Goal: Task Accomplishment & Management: Manage account settings

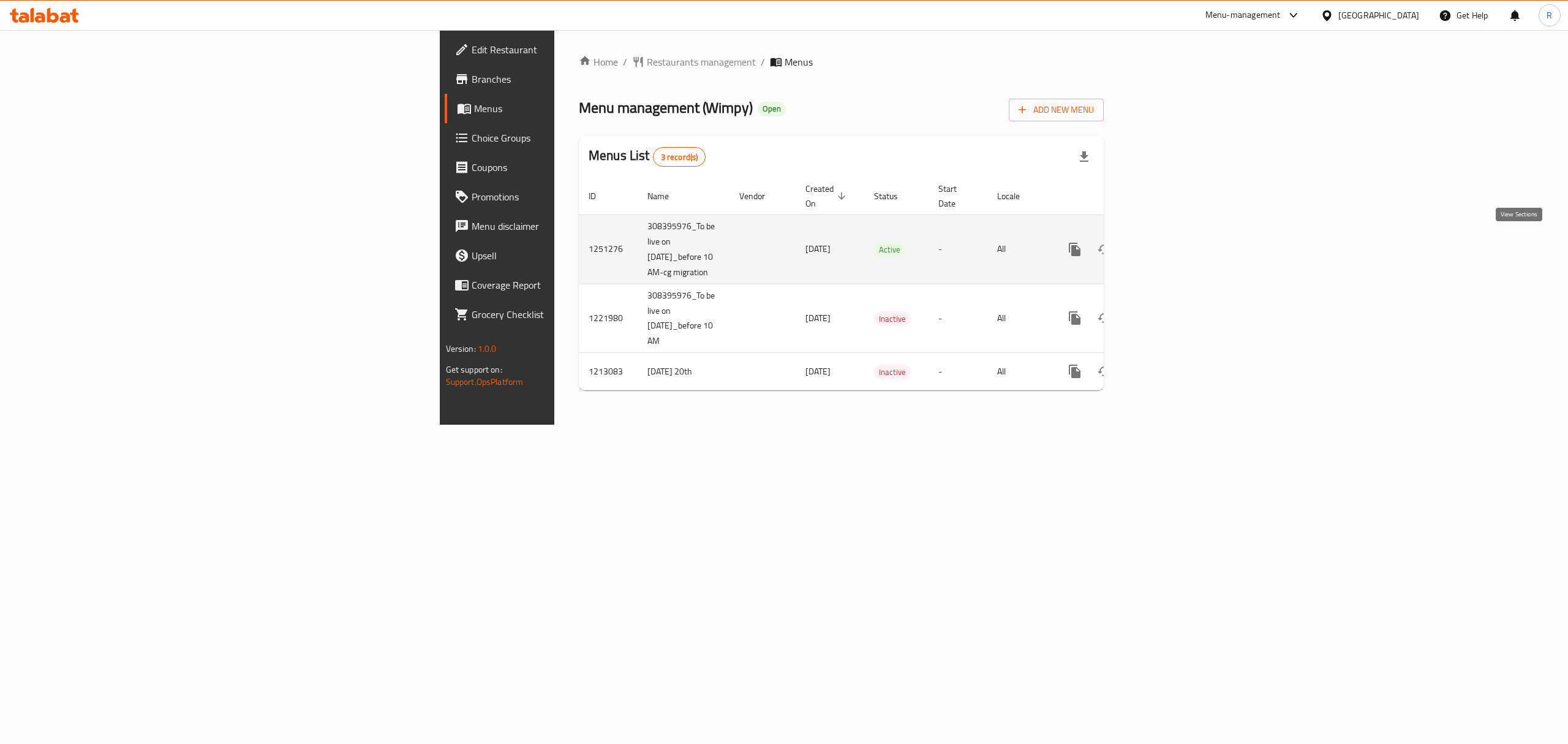
click at [1171, 242] on icon "enhanced table" at bounding box center [1163, 249] width 14 height 14
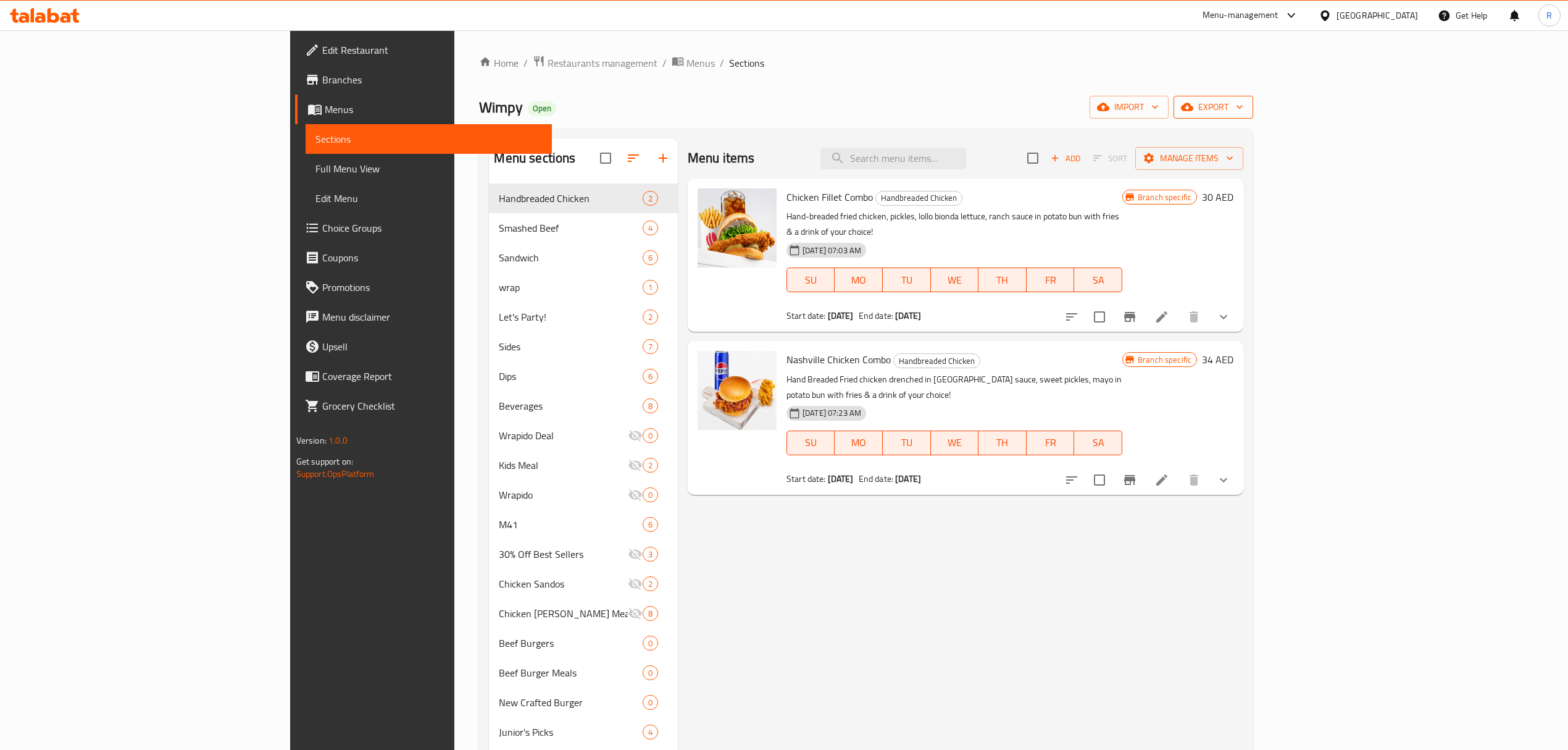
click at [1244, 102] on span "export" at bounding box center [1214, 107] width 60 height 15
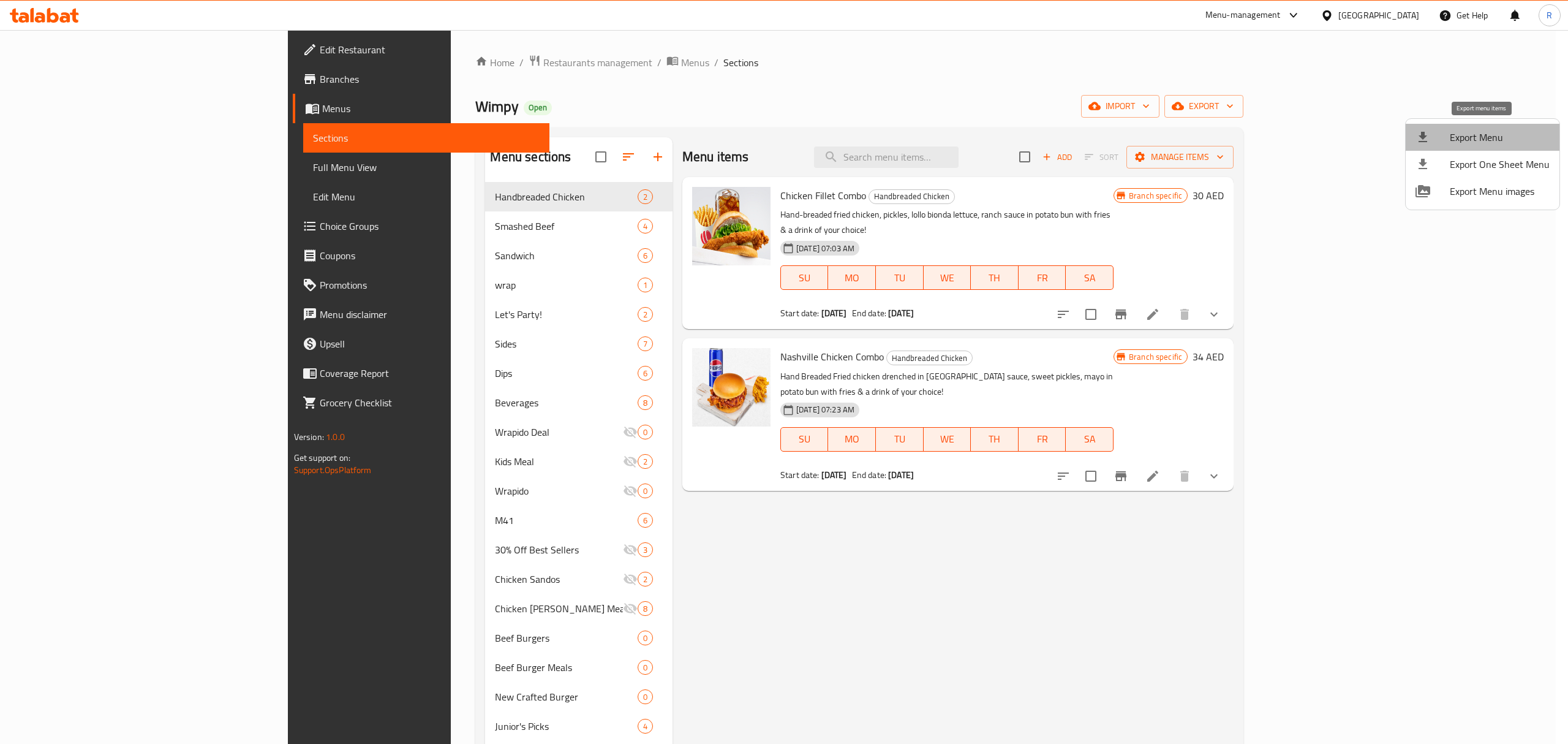
click at [1496, 145] on span "Export Menu" at bounding box center [1500, 137] width 100 height 14
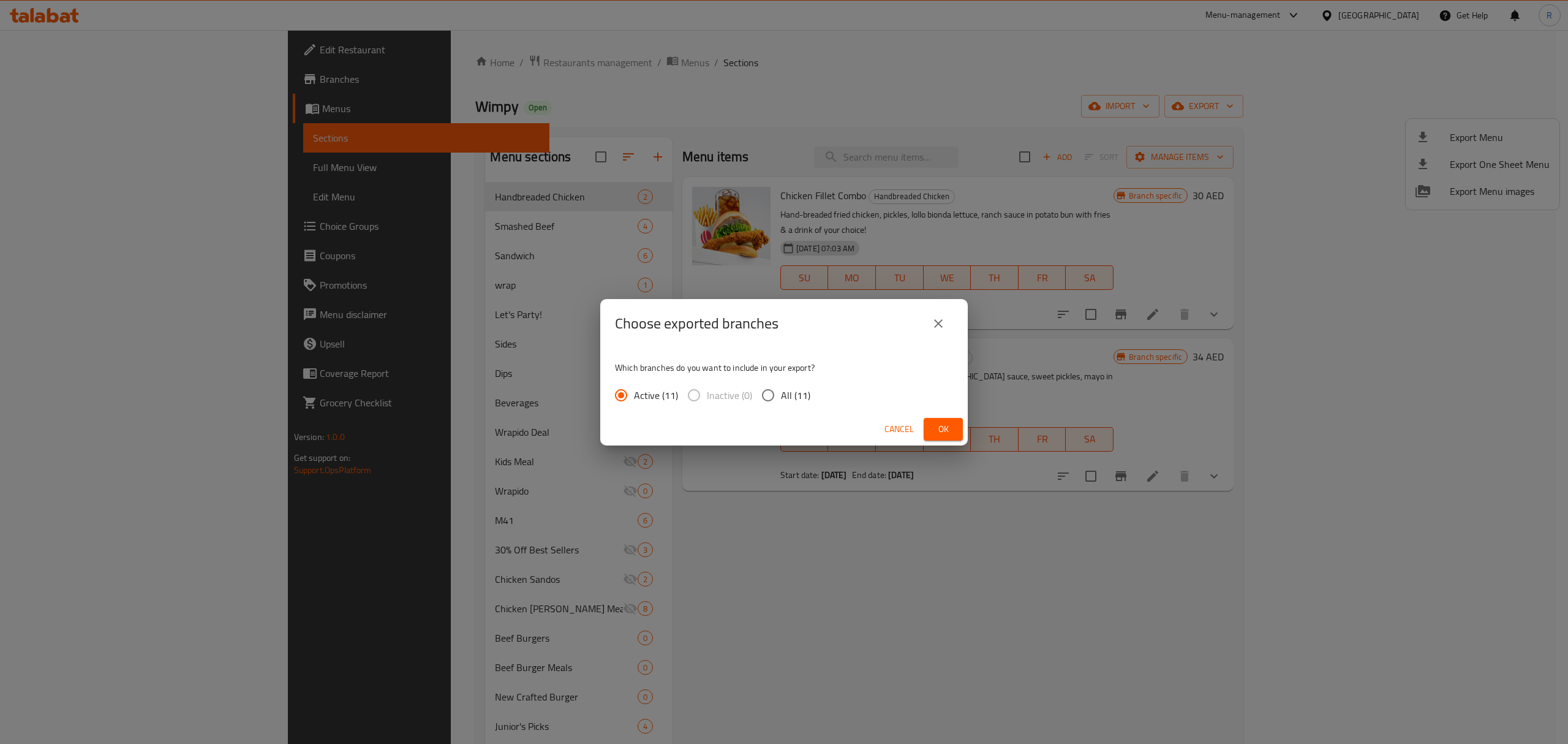
click at [941, 425] on span "Ok" at bounding box center [943, 429] width 20 height 15
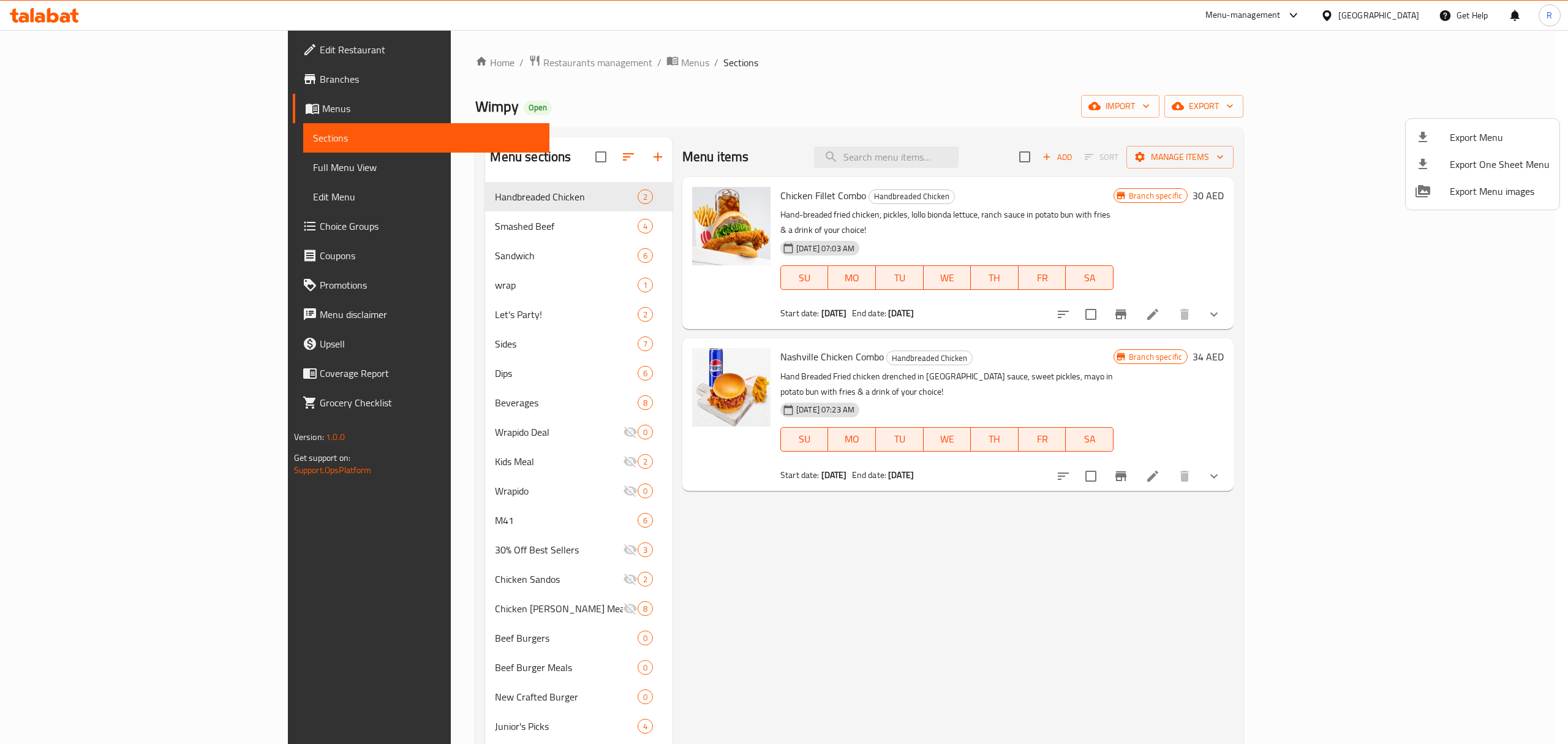
click at [903, 691] on div at bounding box center [784, 372] width 1568 height 744
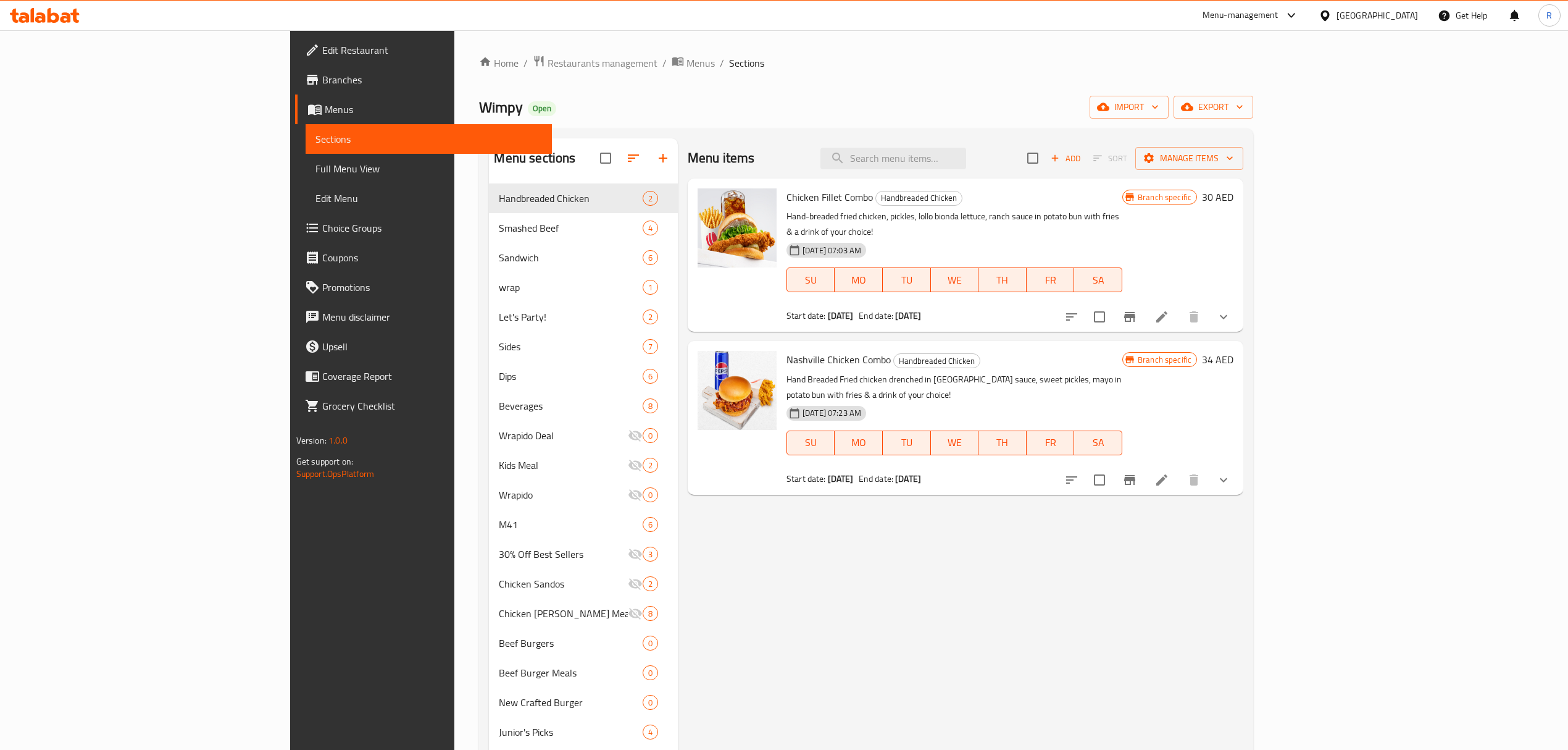
click at [1004, 172] on div "Menu items Add Sort Manage items" at bounding box center [965, 158] width 556 height 40
click at [966, 160] on input "search" at bounding box center [893, 158] width 146 height 22
paste input "New Skool Collection"
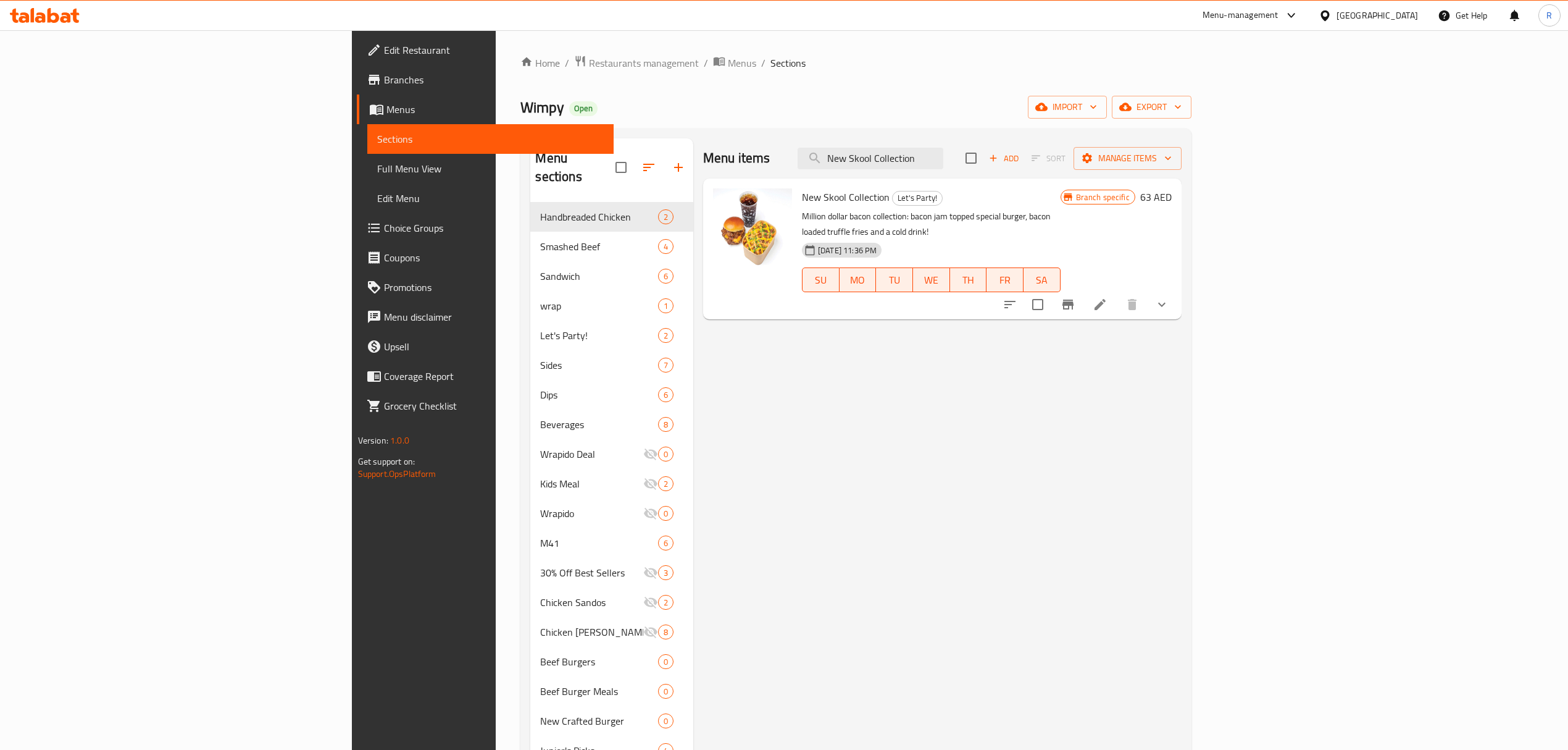
type input "New Skool Collection"
click at [1051, 297] on input "checkbox" at bounding box center [1038, 304] width 26 height 26
checkbox input "true"
click at [944, 154] on input "New Skool Collection" at bounding box center [871, 158] width 146 height 22
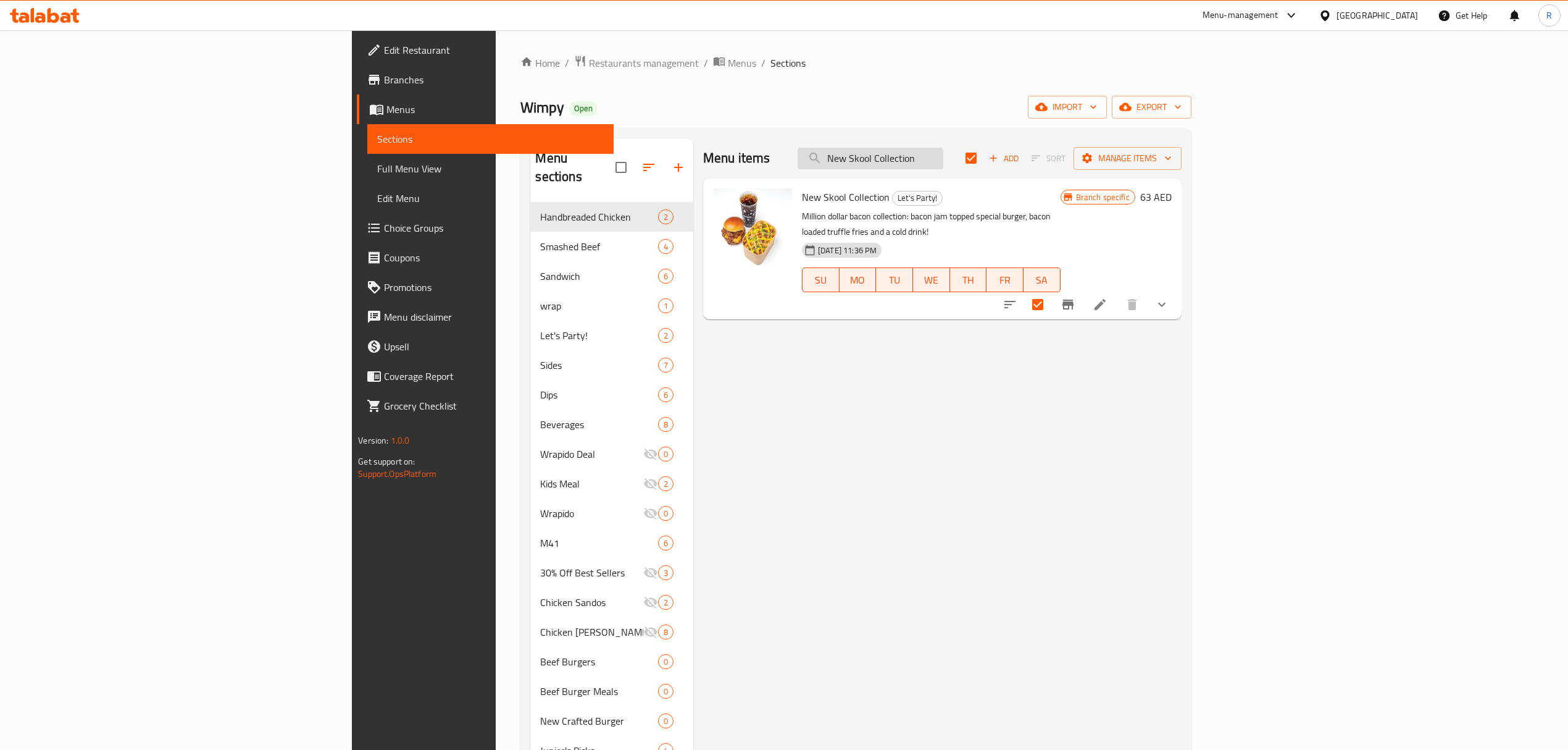
click at [944, 154] on input "New Skool Collection" at bounding box center [871, 158] width 146 height 22
paste input "Loaded Fries"
type input "New Skool Loaded Fries"
checkbox input "false"
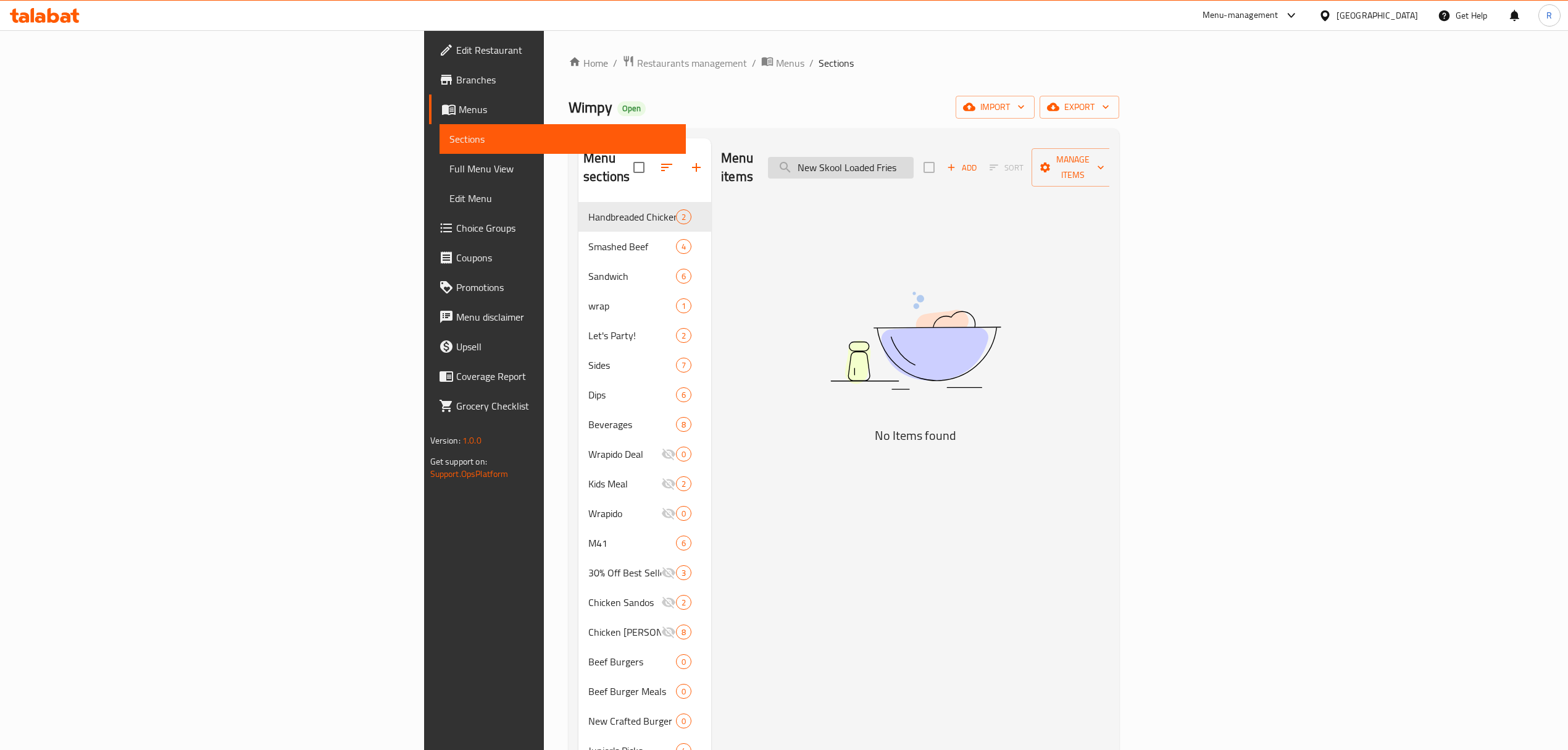
click at [914, 161] on input "New Skool Loaded Fries" at bounding box center [841, 168] width 146 height 22
drag, startPoint x: 992, startPoint y: 164, endPoint x: 942, endPoint y: 166, distance: 50.0
click at [914, 166] on input "New School Loaded Fries" at bounding box center [841, 168] width 146 height 22
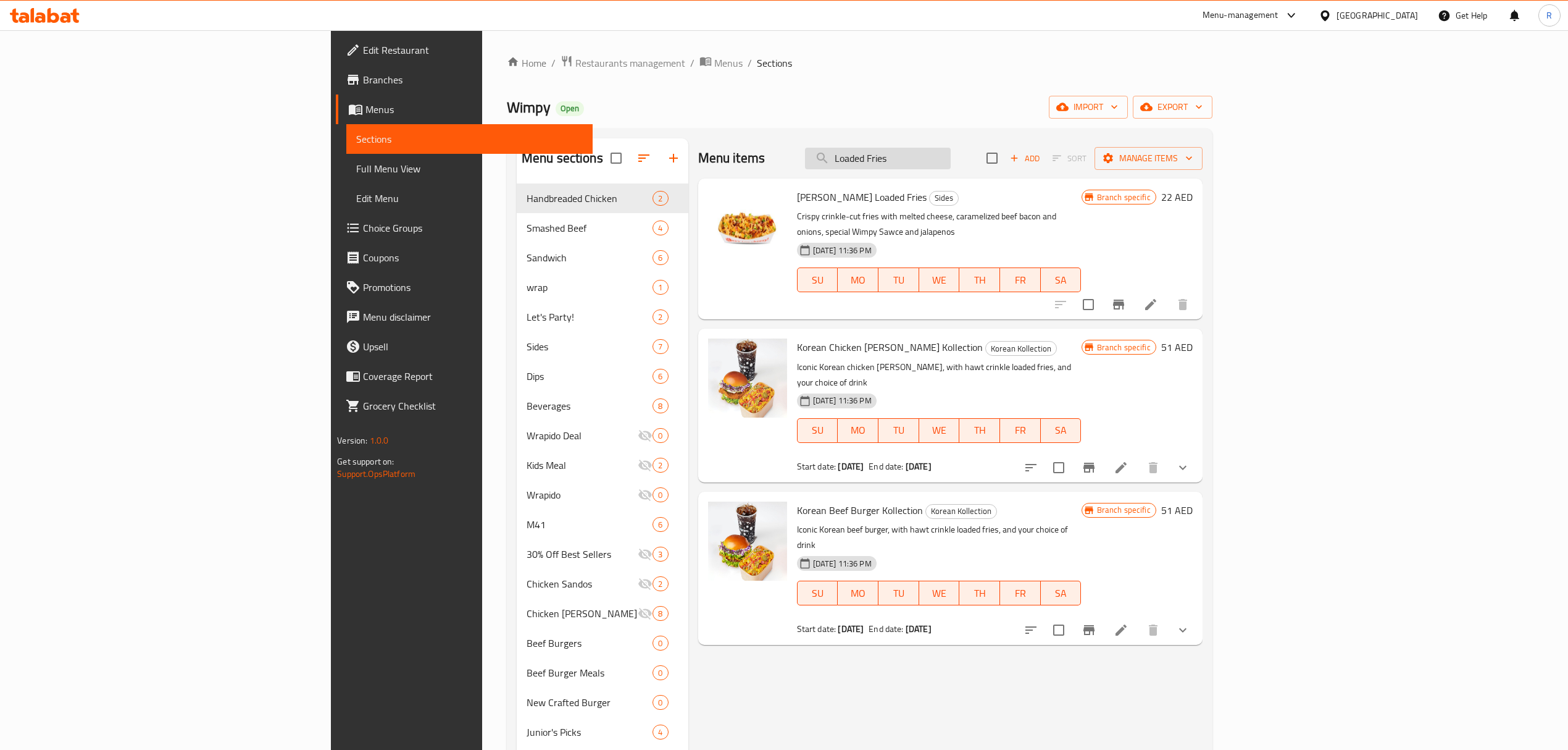
click at [951, 160] on input "Loaded Fries" at bounding box center [878, 158] width 146 height 22
click at [951, 162] on input "Loaded Fries" at bounding box center [878, 158] width 146 height 22
click at [951, 161] on input "Loaded Fries" at bounding box center [878, 158] width 146 height 22
paste input "New Skool"
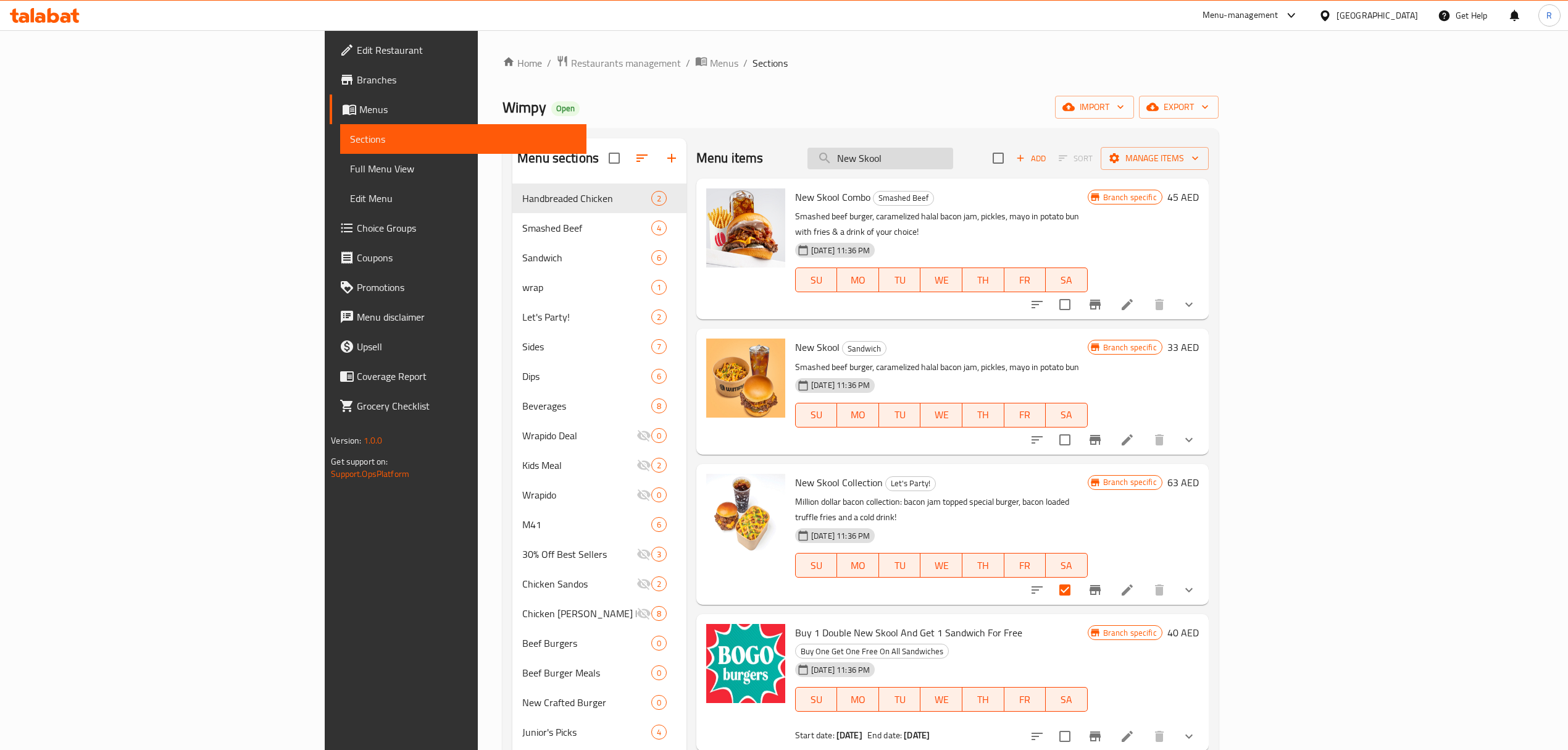
click at [954, 162] on input "New Skool" at bounding box center [881, 158] width 146 height 22
paste input "Tots"
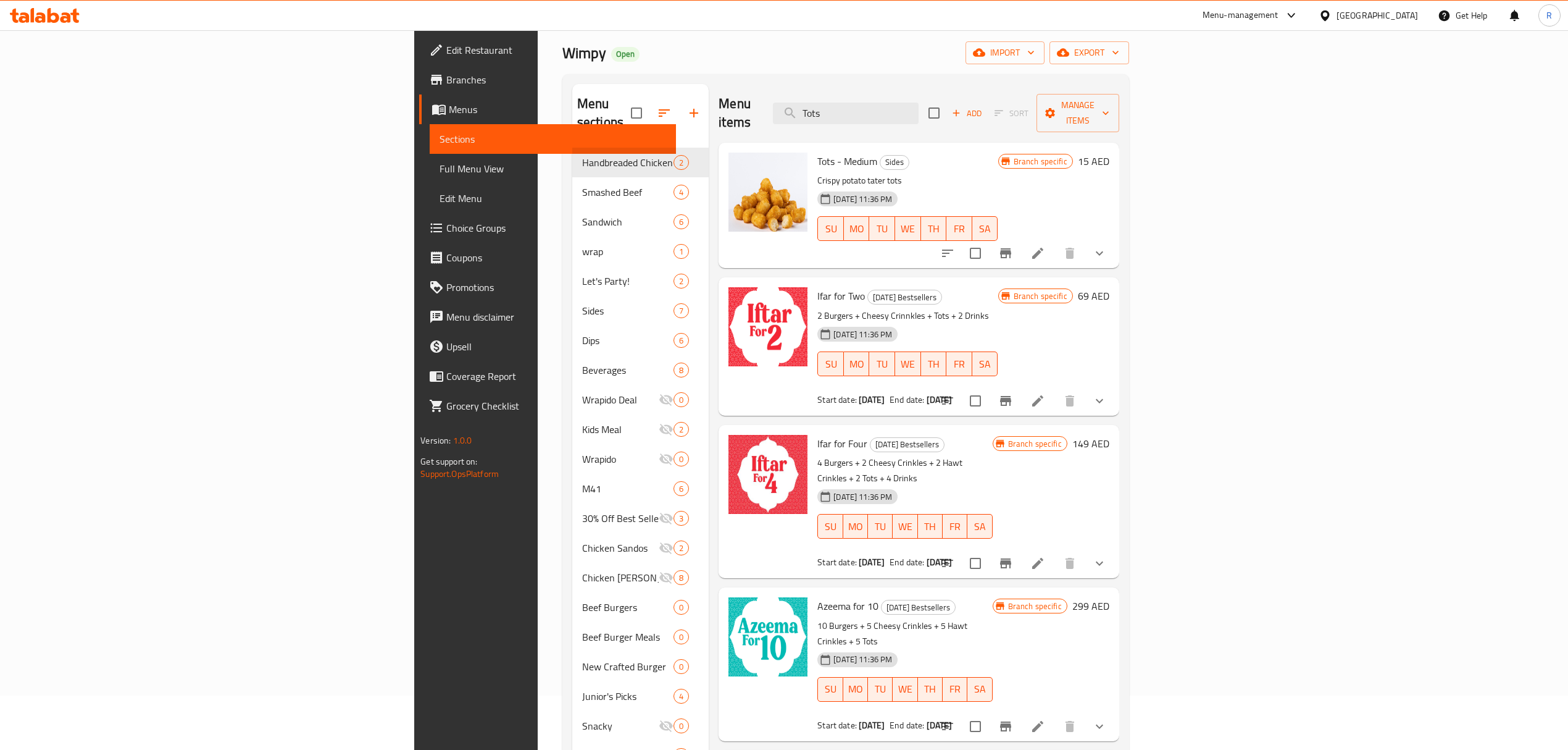
scroll to position [82, 0]
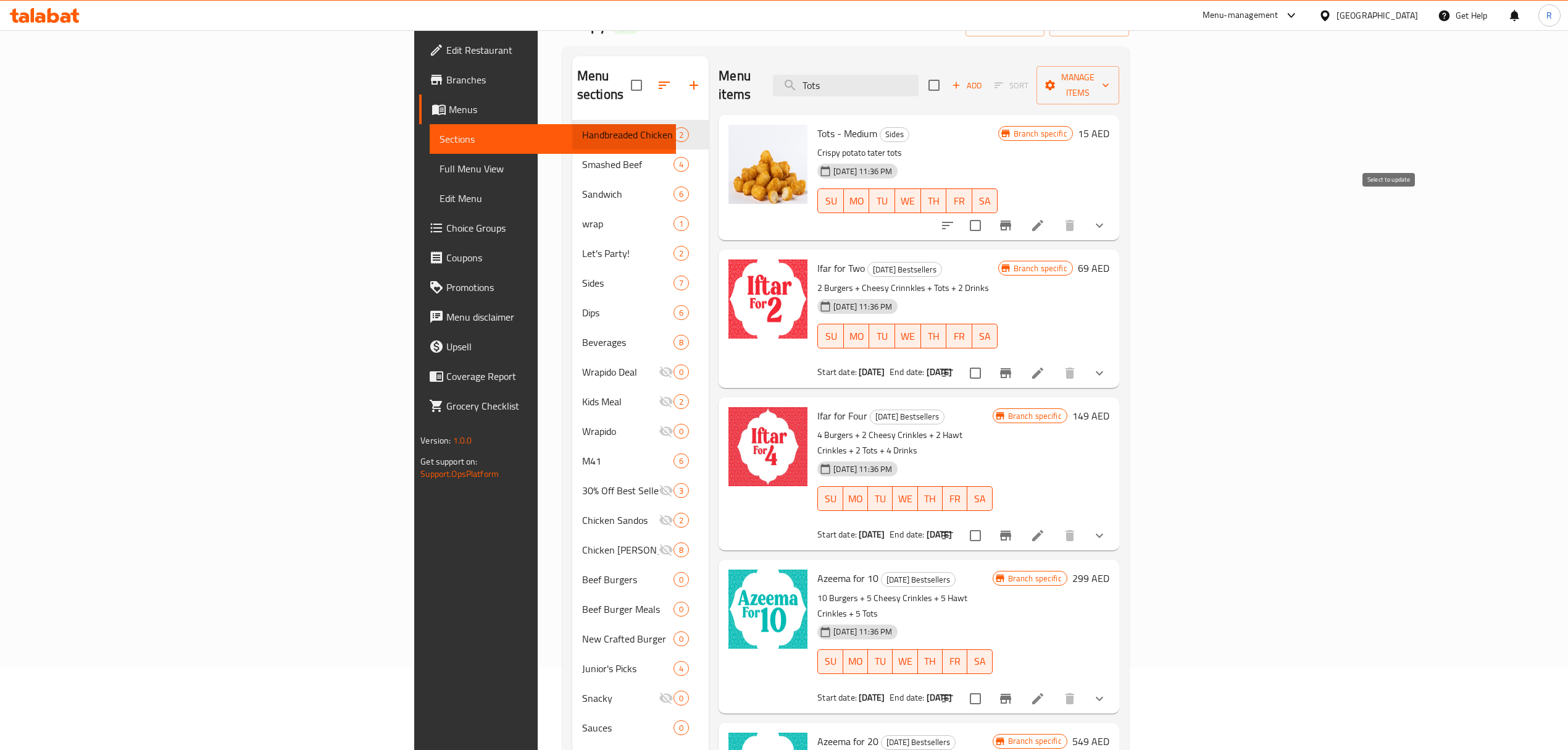
type input "Tots"
click at [989, 213] on input "checkbox" at bounding box center [975, 225] width 26 height 26
checkbox input "true"
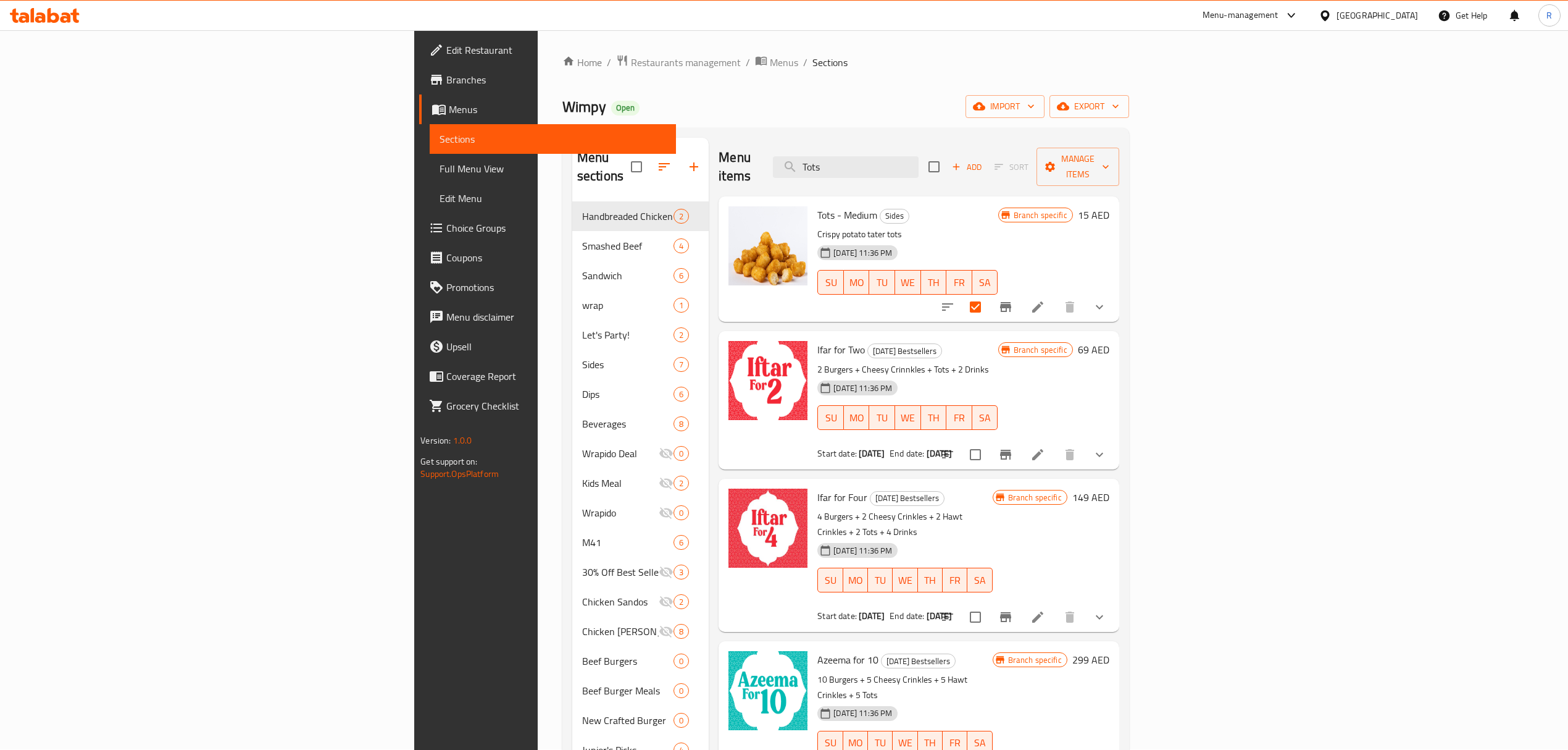
scroll to position [0, 0]
click at [918, 159] on input "Tots" at bounding box center [846, 168] width 146 height 22
type input "Tot"
click at [918, 157] on input "Tot" at bounding box center [846, 168] width 146 height 22
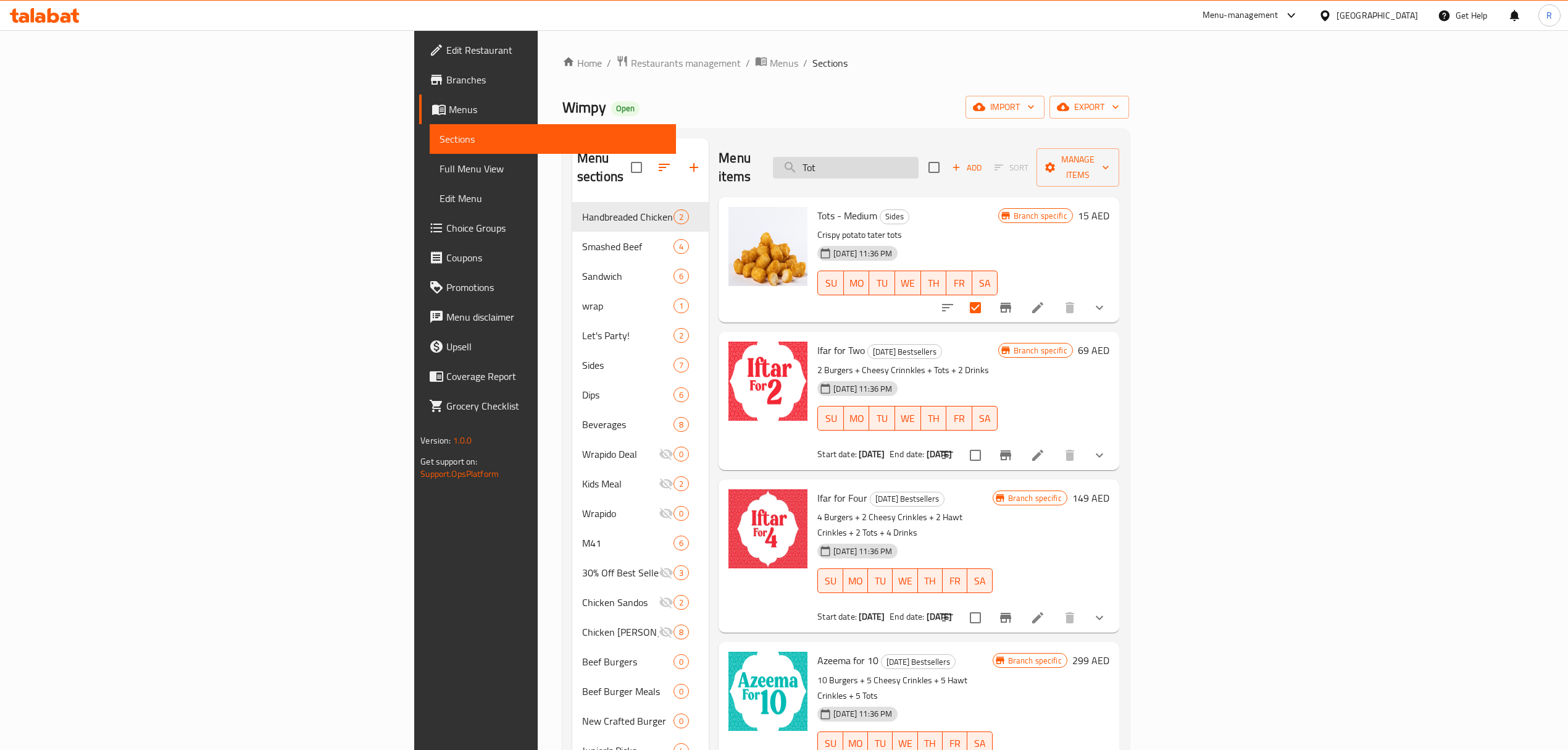
click at [918, 157] on input "Tot" at bounding box center [846, 168] width 146 height 22
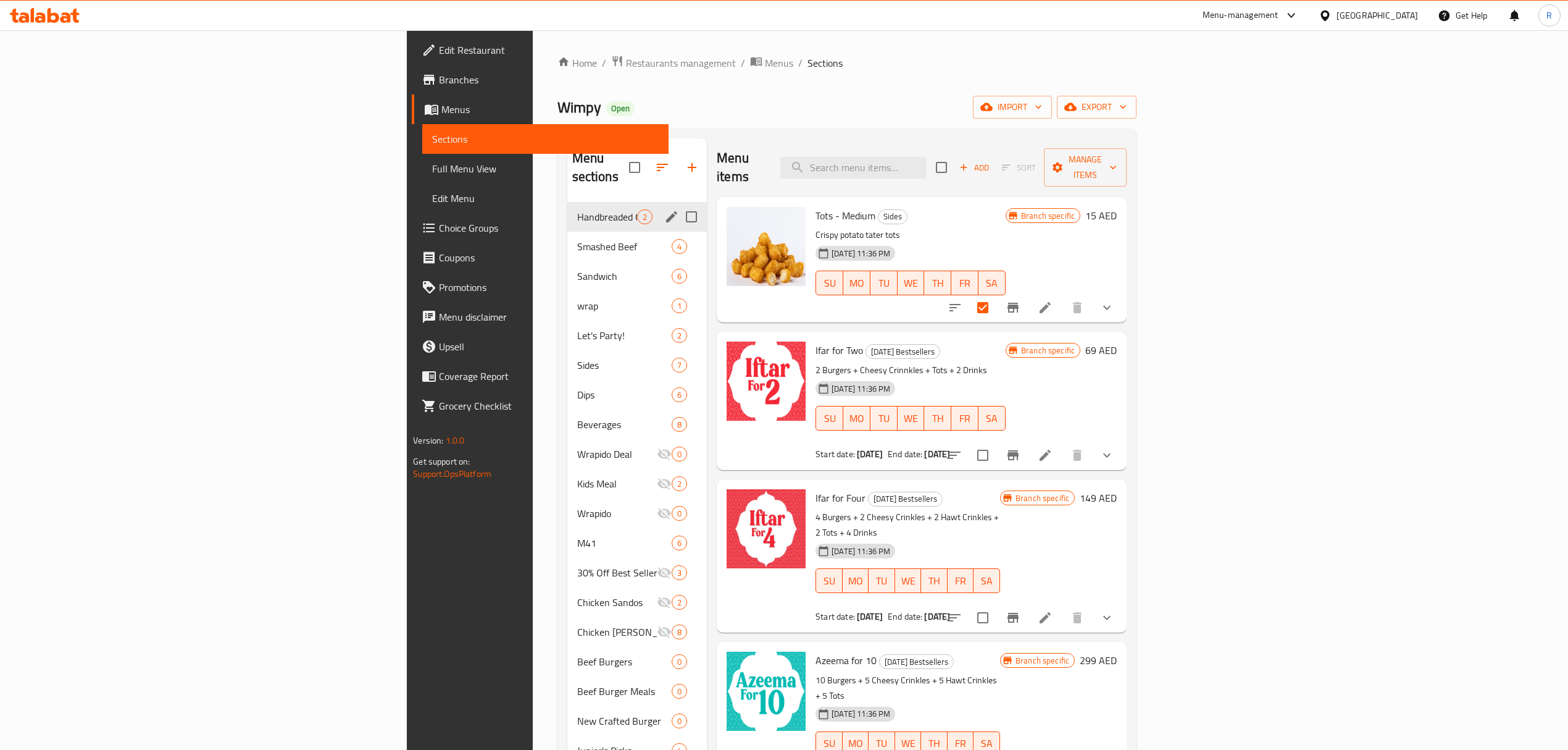
checkbox input "true"
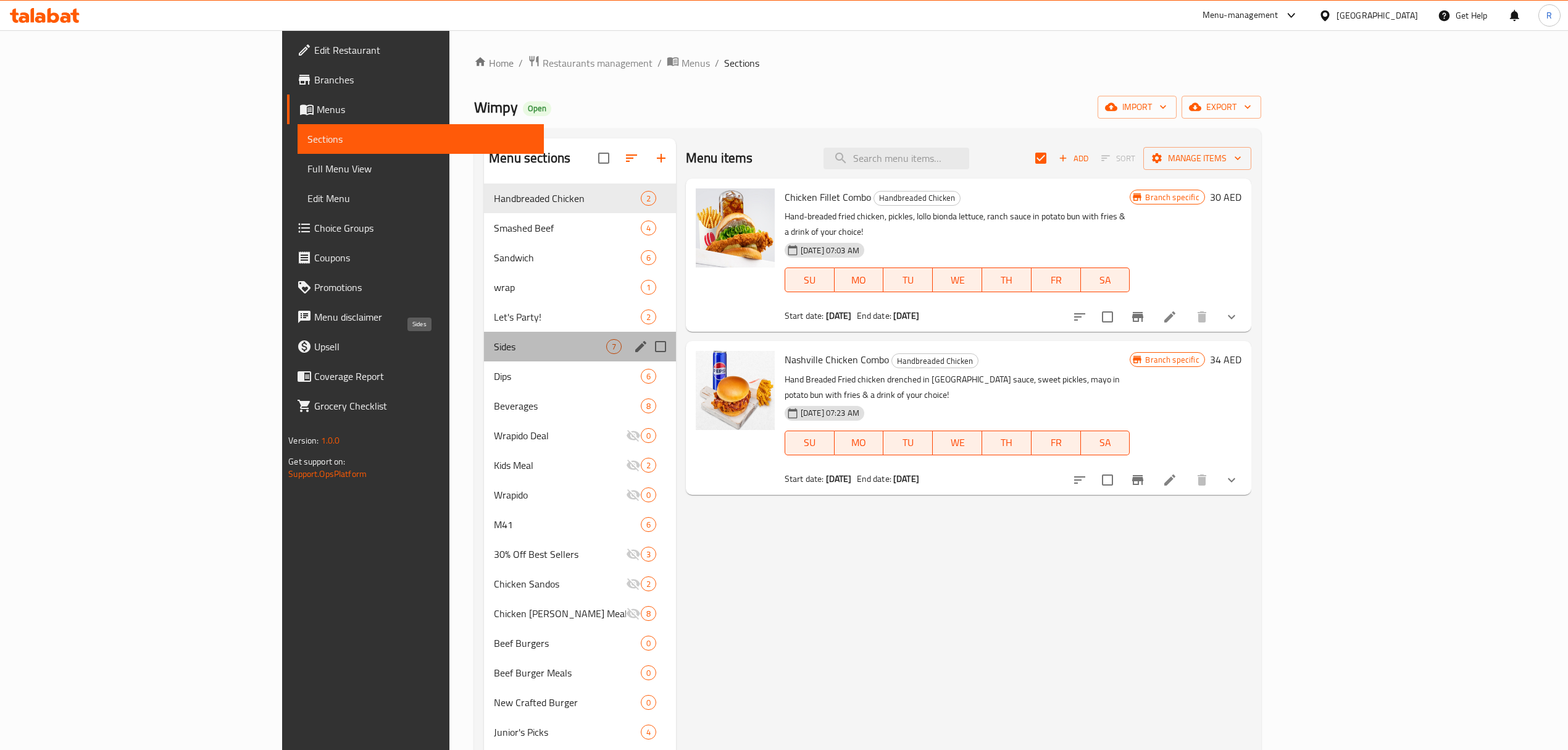
click at [494, 352] on span "Sides" at bounding box center [550, 347] width 112 height 15
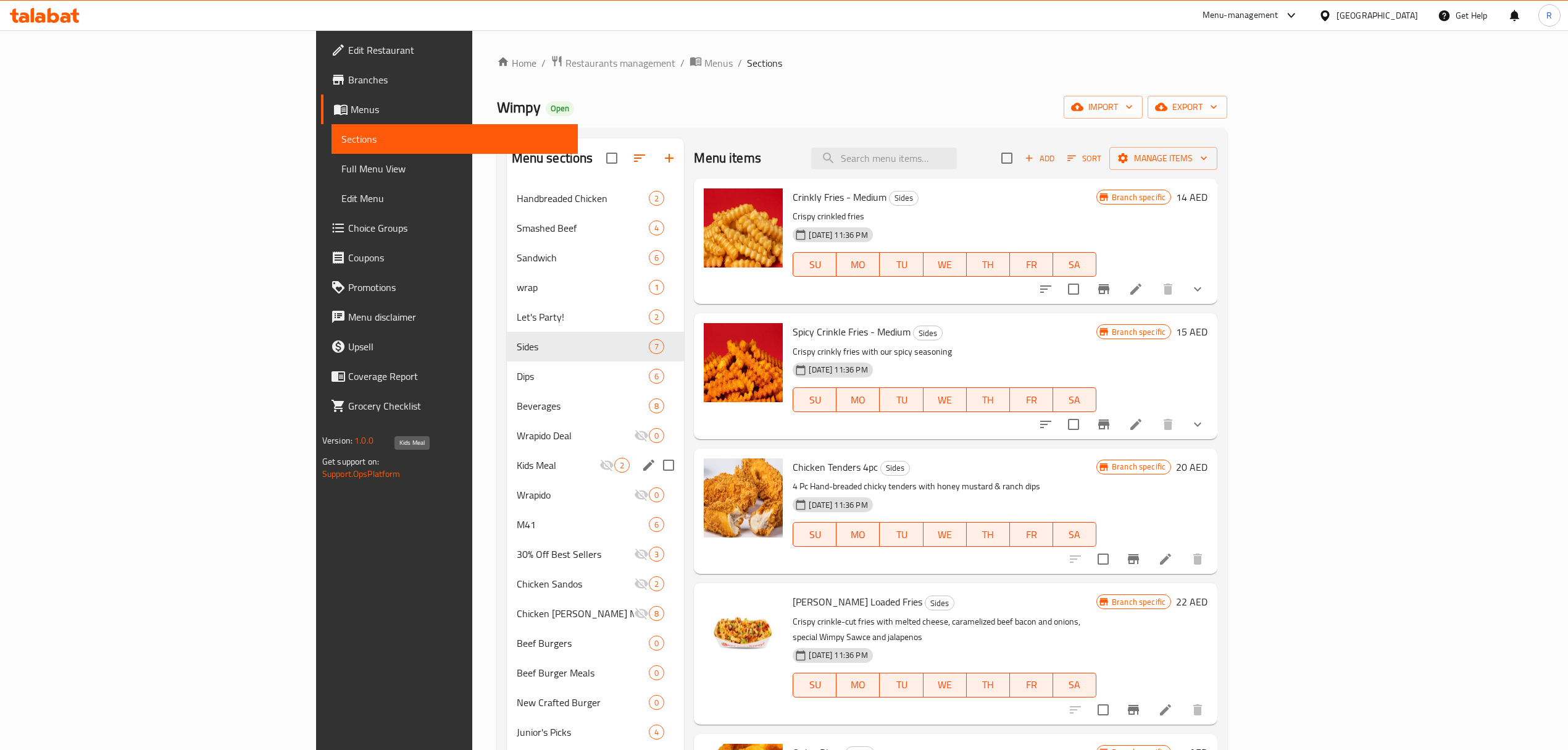
click at [516, 465] on span "Kids Meal" at bounding box center [558, 465] width 83 height 15
checkbox input "true"
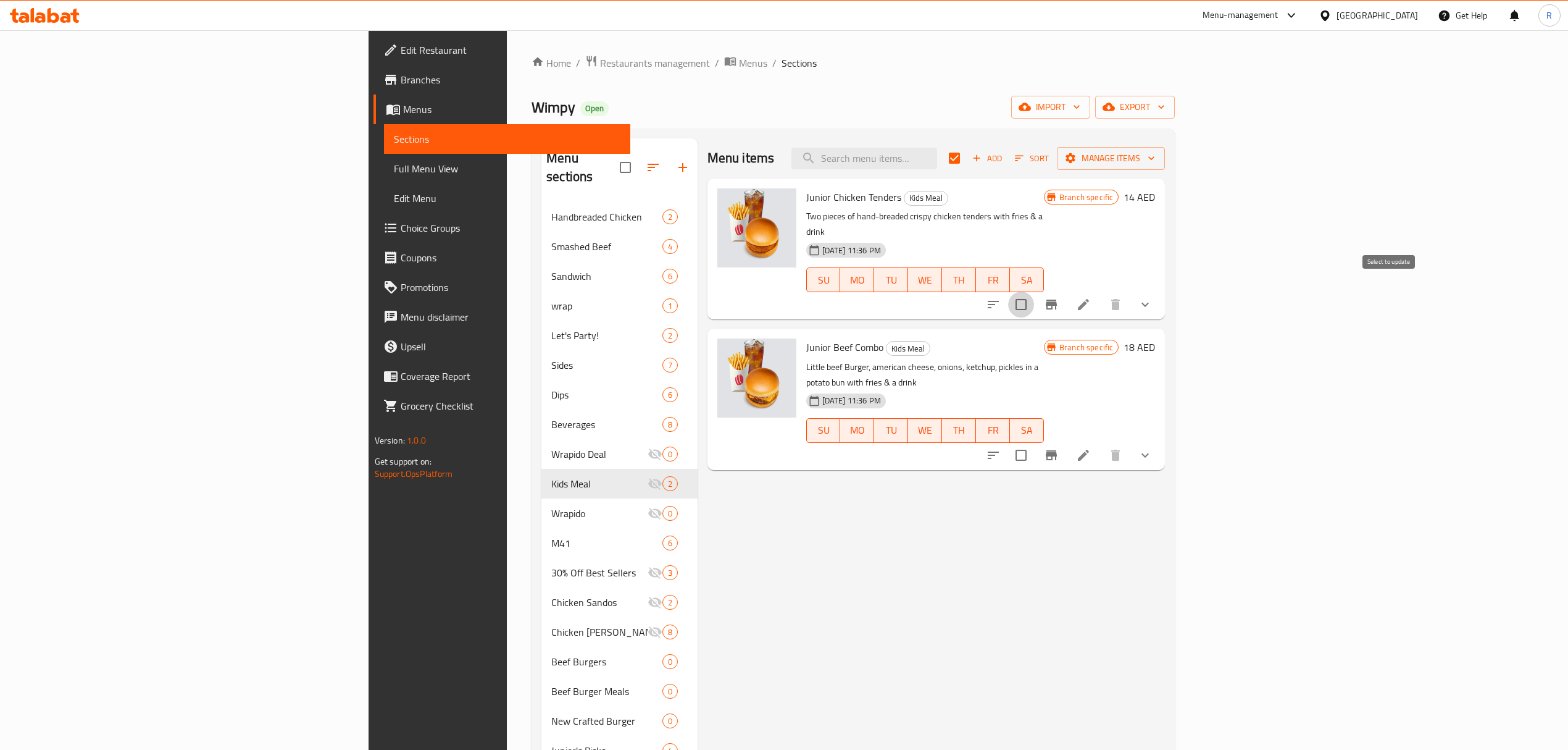
click at [1034, 292] on input "checkbox" at bounding box center [1021, 304] width 26 height 26
checkbox input "true"
checkbox input "false"
click at [1034, 443] on input "checkbox" at bounding box center [1021, 455] width 26 height 26
checkbox input "true"
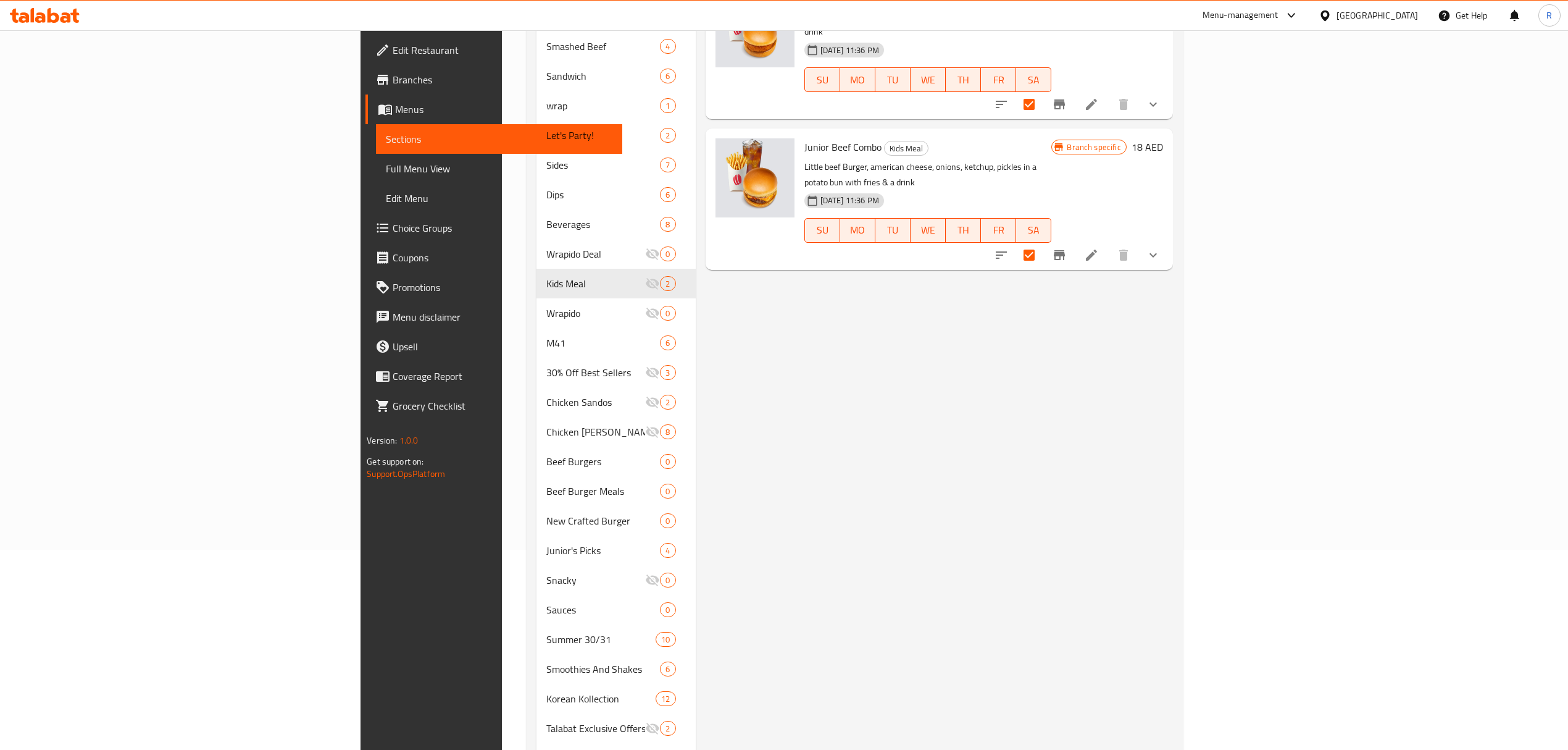
scroll to position [159, 0]
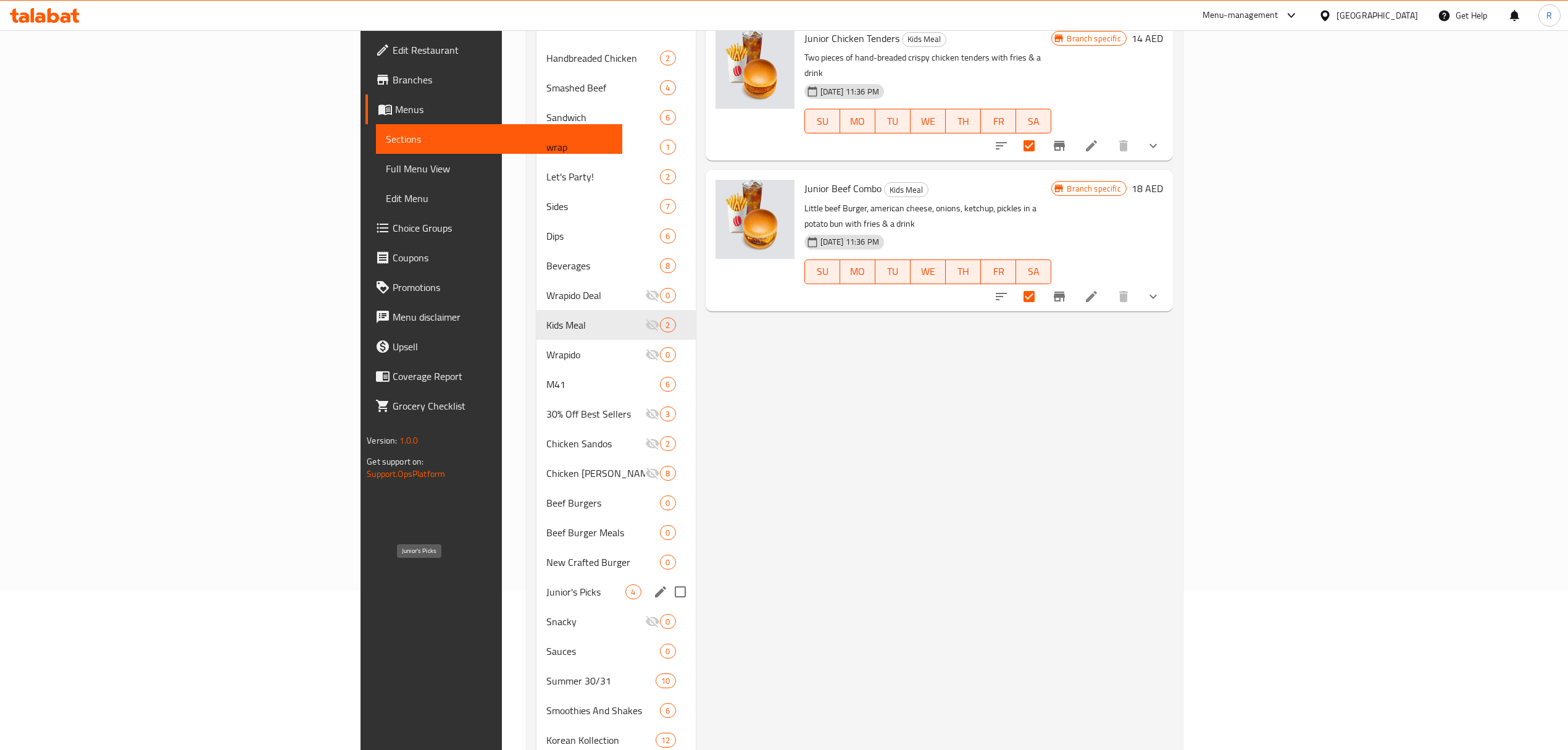
click at [546, 584] on span "Junior's Picks" at bounding box center [586, 592] width 79 height 15
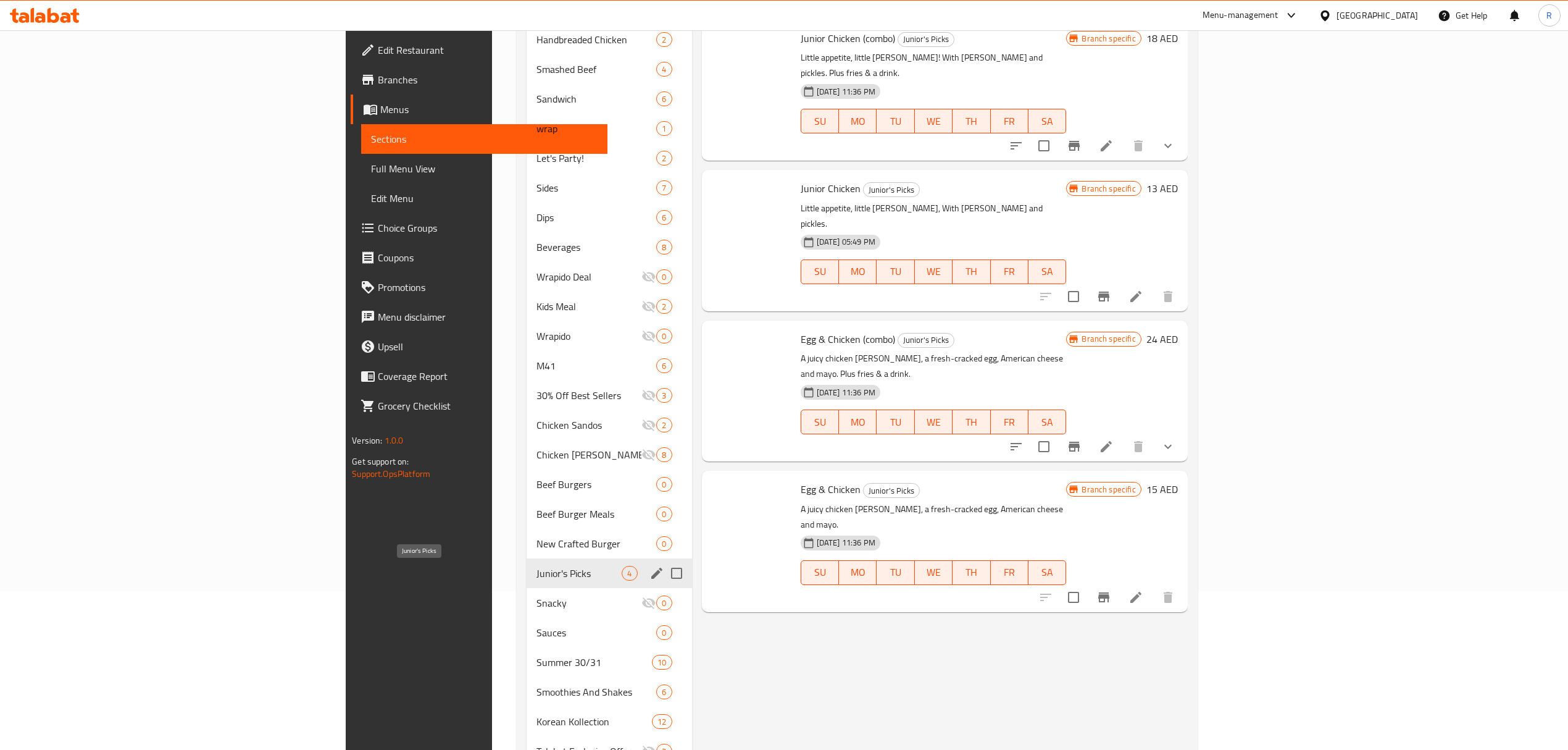
checkbox input "true"
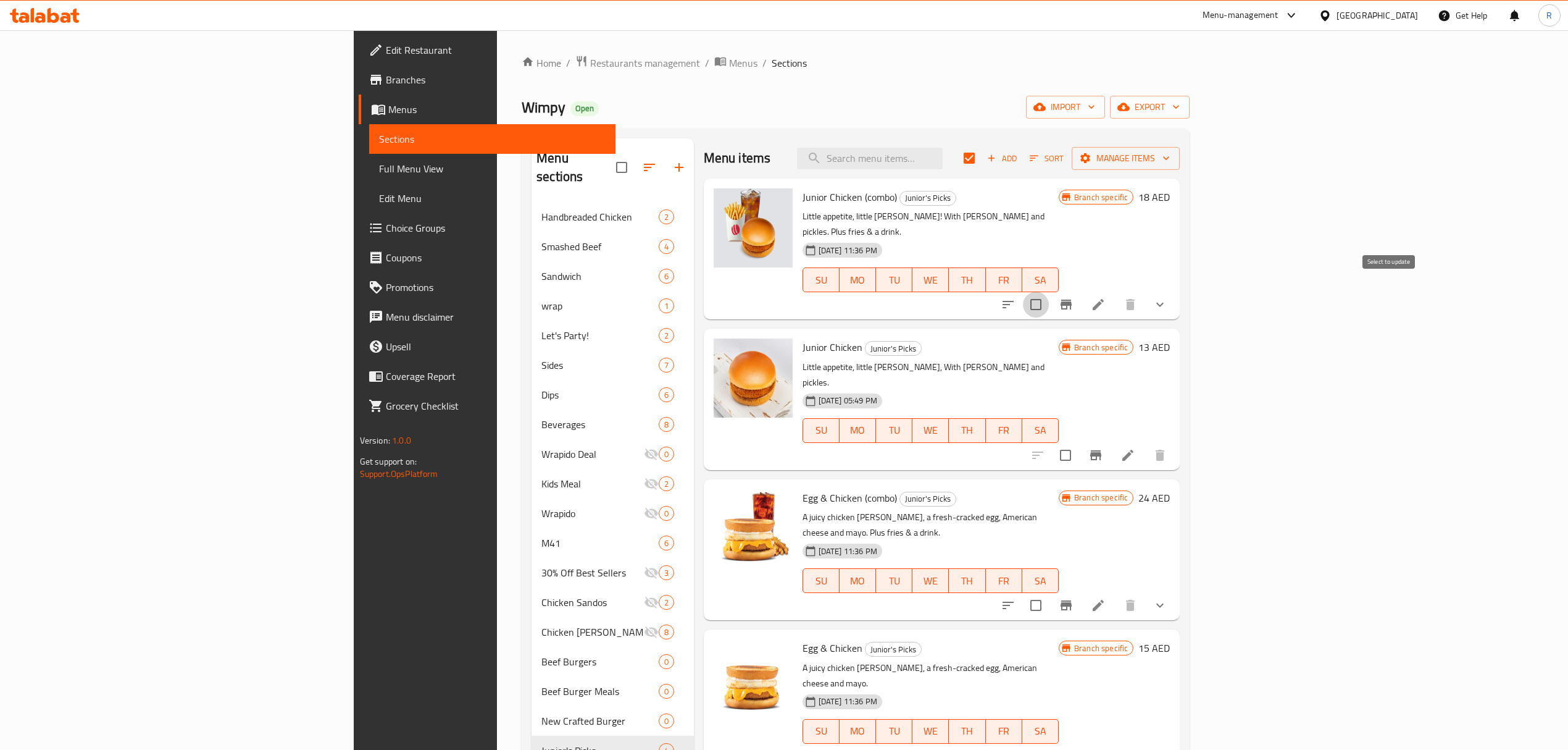
click at [1049, 292] on input "checkbox" at bounding box center [1036, 304] width 26 height 26
checkbox input "true"
checkbox input "false"
drag, startPoint x: 1422, startPoint y: 424, endPoint x: 1419, endPoint y: 445, distance: 21.2
click at [1079, 443] on input "checkbox" at bounding box center [1065, 455] width 26 height 26
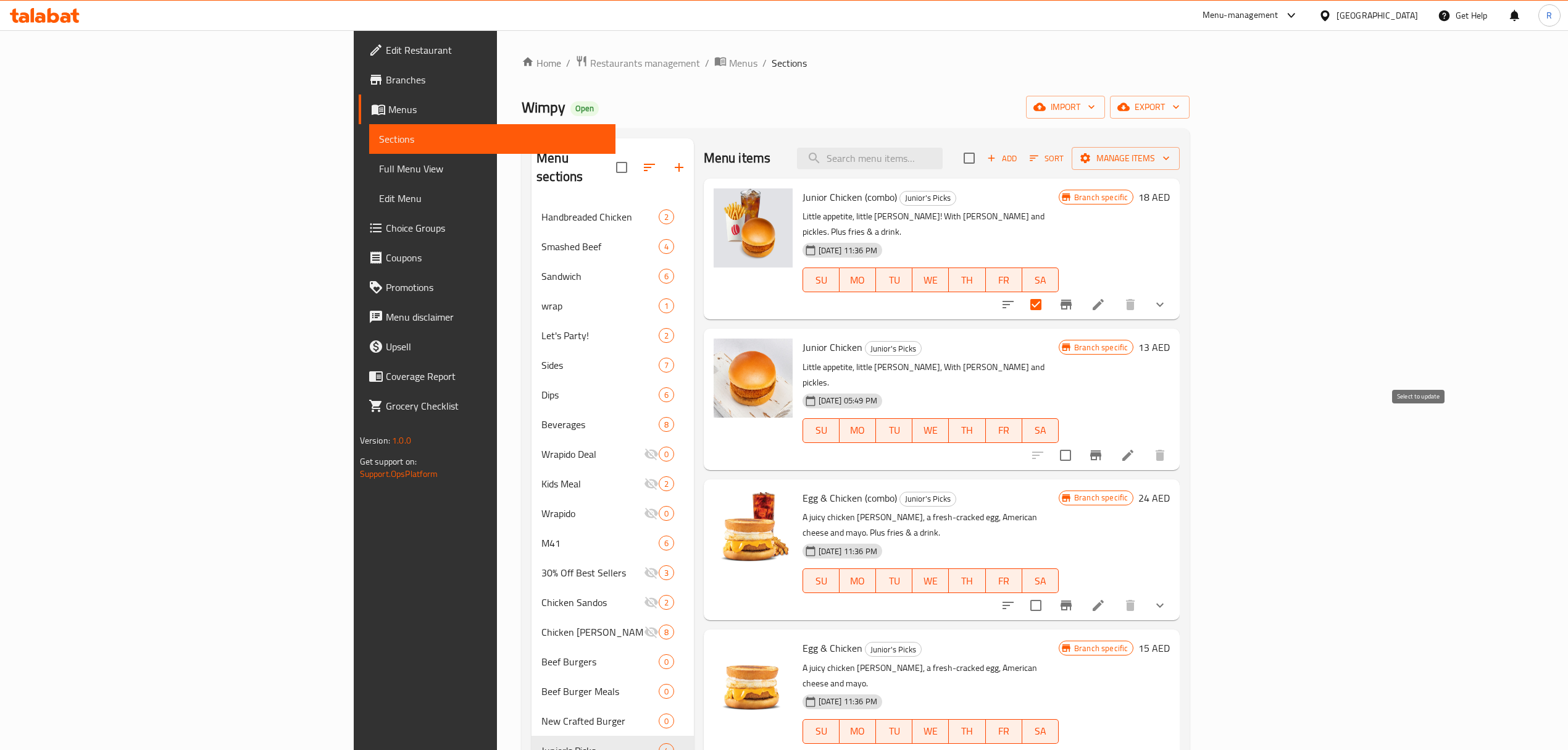
checkbox input "true"
click at [1072, 600] on icon "Branch-specific-item" at bounding box center [1066, 605] width 11 height 10
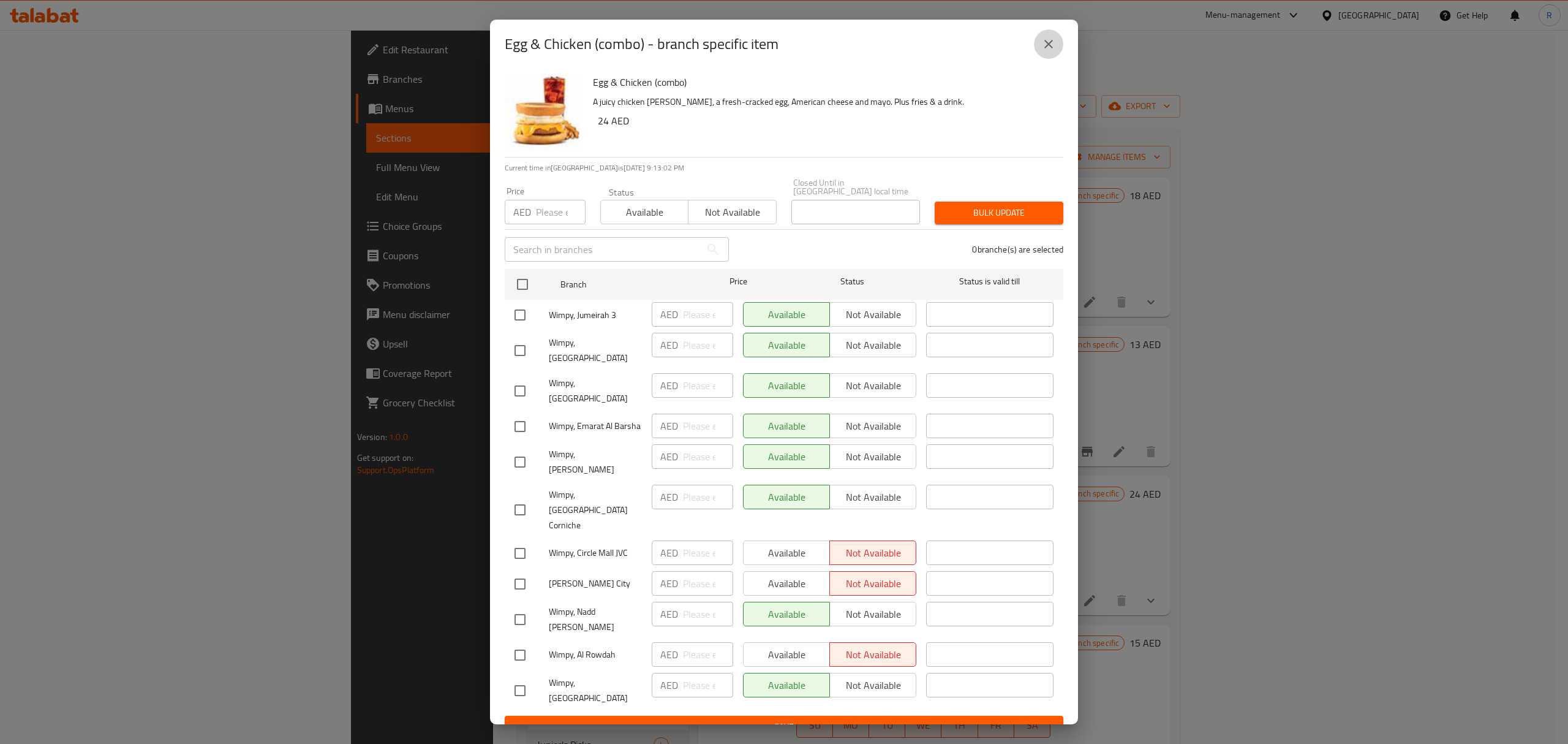
click at [1044, 45] on button "close" at bounding box center [1048, 44] width 30 height 30
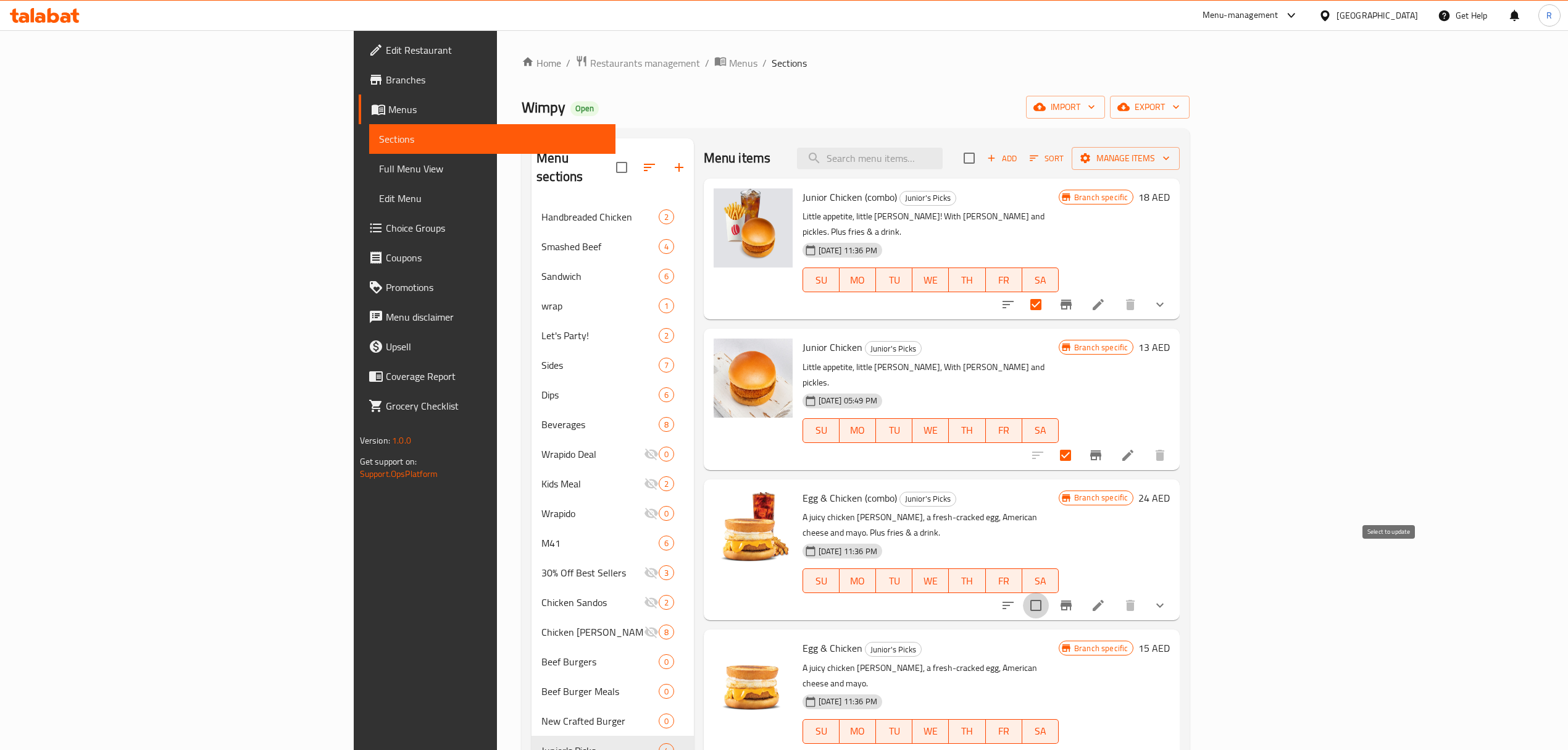
click at [1049, 592] on input "checkbox" at bounding box center [1036, 605] width 26 height 26
checkbox input "true"
click at [1079, 743] on input "checkbox" at bounding box center [1065, 756] width 26 height 26
checkbox input "true"
click at [943, 153] on input "search" at bounding box center [870, 158] width 146 height 22
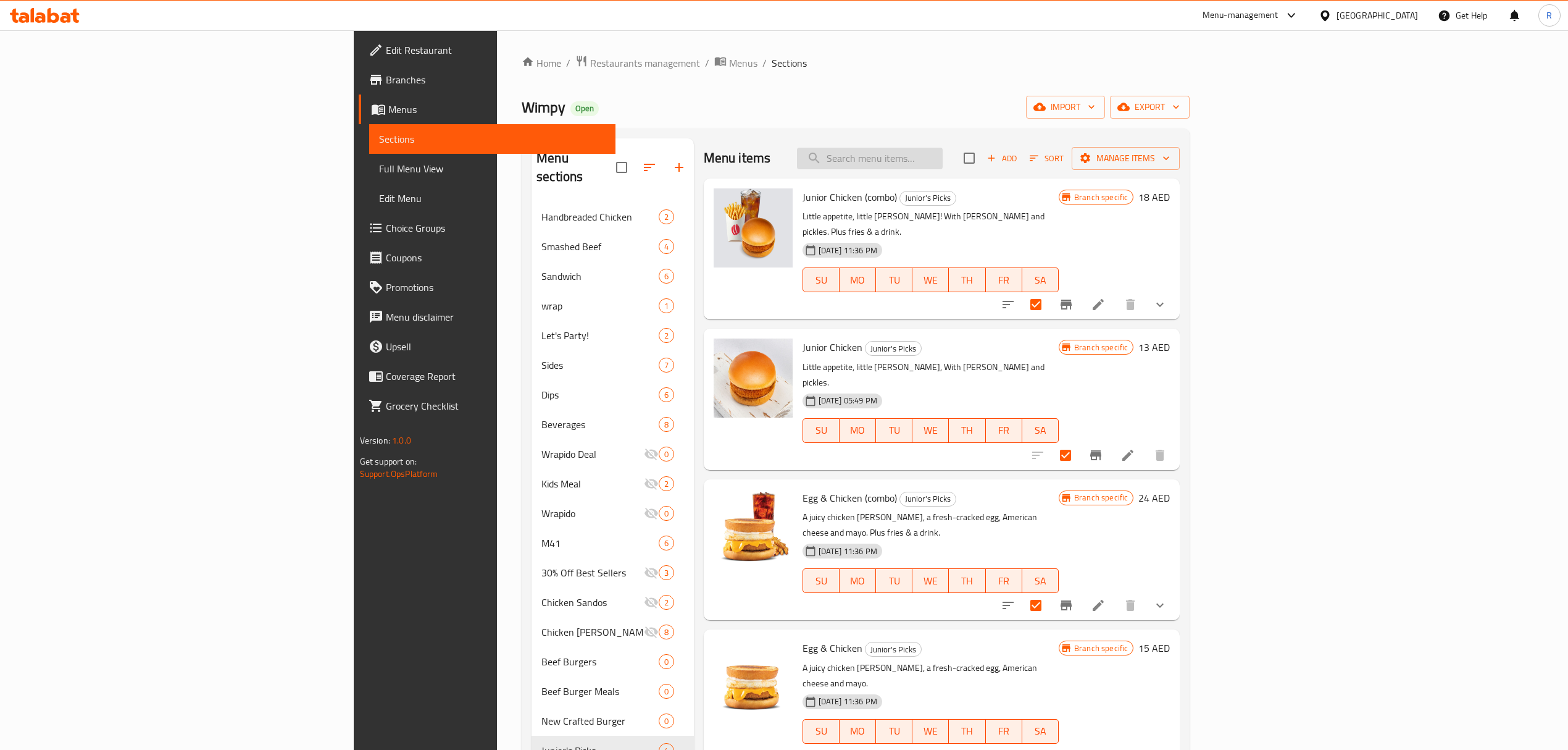
paste input "Orange Juice"
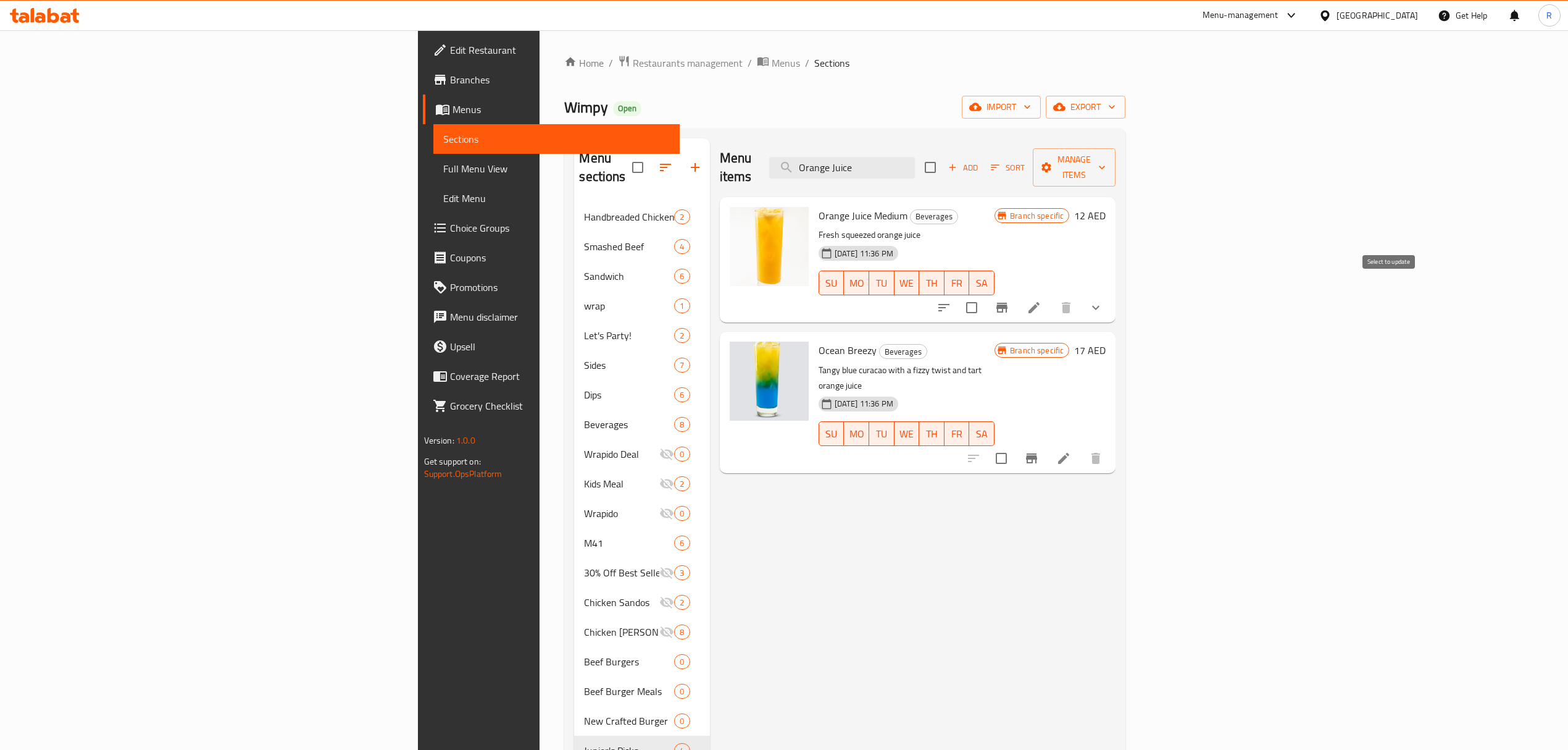
type input "Orange Juice"
click at [985, 295] on input "checkbox" at bounding box center [971, 307] width 26 height 26
checkbox input "true"
click at [915, 159] on input "Orange Juice" at bounding box center [842, 168] width 146 height 22
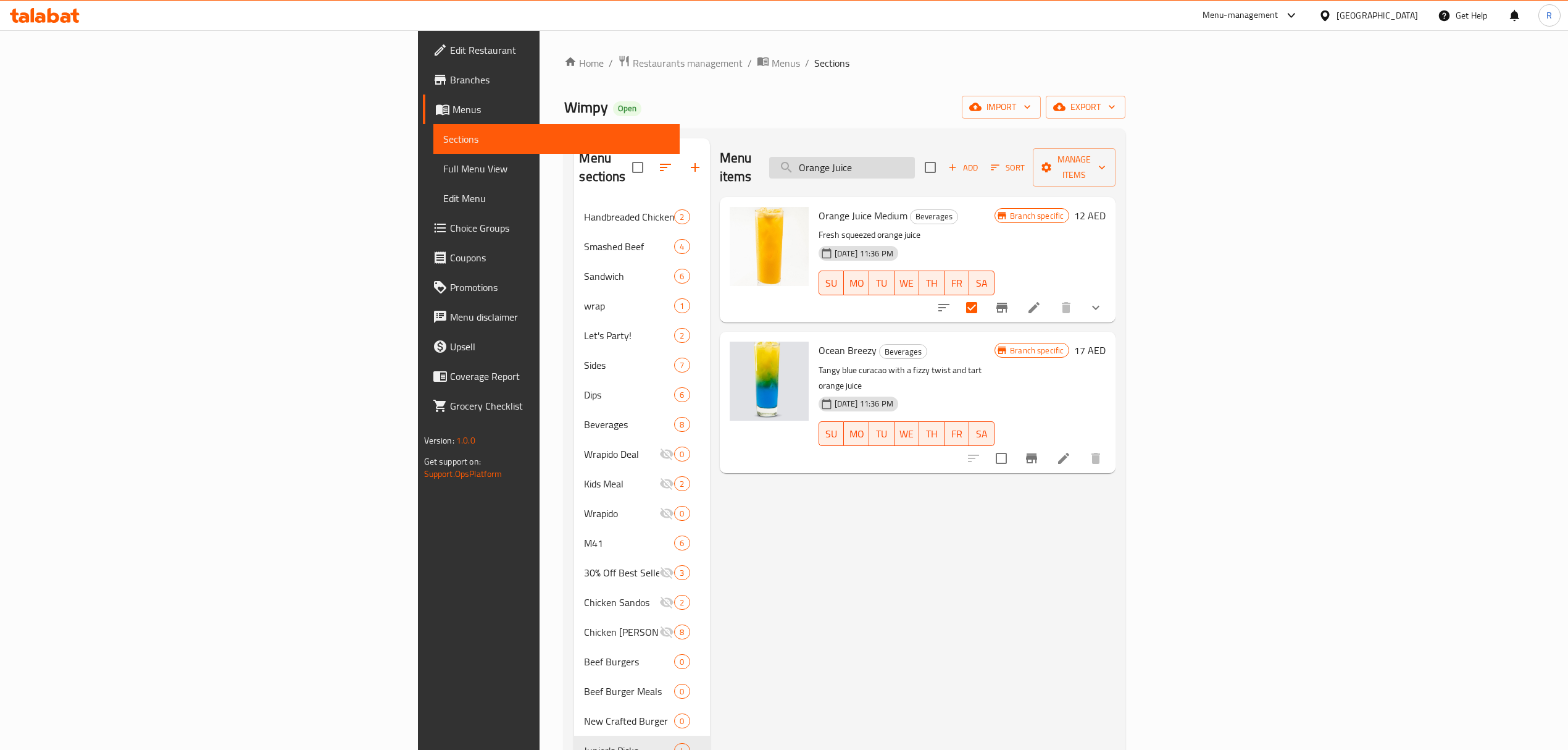
click at [915, 160] on input "Orange Juice" at bounding box center [842, 168] width 146 height 22
paste input "cean Breezy"
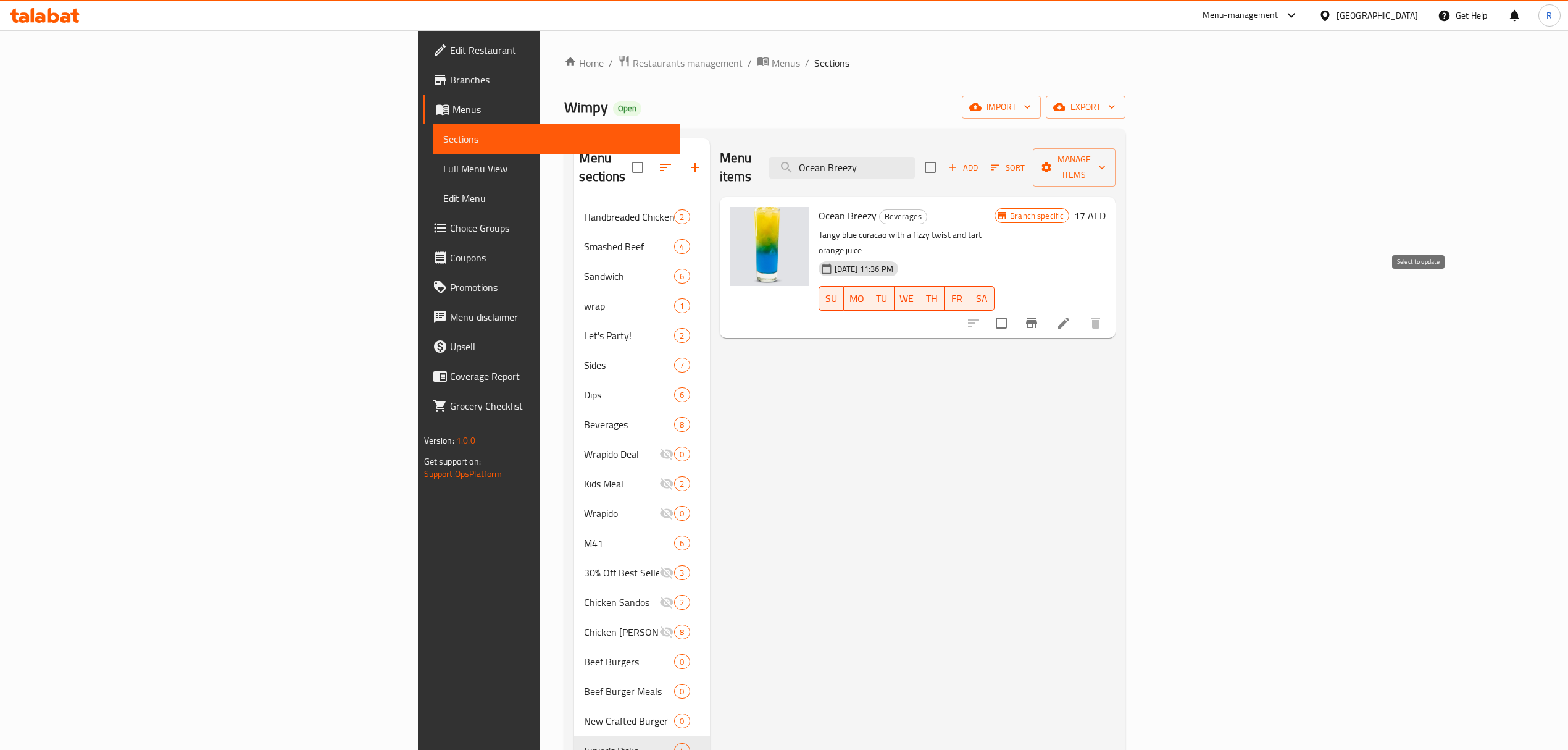
type input "Ocean Breezy"
click at [1014, 310] on input "checkbox" at bounding box center [1001, 323] width 26 height 26
checkbox input "true"
click at [915, 163] on input "Ocean Breezy" at bounding box center [842, 168] width 146 height 22
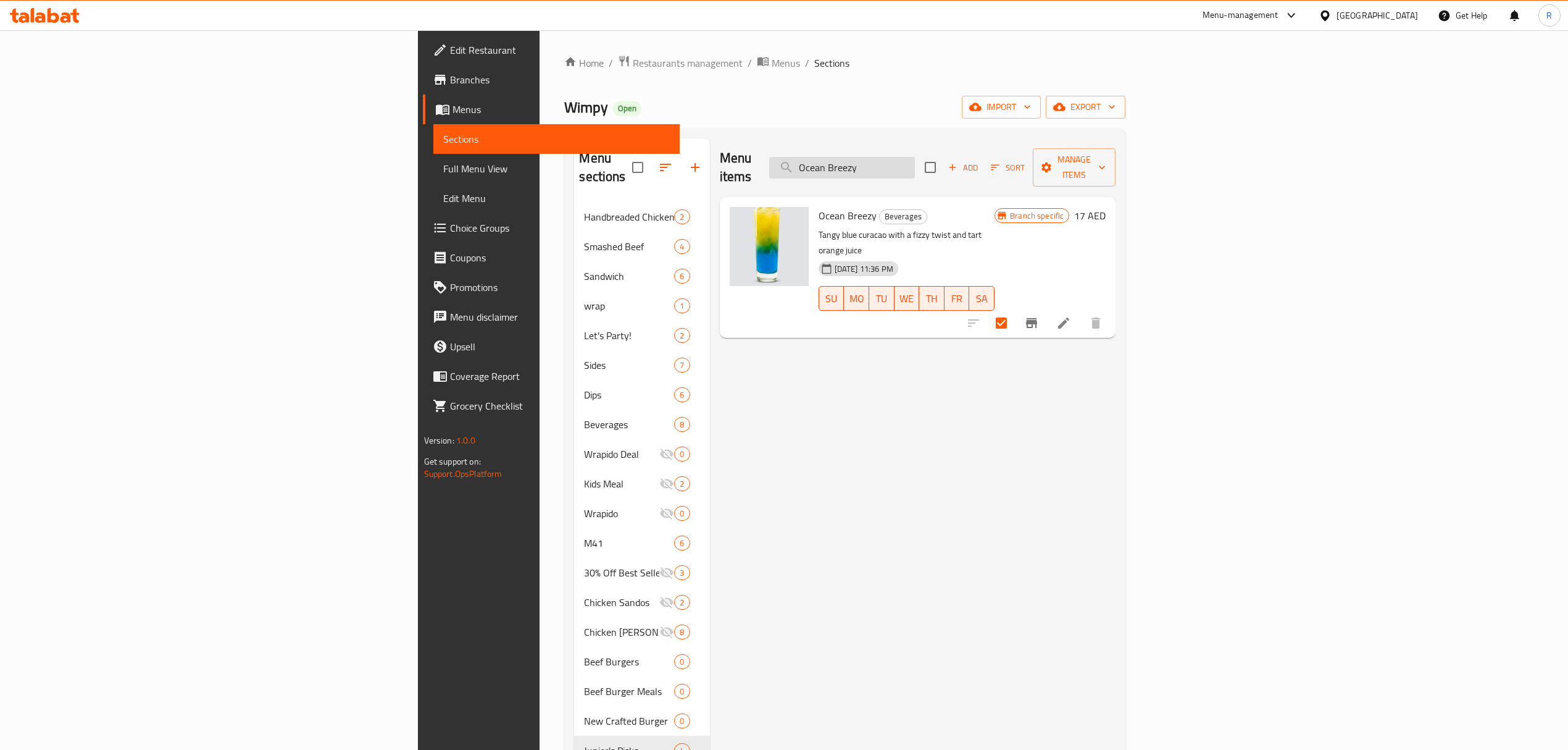
click at [915, 163] on input "Ocean Breezy" at bounding box center [842, 168] width 146 height 22
paste input "Berry"
type input "Berry Breezy"
click at [1014, 310] on input "checkbox" at bounding box center [1001, 323] width 26 height 26
click at [1106, 160] on span "Manage items" at bounding box center [1074, 167] width 63 height 31
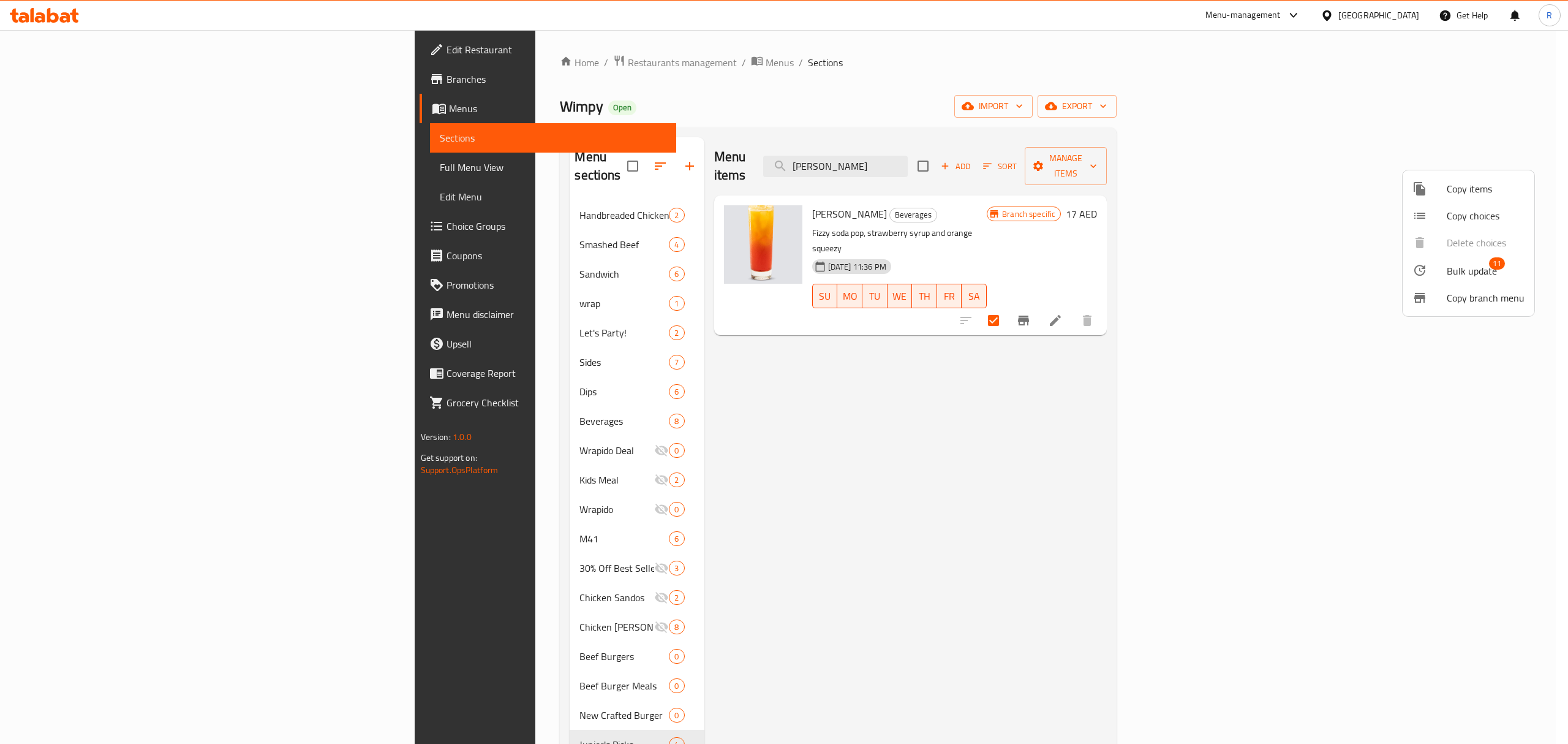
click at [1450, 269] on span "Bulk update" at bounding box center [1471, 271] width 50 height 14
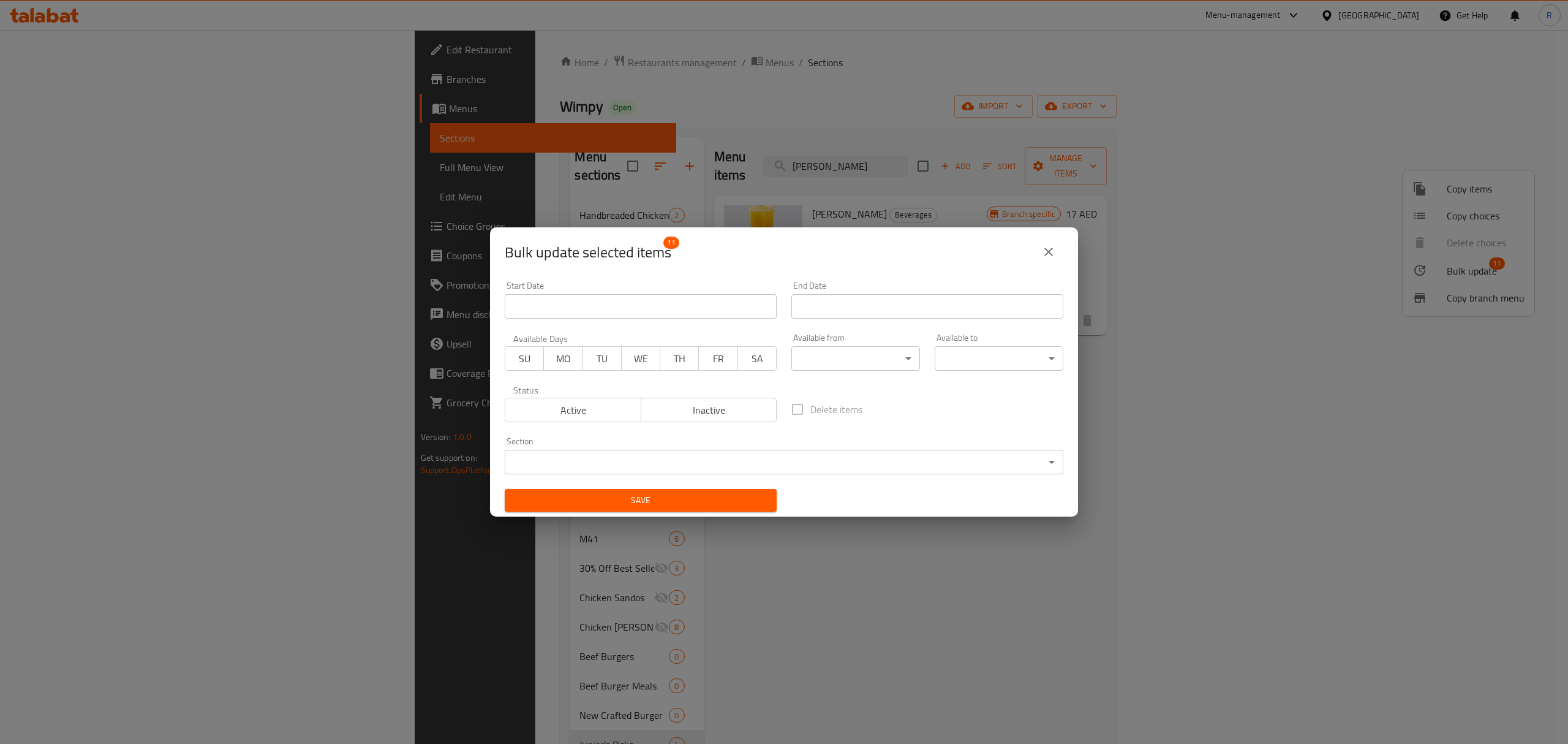
drag, startPoint x: 681, startPoint y: 413, endPoint x: 697, endPoint y: 451, distance: 41.2
click at [682, 413] on span "Inactive" at bounding box center [709, 410] width 126 height 18
click at [714, 503] on span "Save" at bounding box center [640, 500] width 252 height 15
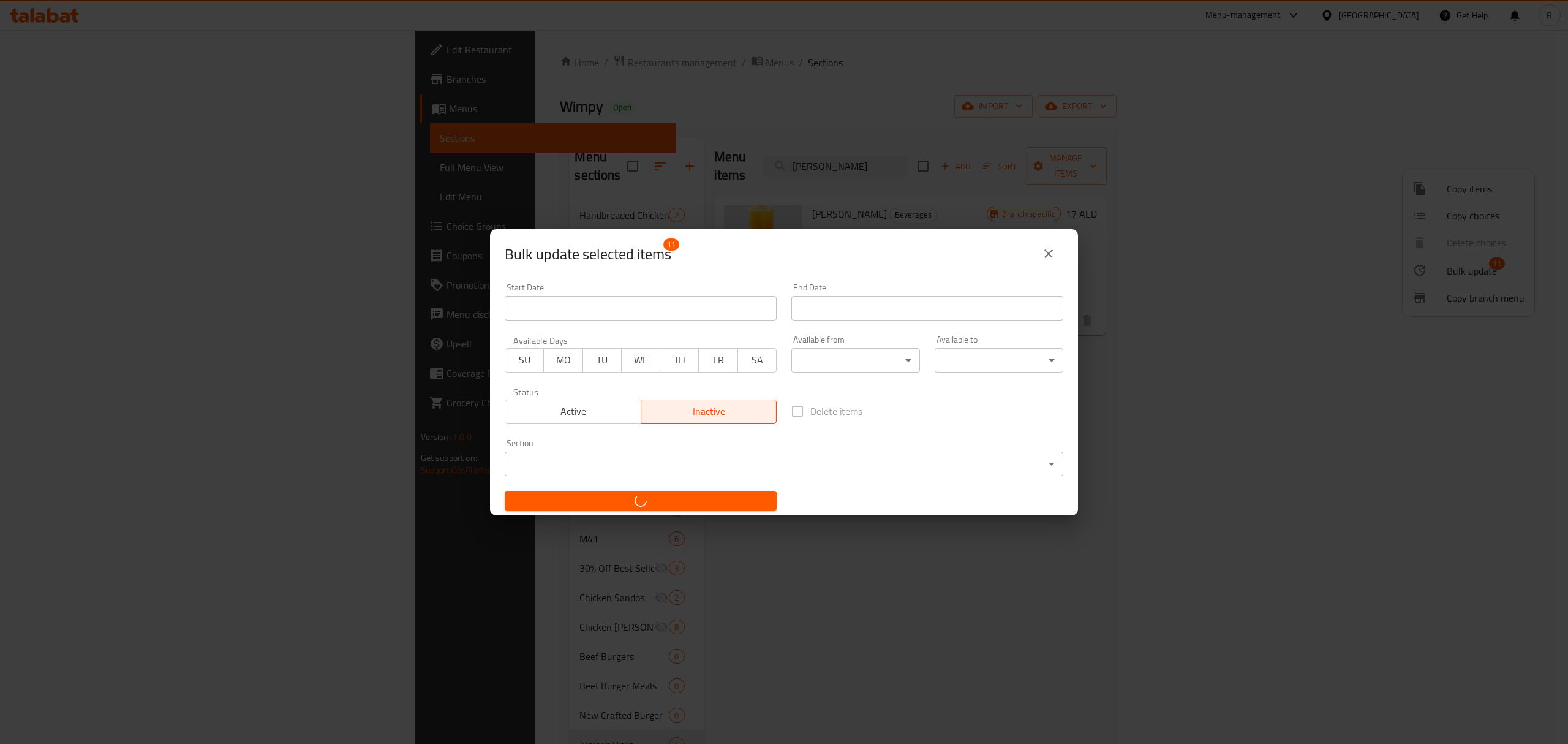
checkbox input "false"
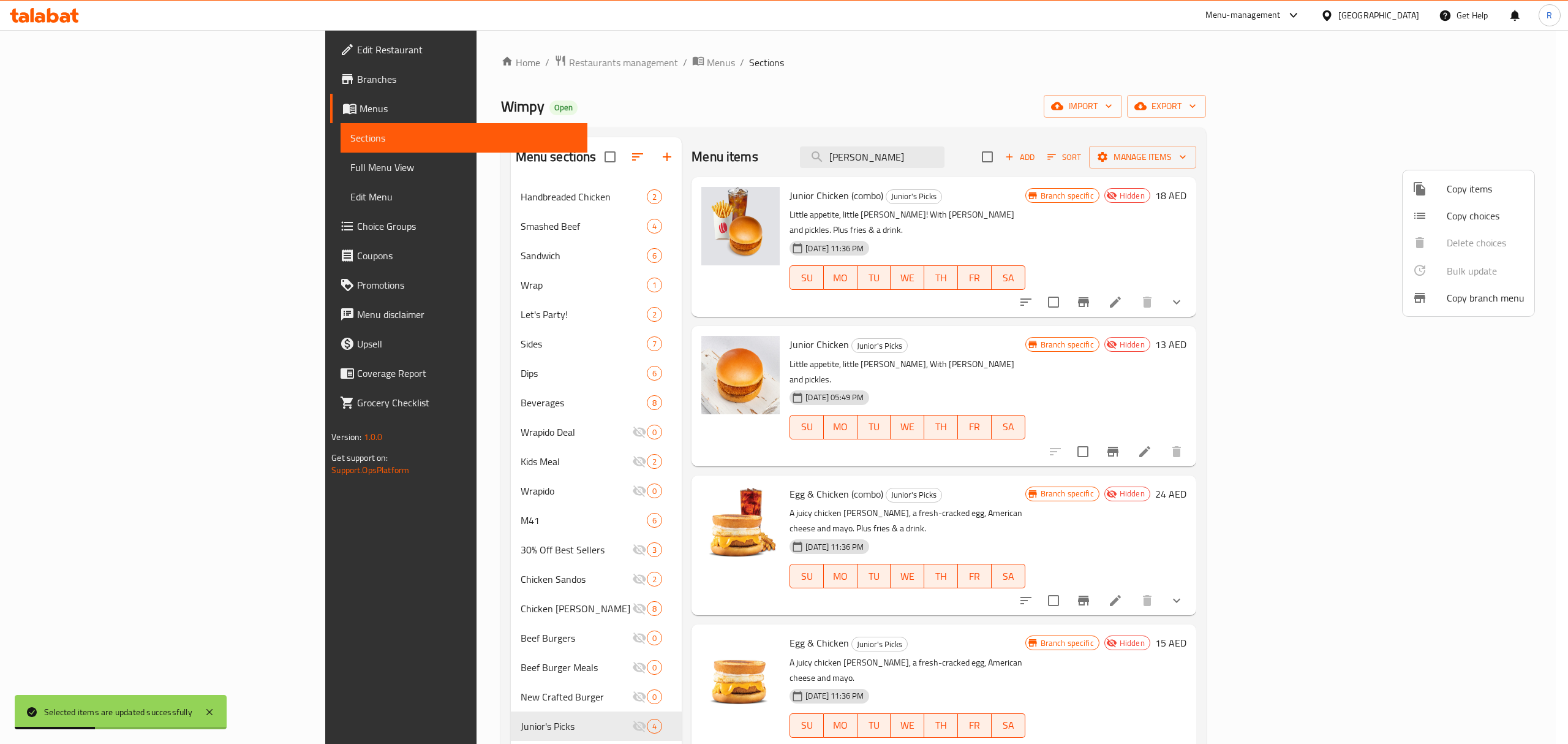
click at [796, 128] on div at bounding box center [784, 372] width 1568 height 744
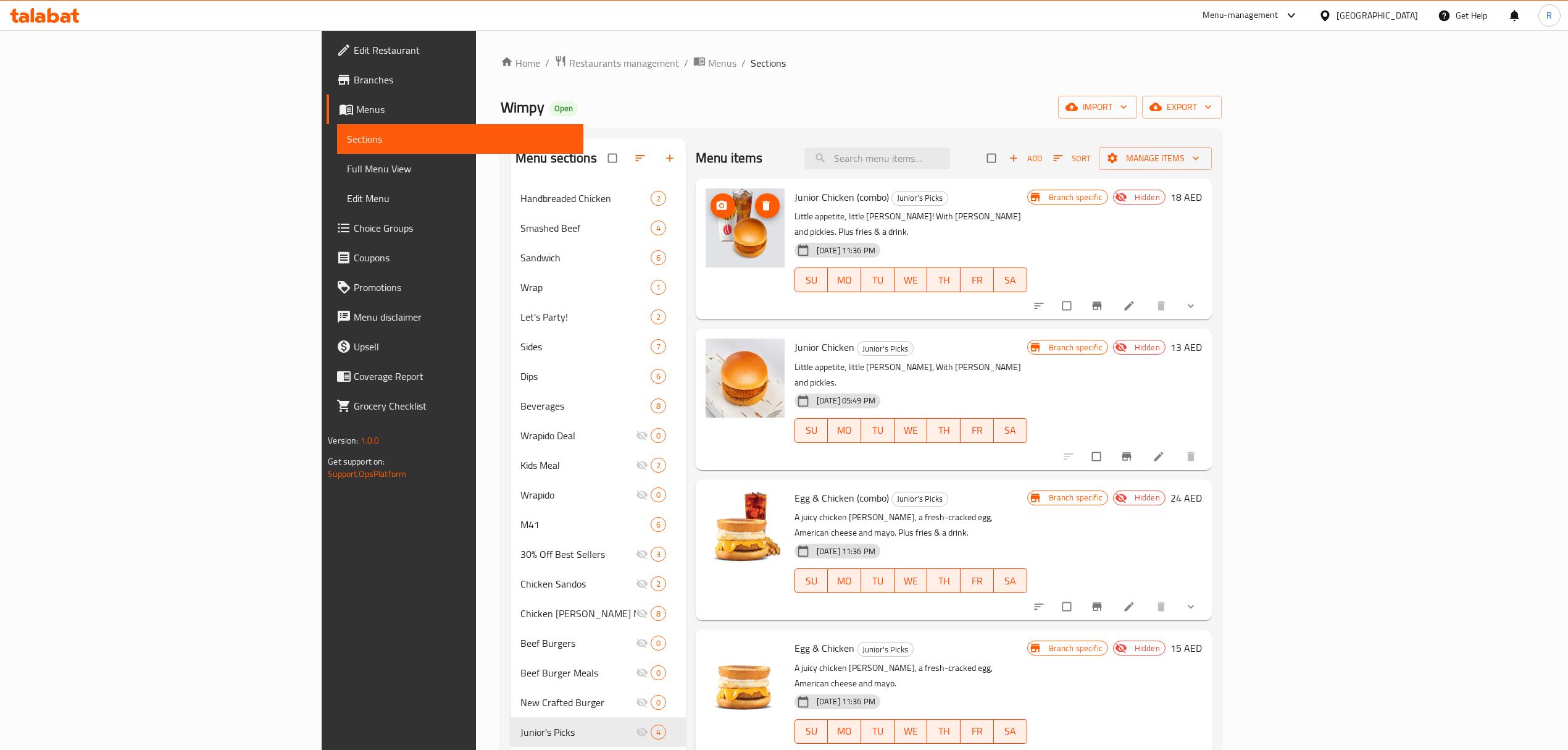
scroll to position [164, 0]
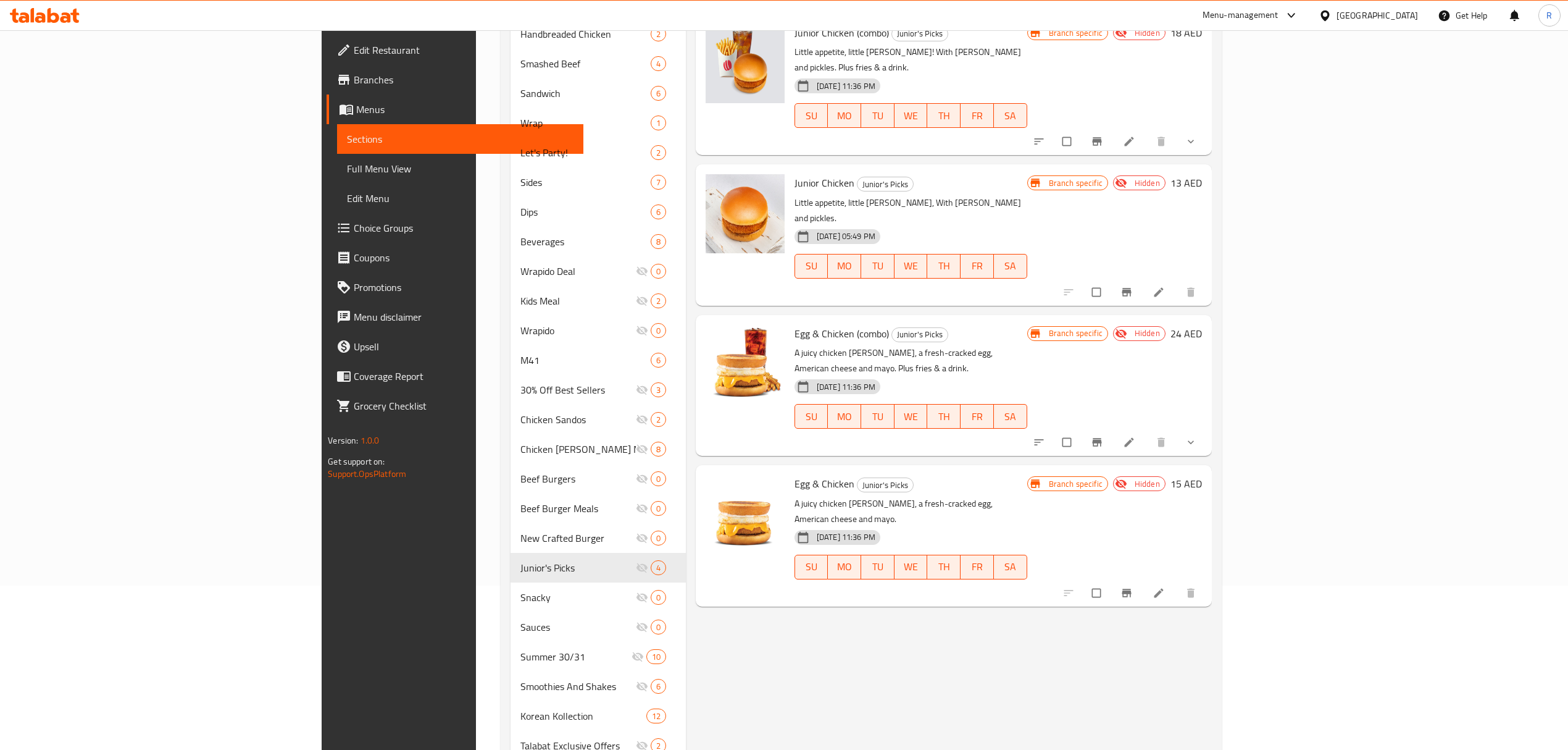
click at [742, 651] on div "Menu items Add Sort Manage items Junior Chicken (combo) Junior's Picks Little a…" at bounding box center [949, 548] width 526 height 1148
click at [692, 600] on div "Menu items Add Sort Manage items Junior Chicken (combo) Junior's Picks Little a…" at bounding box center [949, 548] width 526 height 1148
click at [825, 653] on div "Menu items Add Sort Manage items Junior Chicken (combo) Junior's Picks Little a…" at bounding box center [949, 548] width 526 height 1148
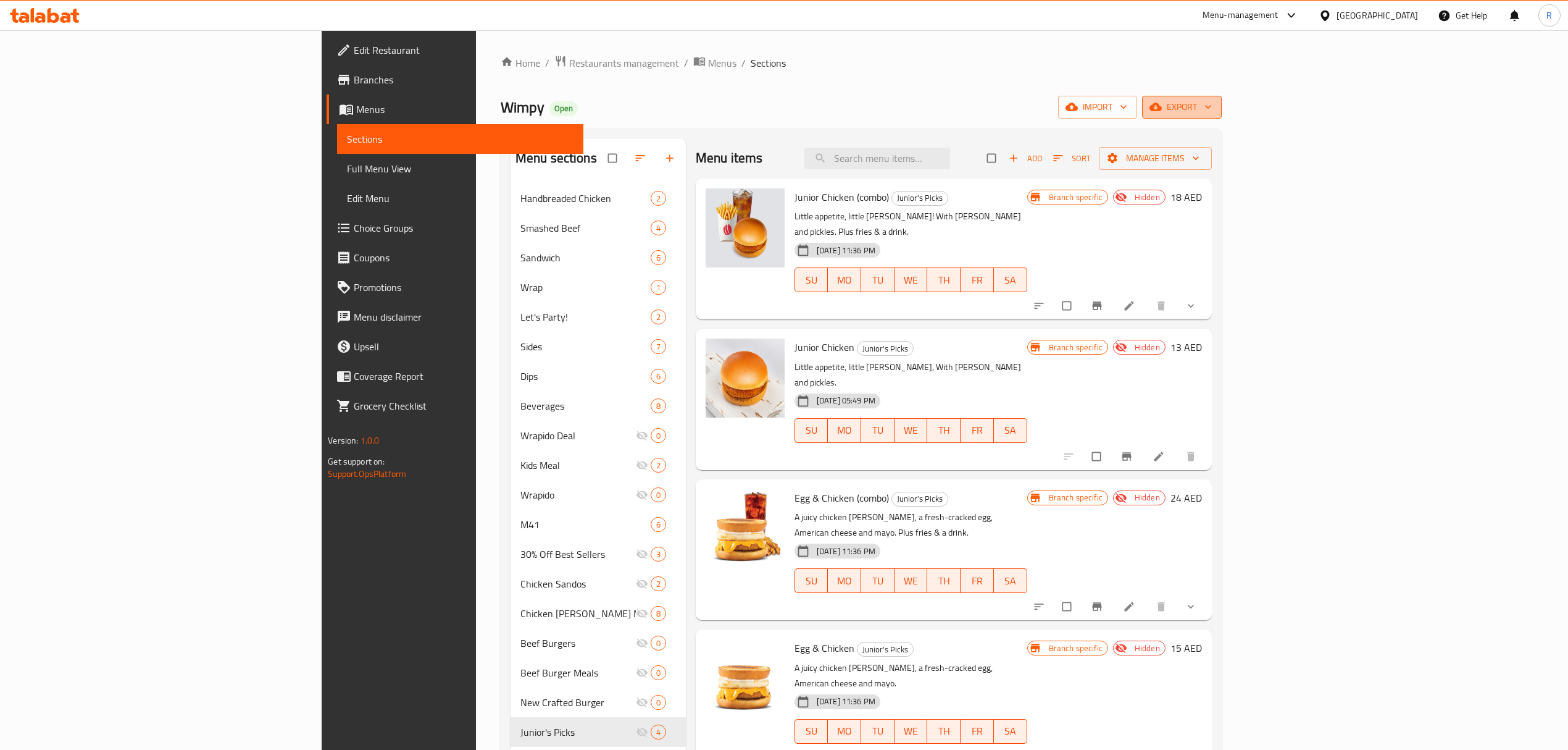
click at [1222, 117] on button "export" at bounding box center [1182, 107] width 79 height 23
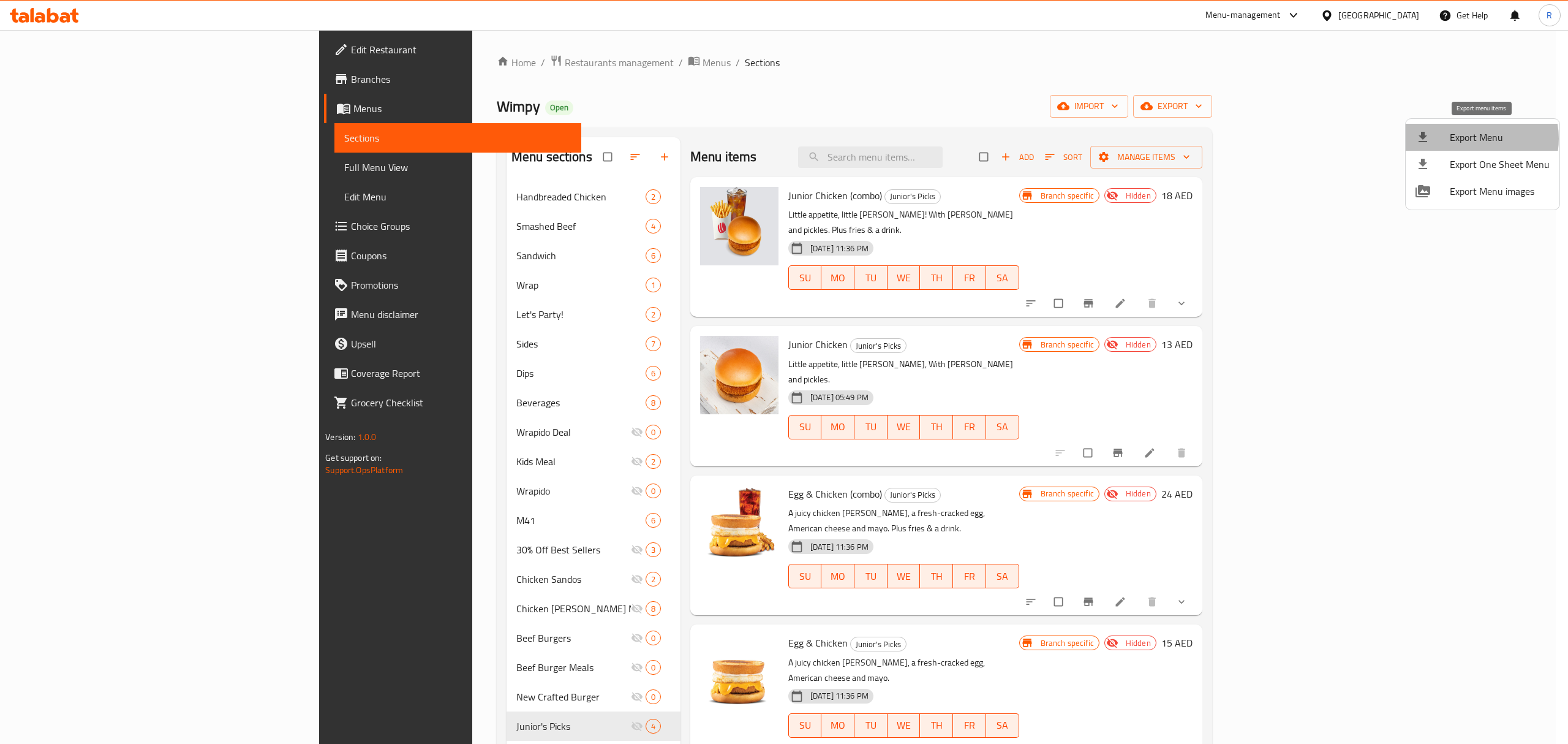
click at [1473, 137] on span "Export Menu" at bounding box center [1500, 137] width 100 height 14
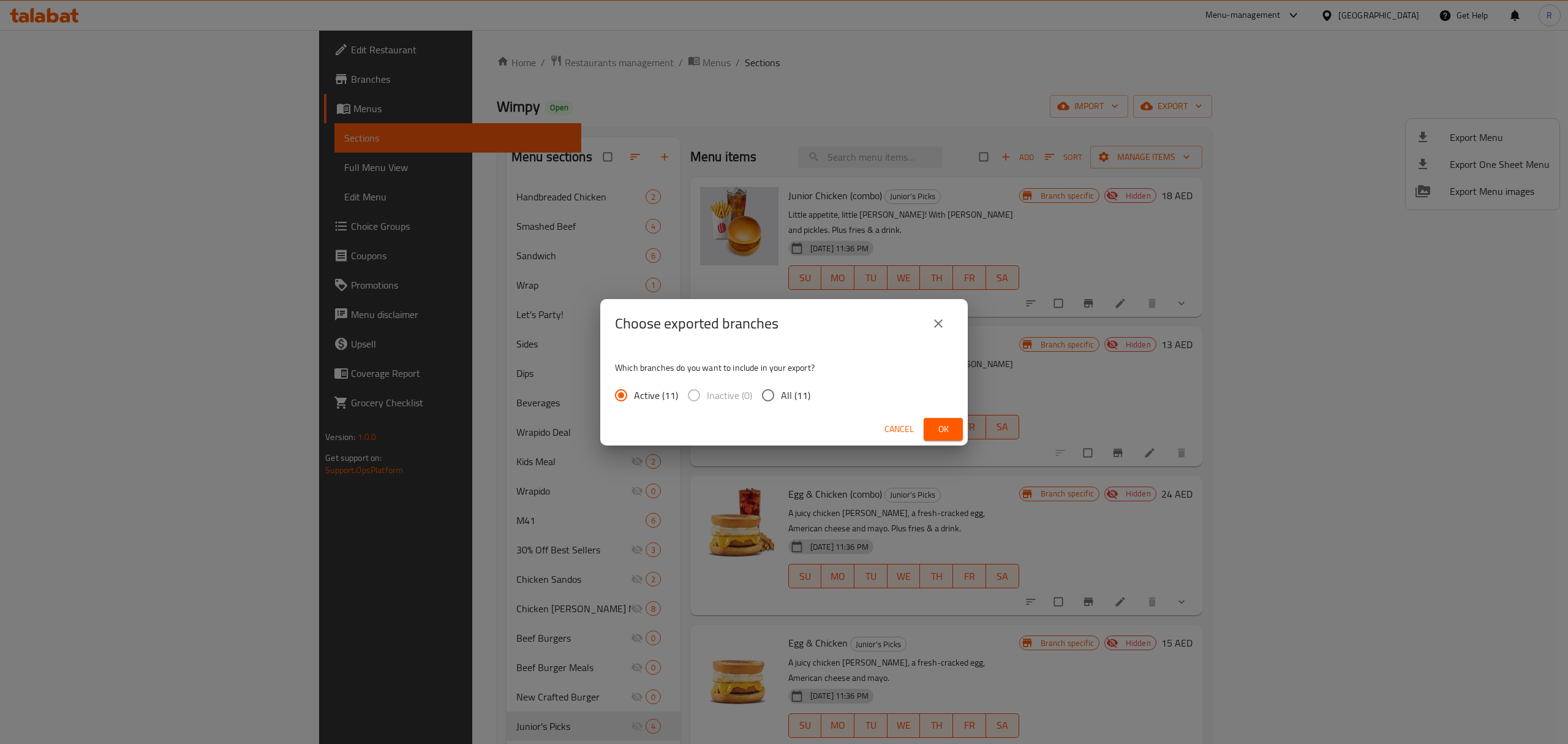
click at [944, 431] on span "Ok" at bounding box center [943, 429] width 20 height 15
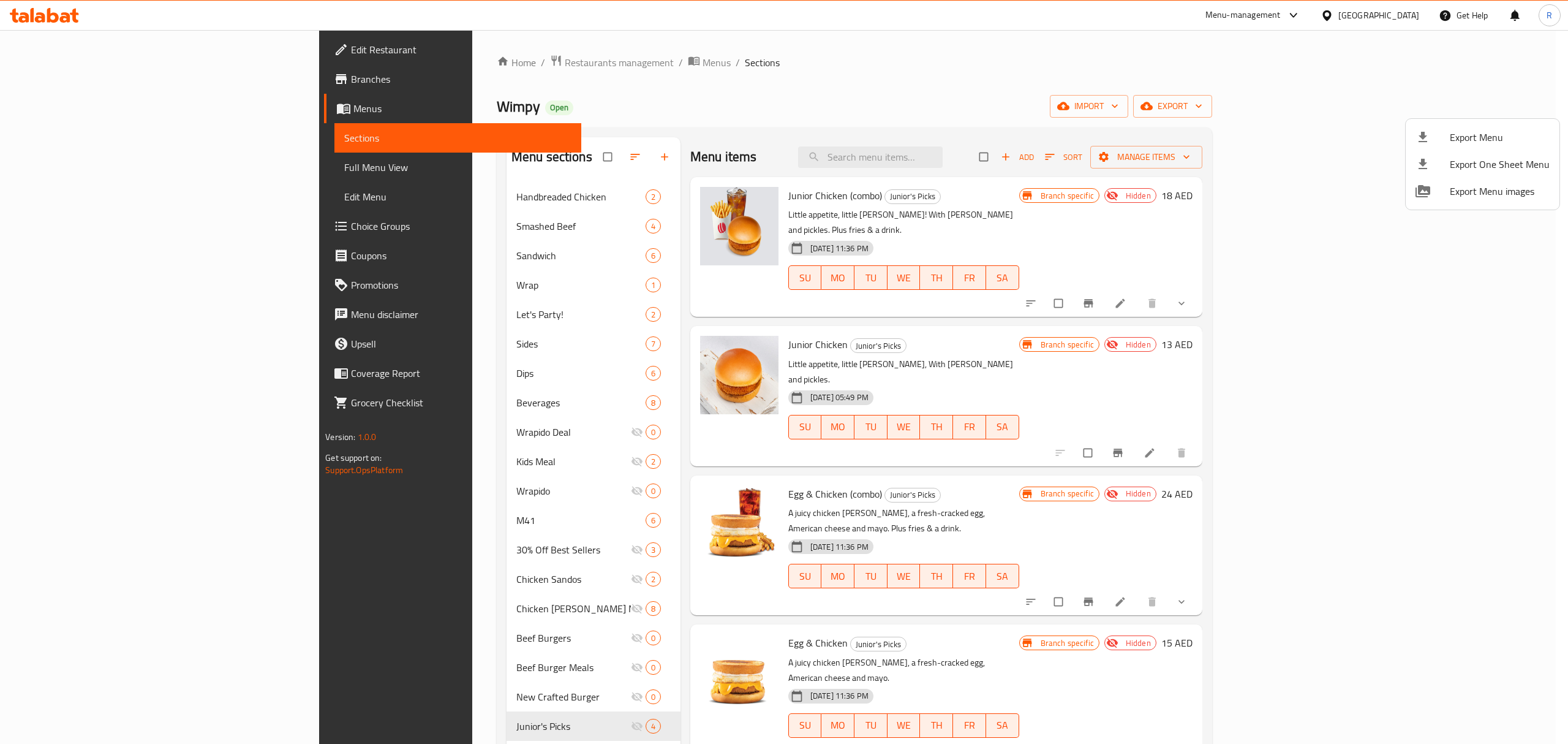
click at [1142, 141] on div at bounding box center [784, 372] width 1568 height 744
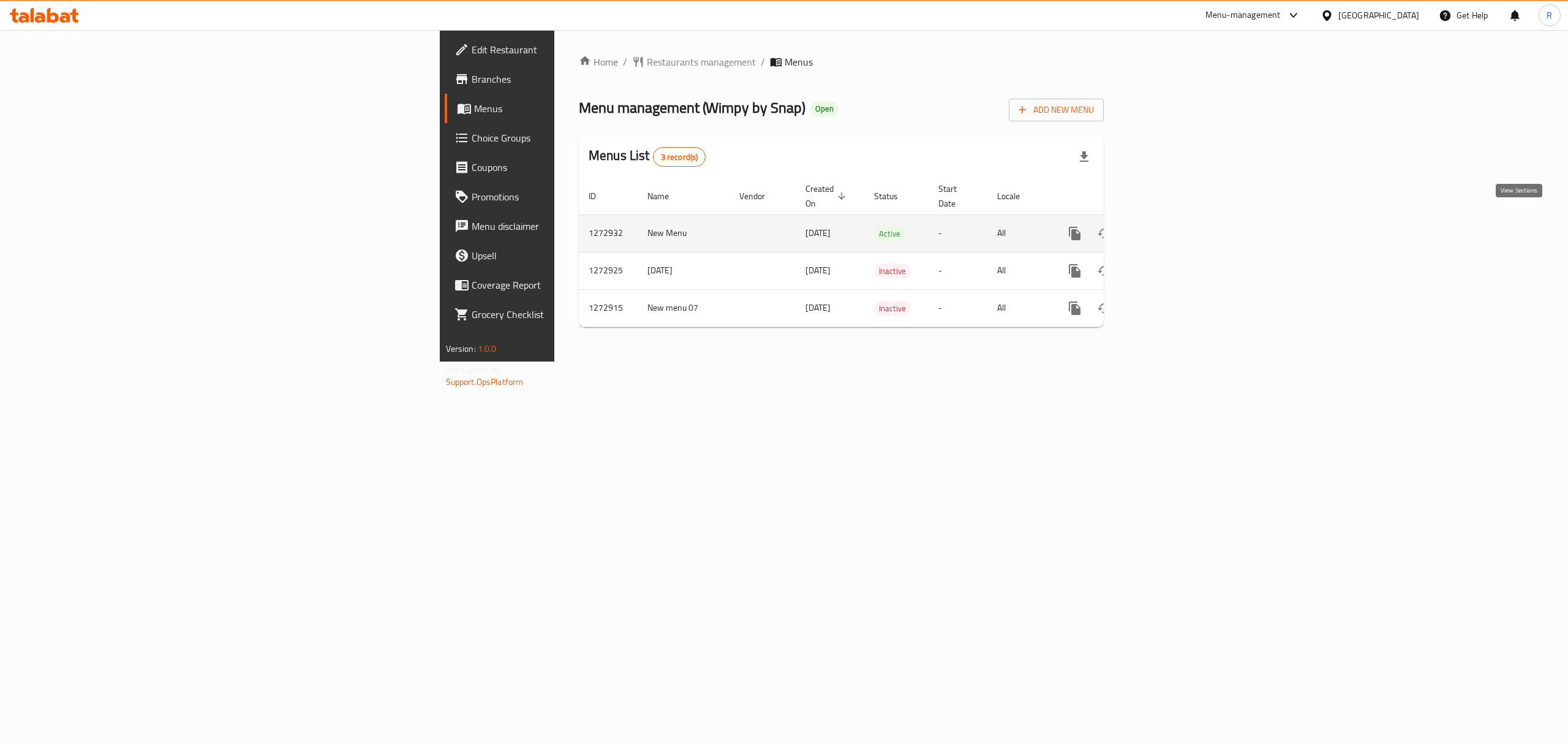
click at [1171, 226] on icon "enhanced table" at bounding box center [1163, 233] width 14 height 14
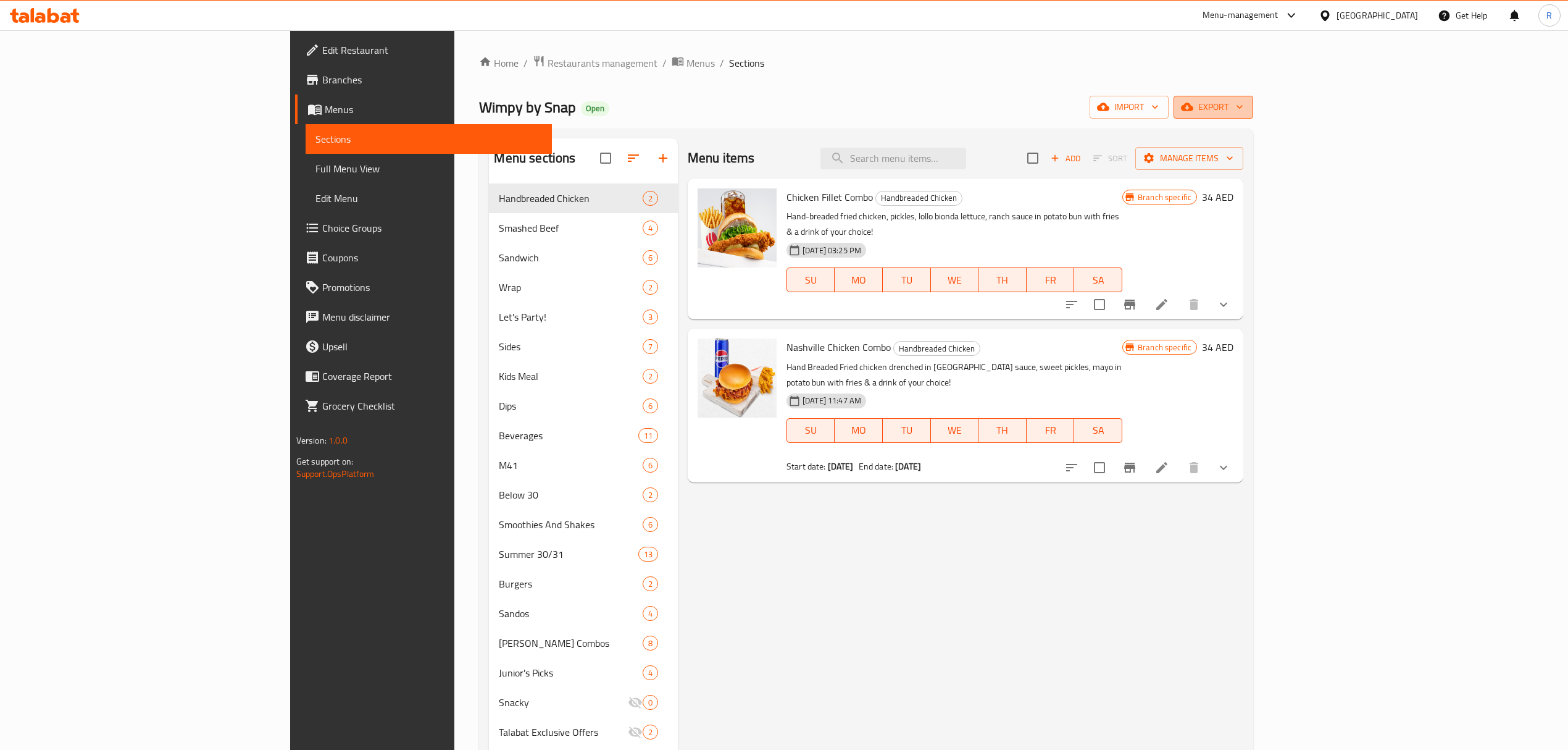
click at [1244, 106] on span "export" at bounding box center [1214, 107] width 60 height 15
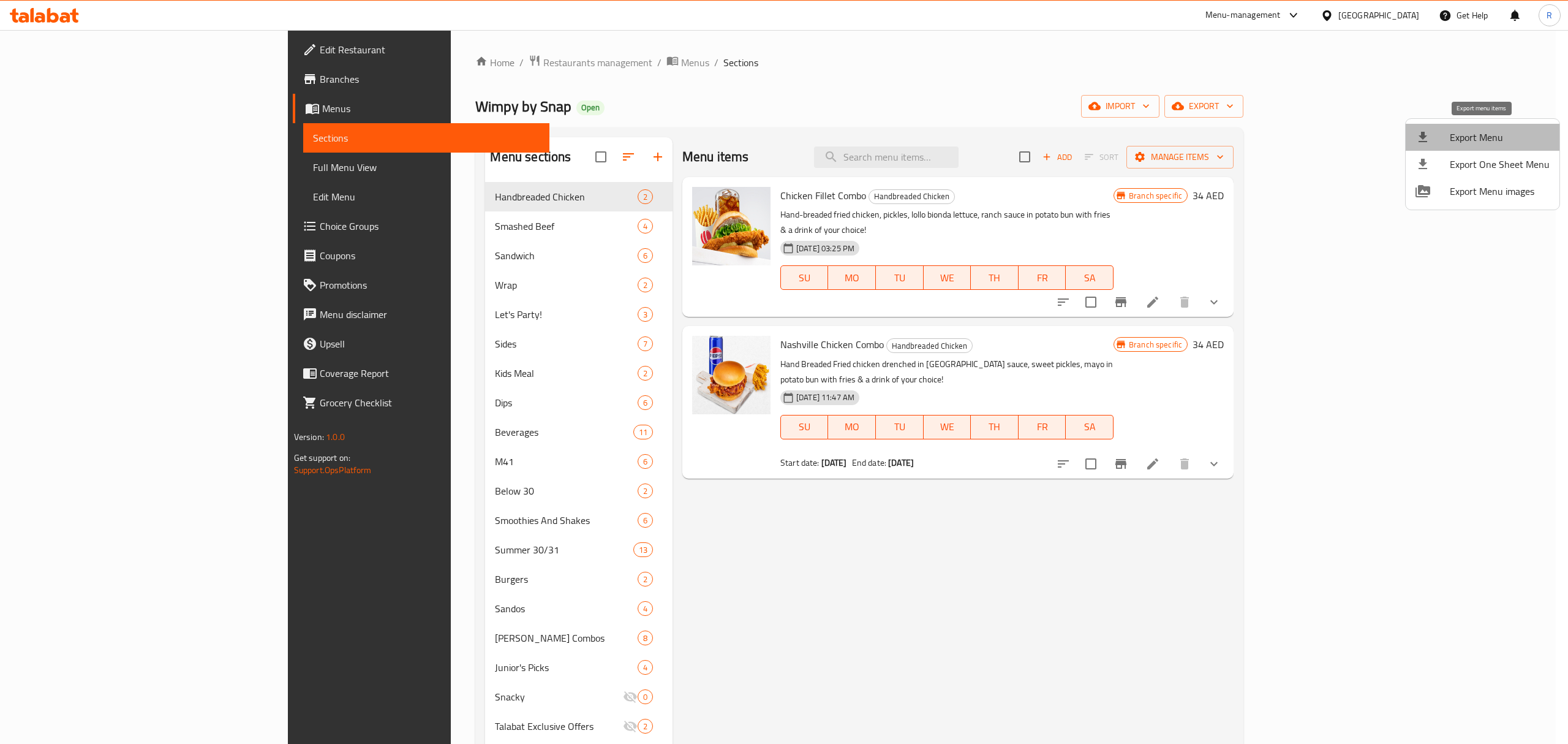
click at [1488, 133] on span "Export Menu" at bounding box center [1500, 137] width 100 height 14
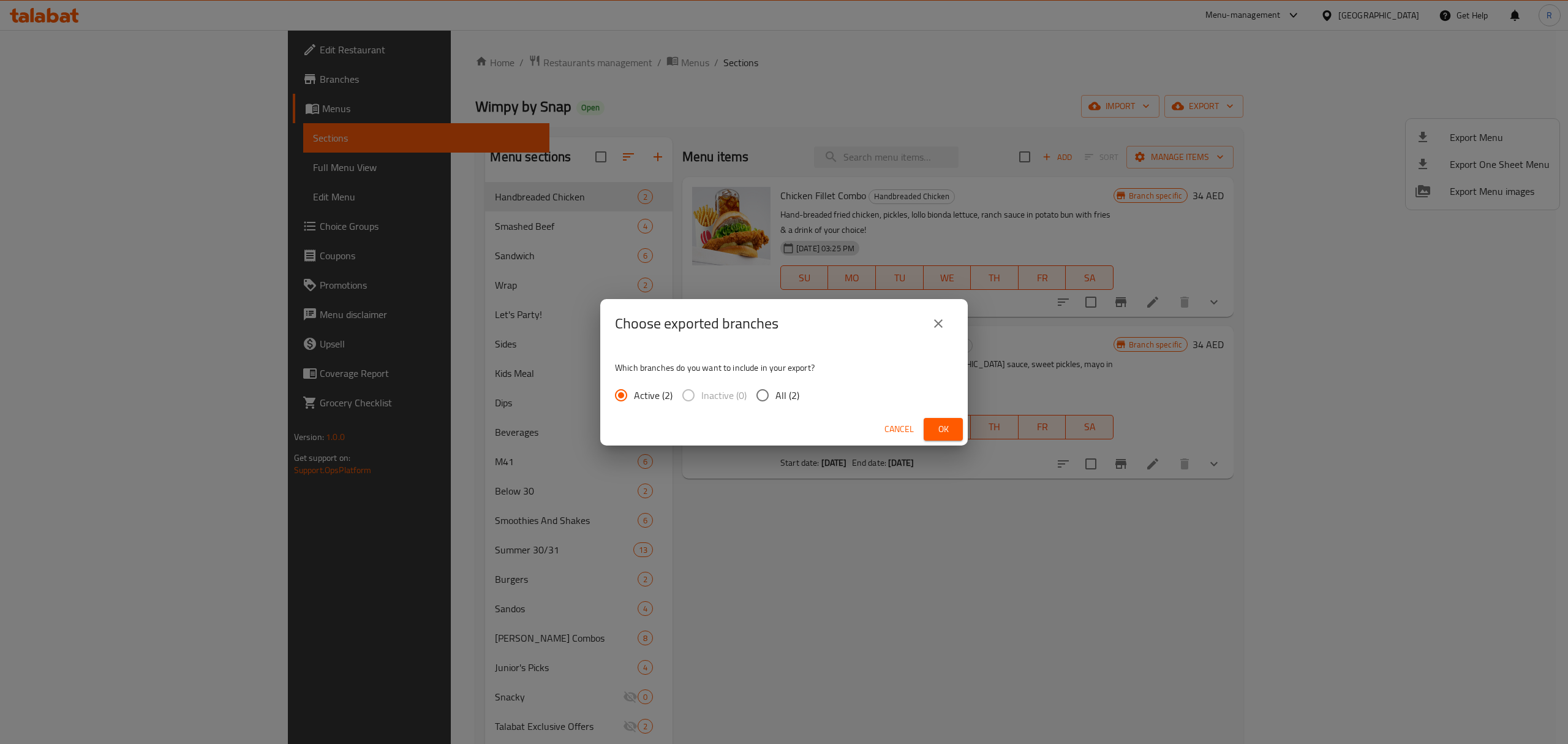
drag, startPoint x: 956, startPoint y: 438, endPoint x: 951, endPoint y: 445, distance: 8.6
click at [954, 438] on button "Ok" at bounding box center [943, 429] width 39 height 23
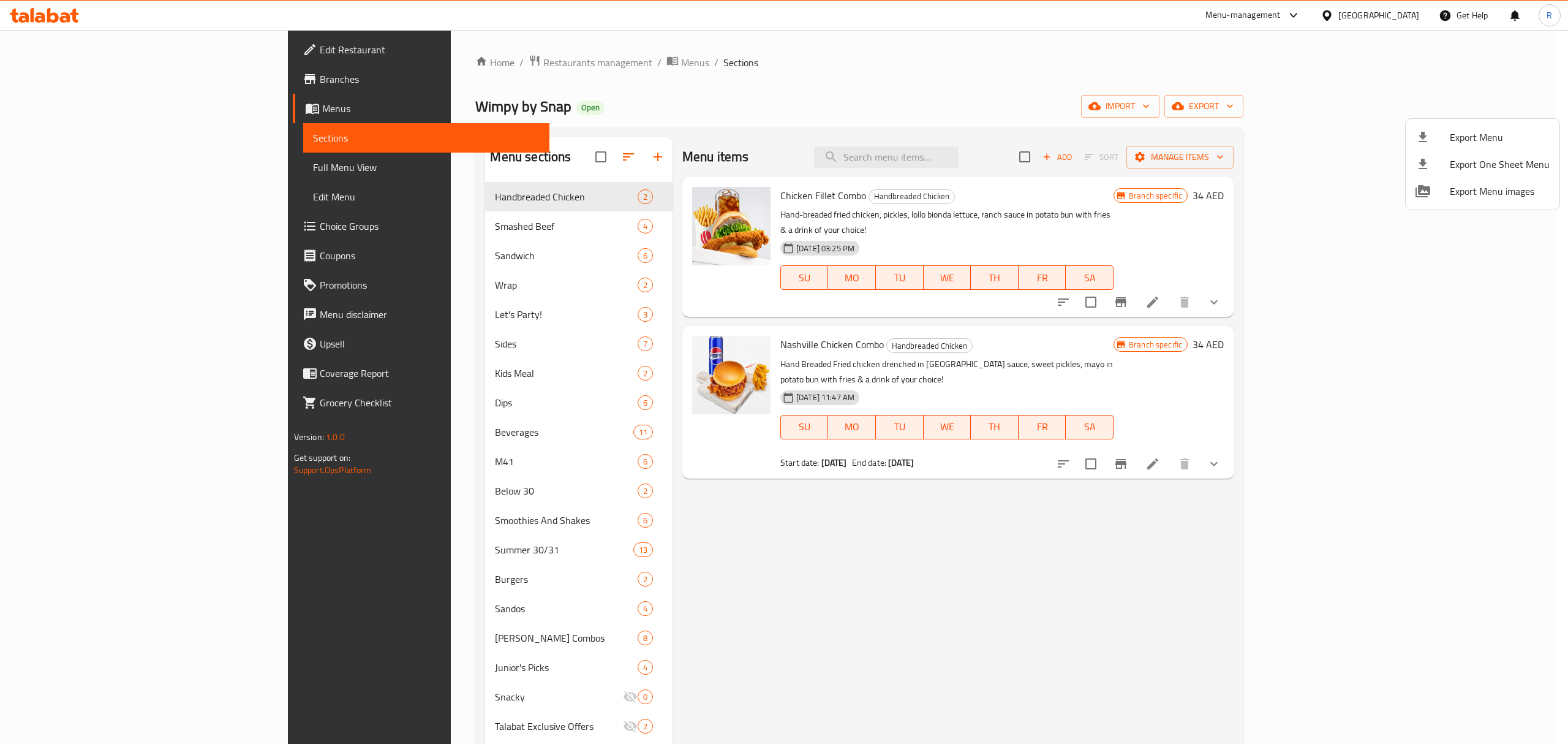
click at [692, 528] on div at bounding box center [784, 372] width 1568 height 744
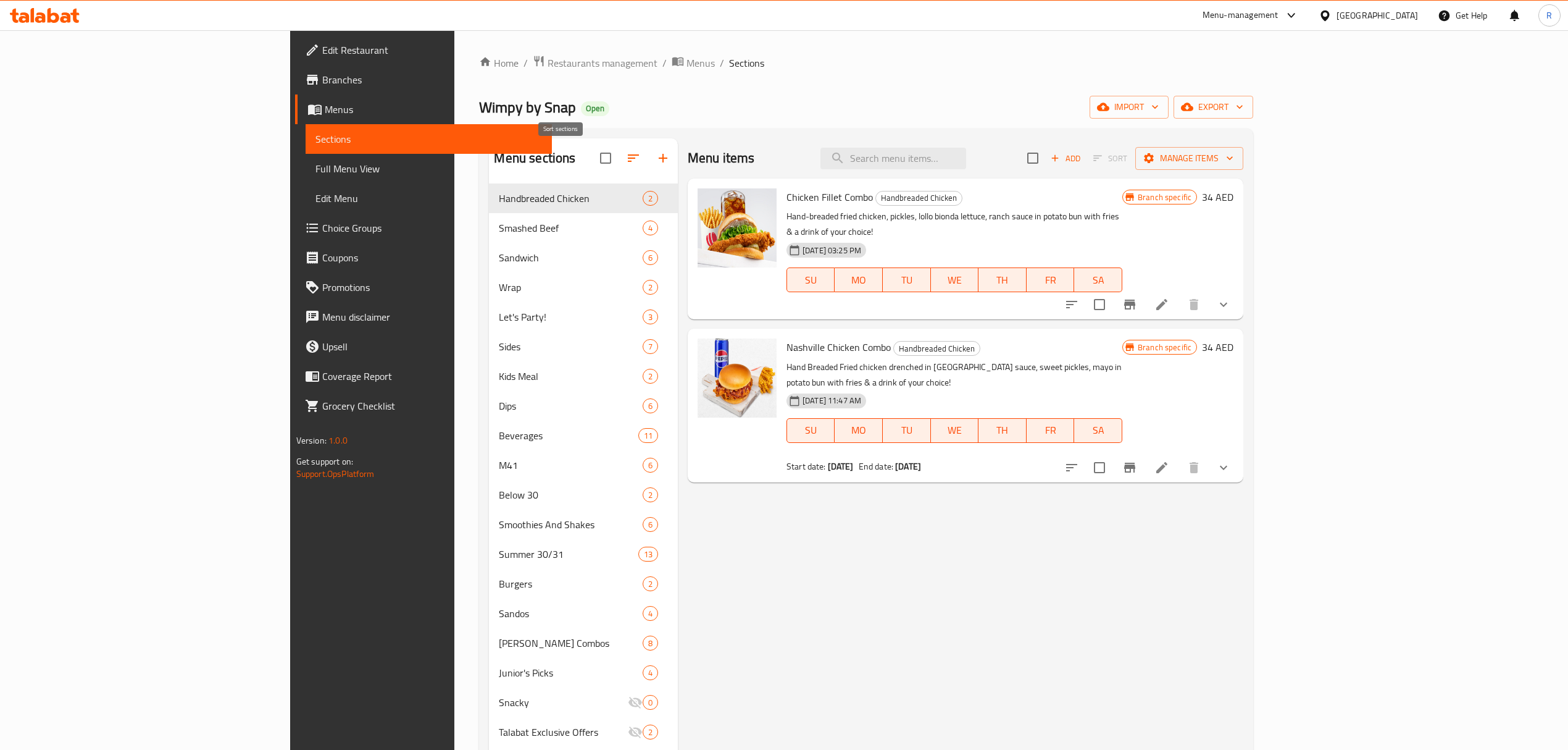
click at [626, 159] on icon "button" at bounding box center [634, 158] width 15 height 15
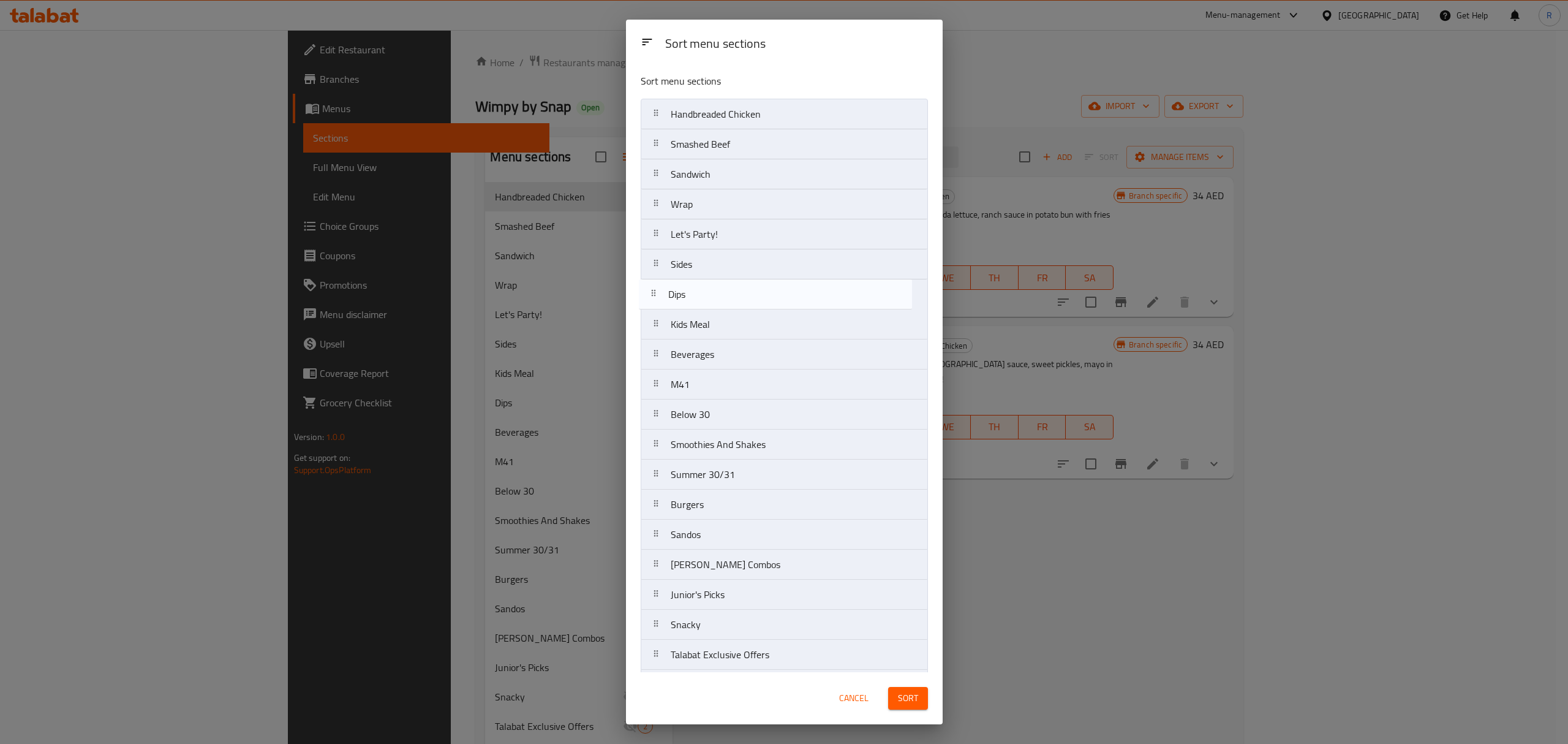
drag, startPoint x: 657, startPoint y: 334, endPoint x: 653, endPoint y: 299, distance: 35.2
click at [653, 299] on nav "Handbreaded Chicken Smashed Beef Sandwich Wrap Let's Party! Sides Kids Meal Dip…" at bounding box center [784, 505] width 287 height 812
drag, startPoint x: 664, startPoint y: 369, endPoint x: 665, endPoint y: 336, distance: 33.0
click at [659, 322] on nav "Handbreaded Chicken Smashed Beef Sandwich Wrap Let's Party! Sides Dips Kids Mea…" at bounding box center [784, 505] width 287 height 812
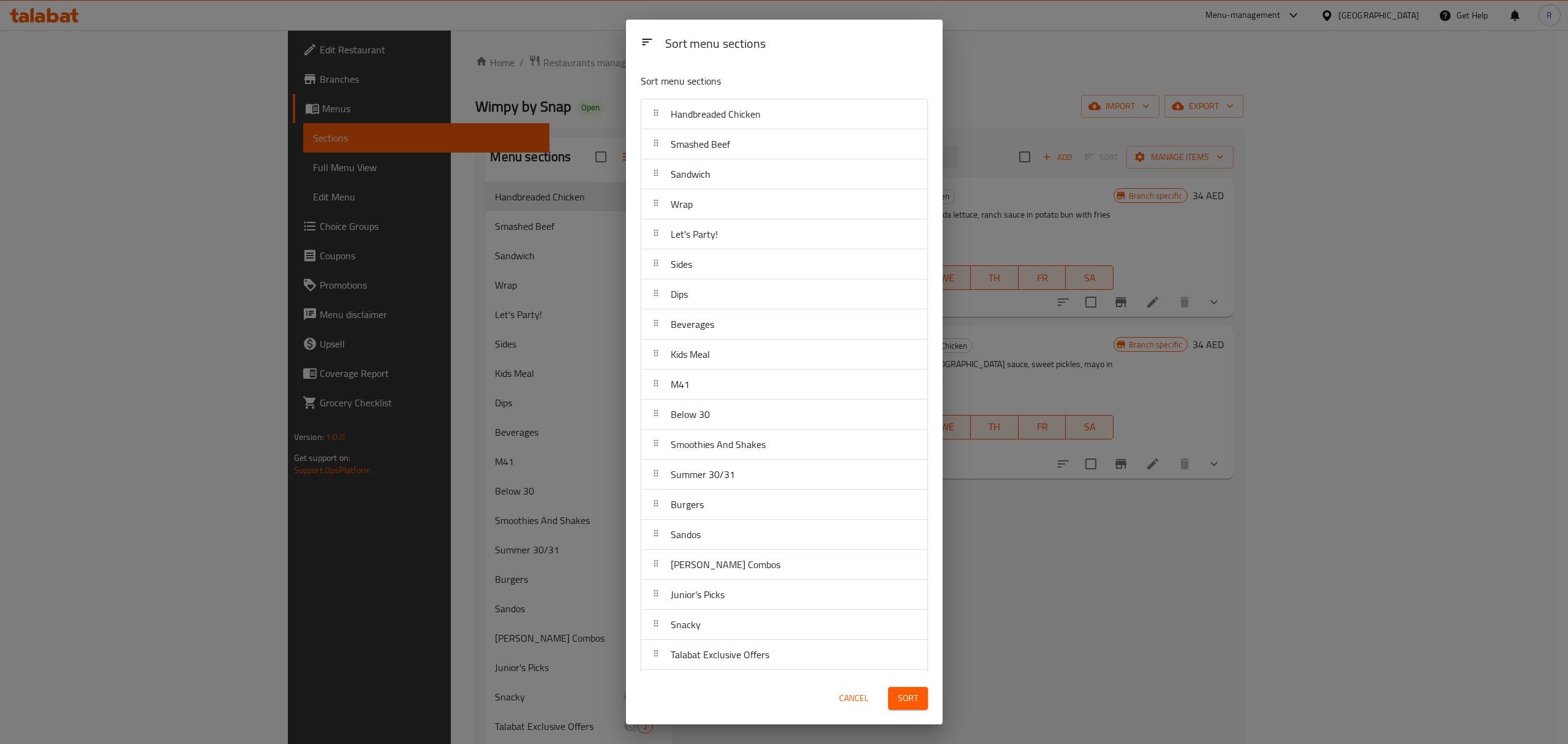
click at [911, 701] on span "Sort" at bounding box center [908, 698] width 20 height 15
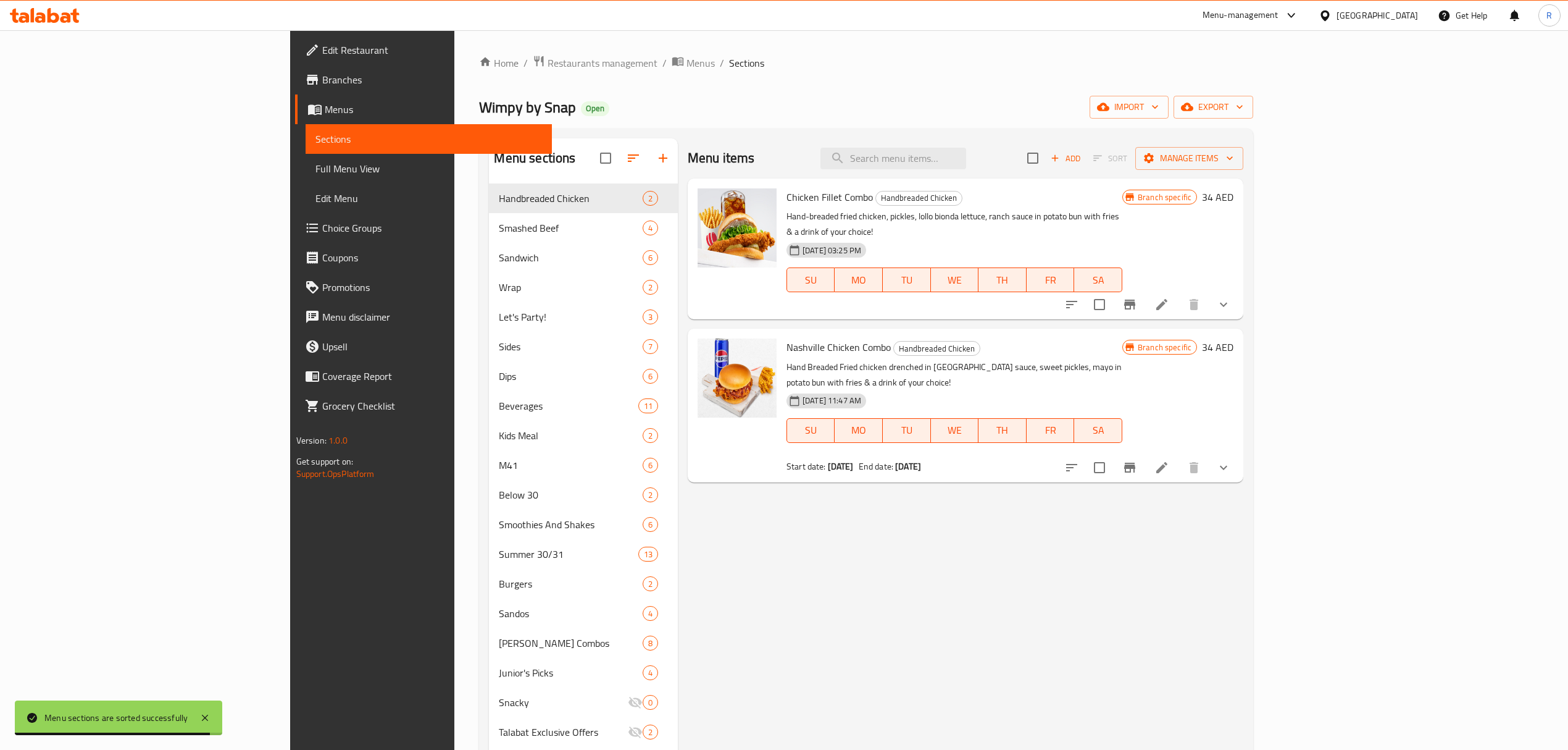
click at [701, 545] on div "Menu items Add Sort Manage items Chicken Fillet Combo Handbreaded Chicken Hand-…" at bounding box center [961, 564] width 565 height 851
click at [966, 157] on input "search" at bounding box center [893, 158] width 146 height 22
paste input "New Skool"
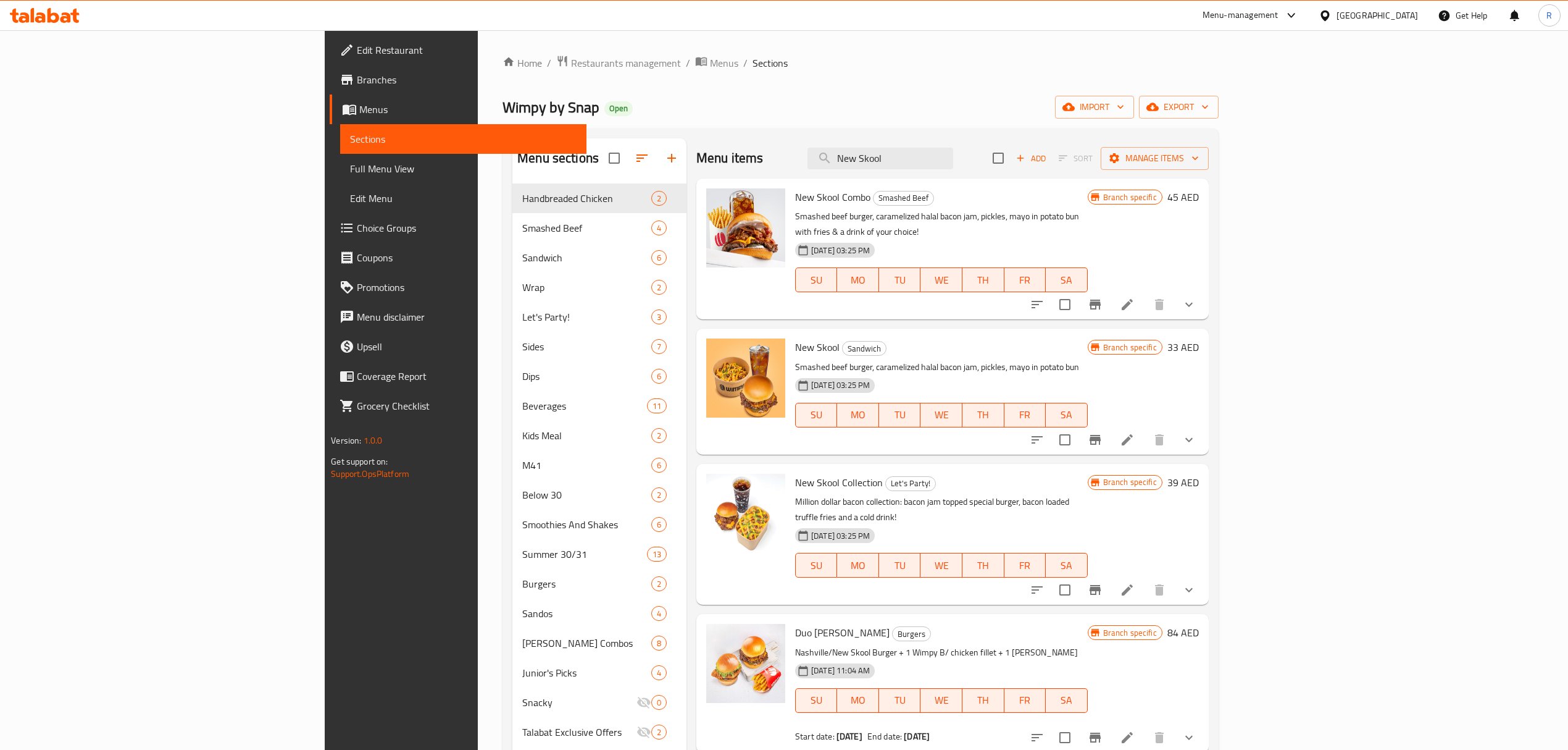
click at [984, 172] on div "Menu items New Skool Add Sort Manage items" at bounding box center [953, 158] width 513 height 40
click at [954, 148] on input "New Skool" at bounding box center [881, 158] width 146 height 22
paste input "Collection"
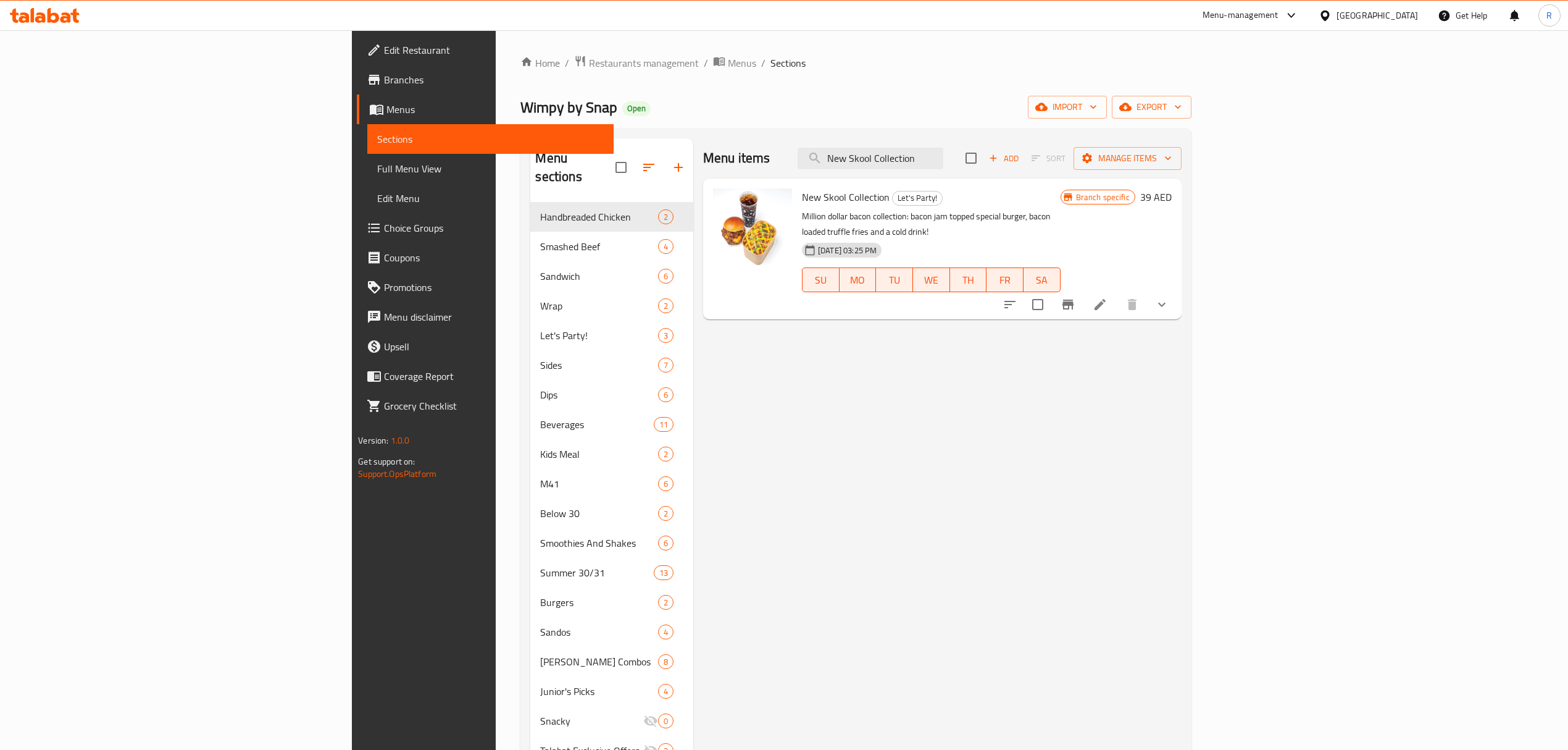
type input "New Skool Collection"
click at [1051, 302] on input "checkbox" at bounding box center [1038, 304] width 26 height 26
checkbox input "true"
click at [1026, 142] on div "Menu items New Skool Collection Add Sort Manage items" at bounding box center [942, 158] width 479 height 40
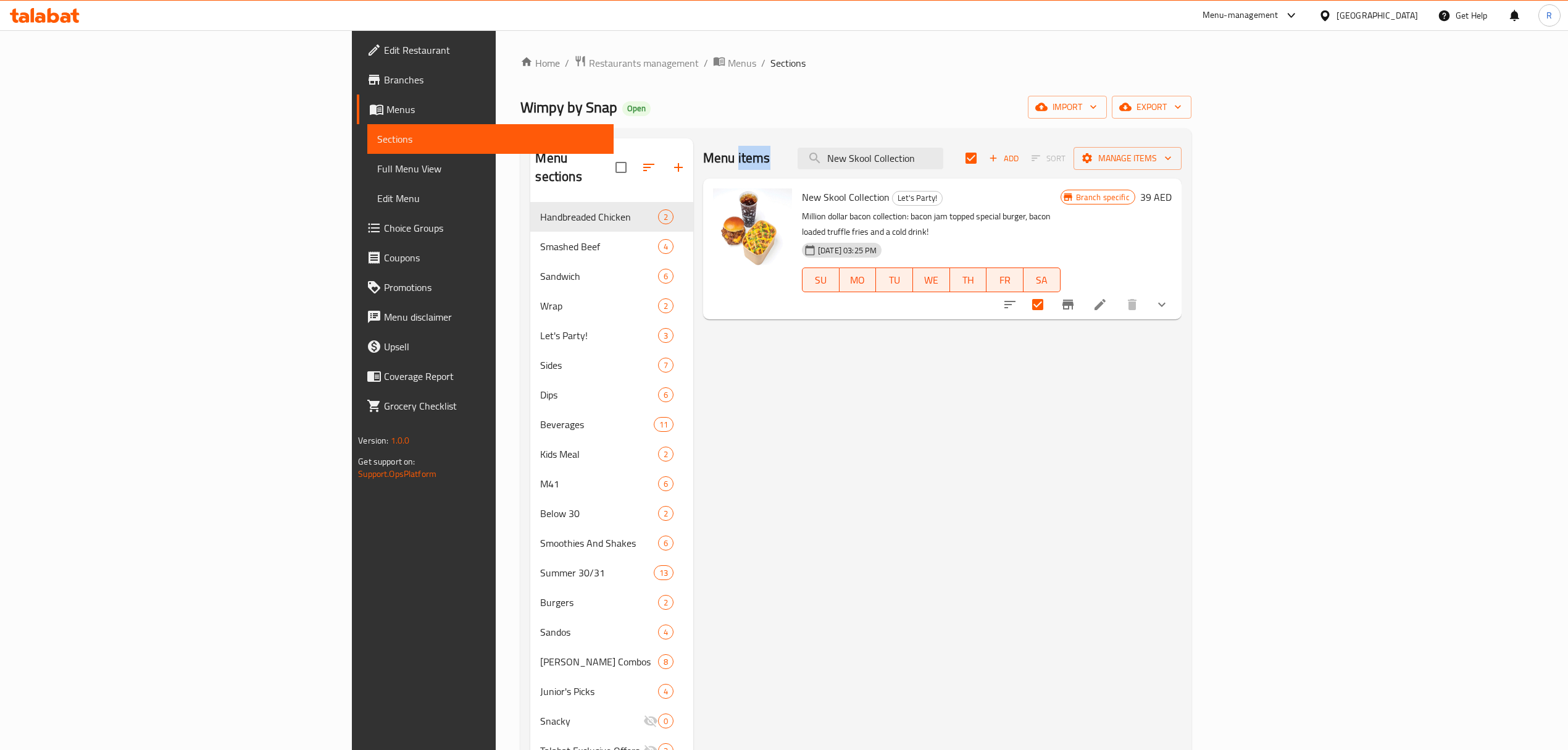
click at [1026, 142] on div "Menu items New Skool Collection Add Sort Manage items" at bounding box center [942, 158] width 479 height 40
click at [944, 166] on input "New Skool Collection" at bounding box center [871, 158] width 146 height 22
paste input "Loaded Fries"
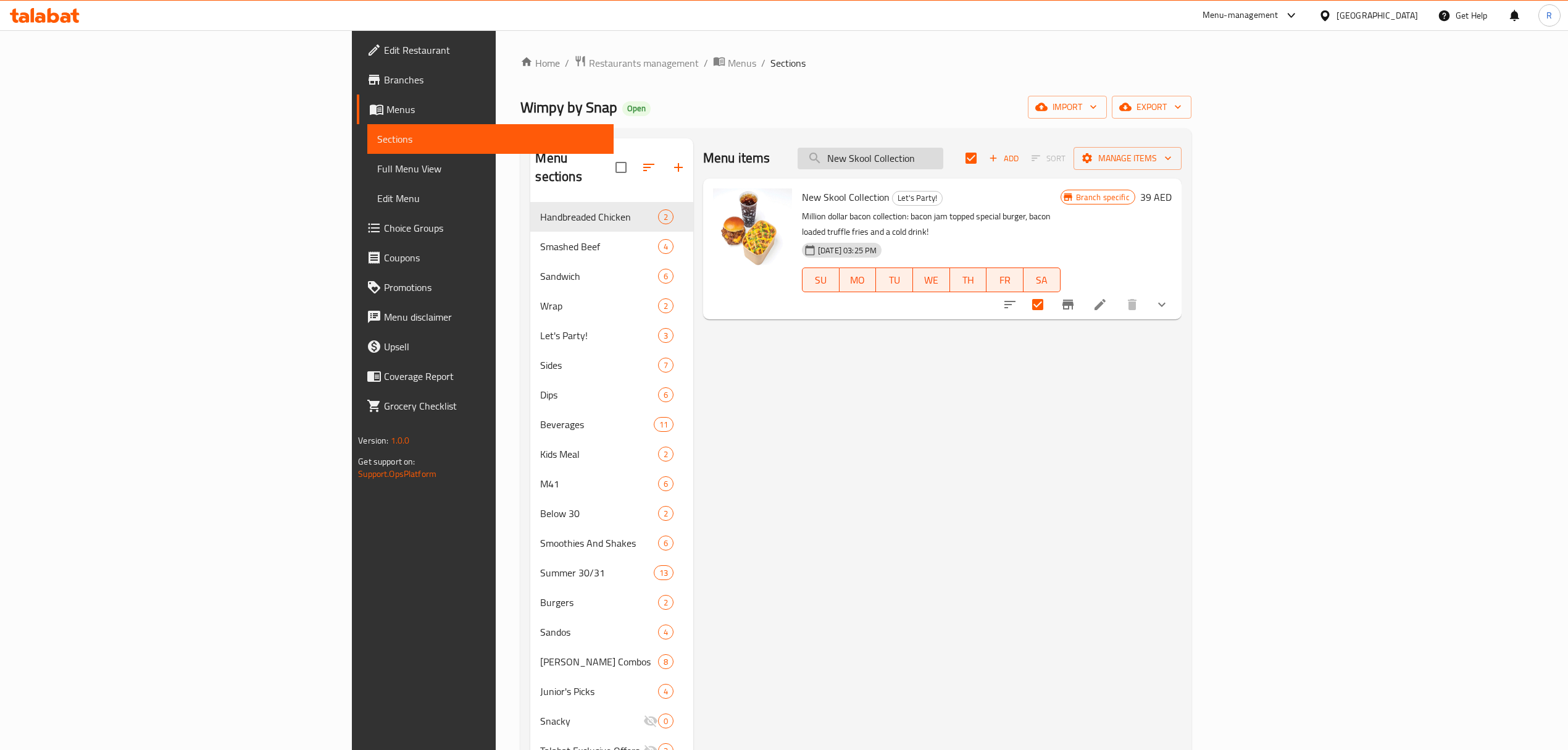
type input "New Skool Loaded Fries"
checkbox input "false"
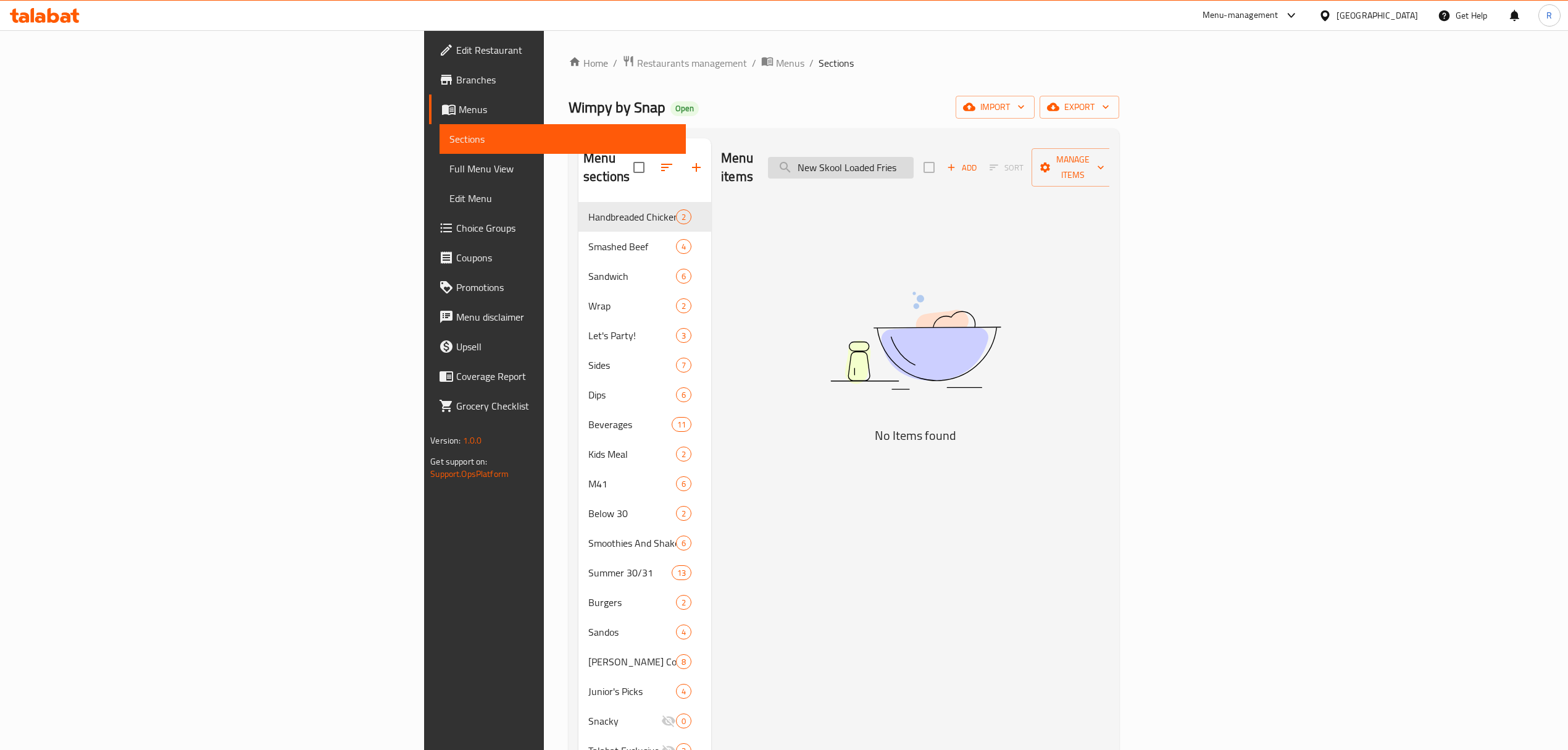
click at [914, 166] on input "New Skool Loaded Fries" at bounding box center [841, 168] width 146 height 22
drag, startPoint x: 986, startPoint y: 166, endPoint x: 967, endPoint y: 159, distance: 20.2
click at [914, 159] on input "New Skool Loaded Fries" at bounding box center [841, 168] width 146 height 22
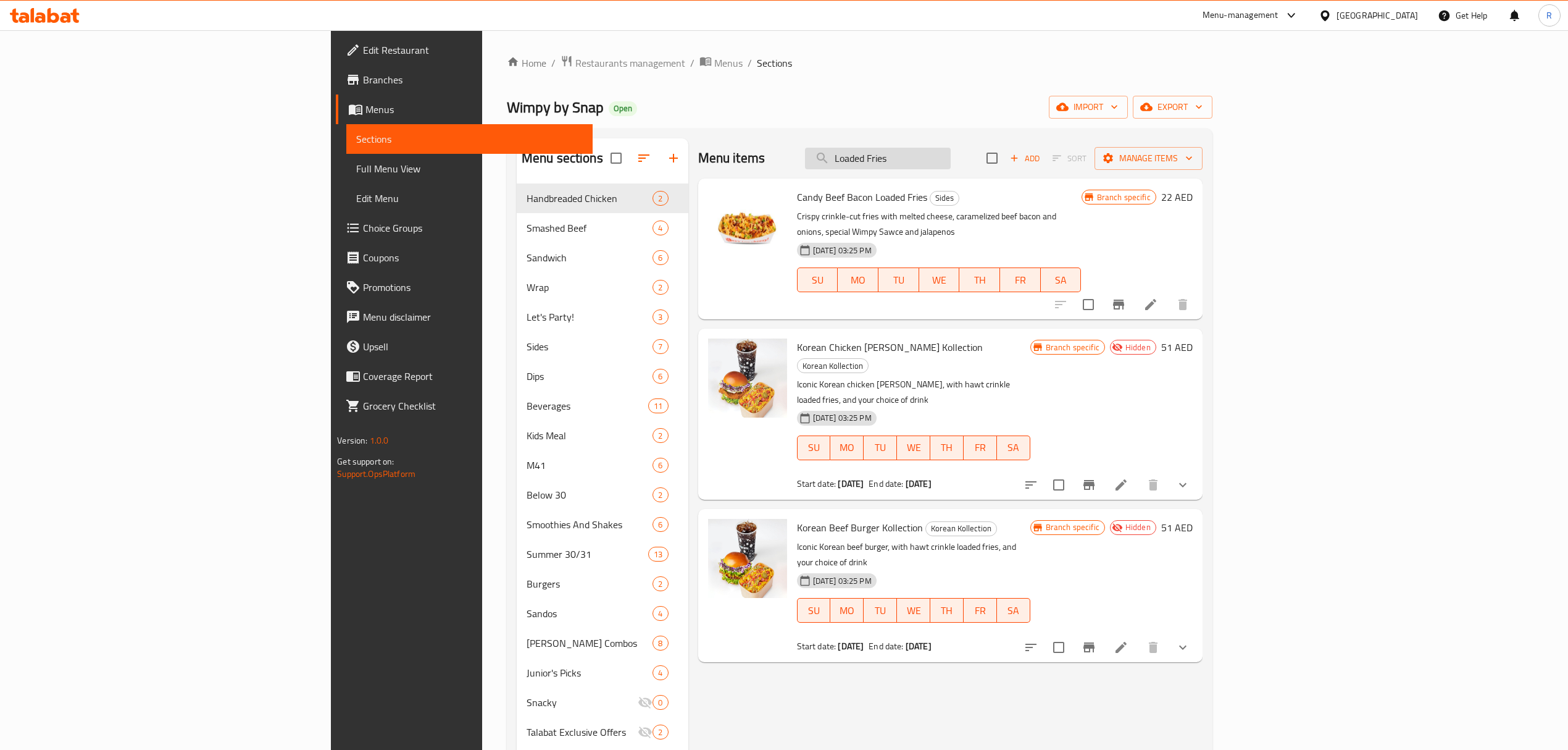
click at [951, 160] on input "Loaded Fries" at bounding box center [878, 158] width 146 height 22
paste input "New Skool"
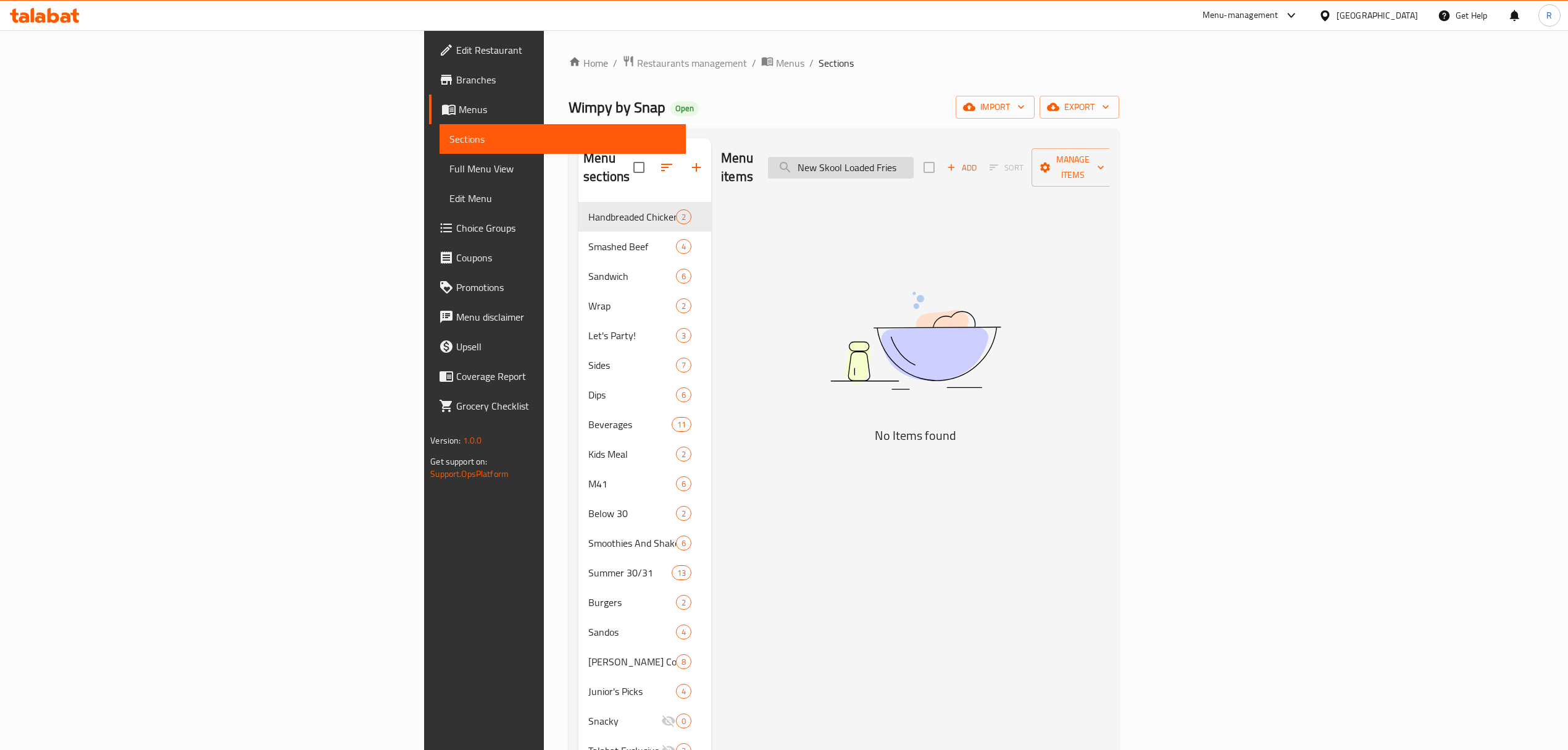
click at [914, 164] on input "New Skool Loaded Fries" at bounding box center [841, 168] width 146 height 22
drag, startPoint x: 1020, startPoint y: 164, endPoint x: 1141, endPoint y: 186, distance: 123.0
click at [1110, 186] on div "Menu items New Skool Loaded Fries Add Sort Manage items No Items found" at bounding box center [910, 573] width 398 height 869
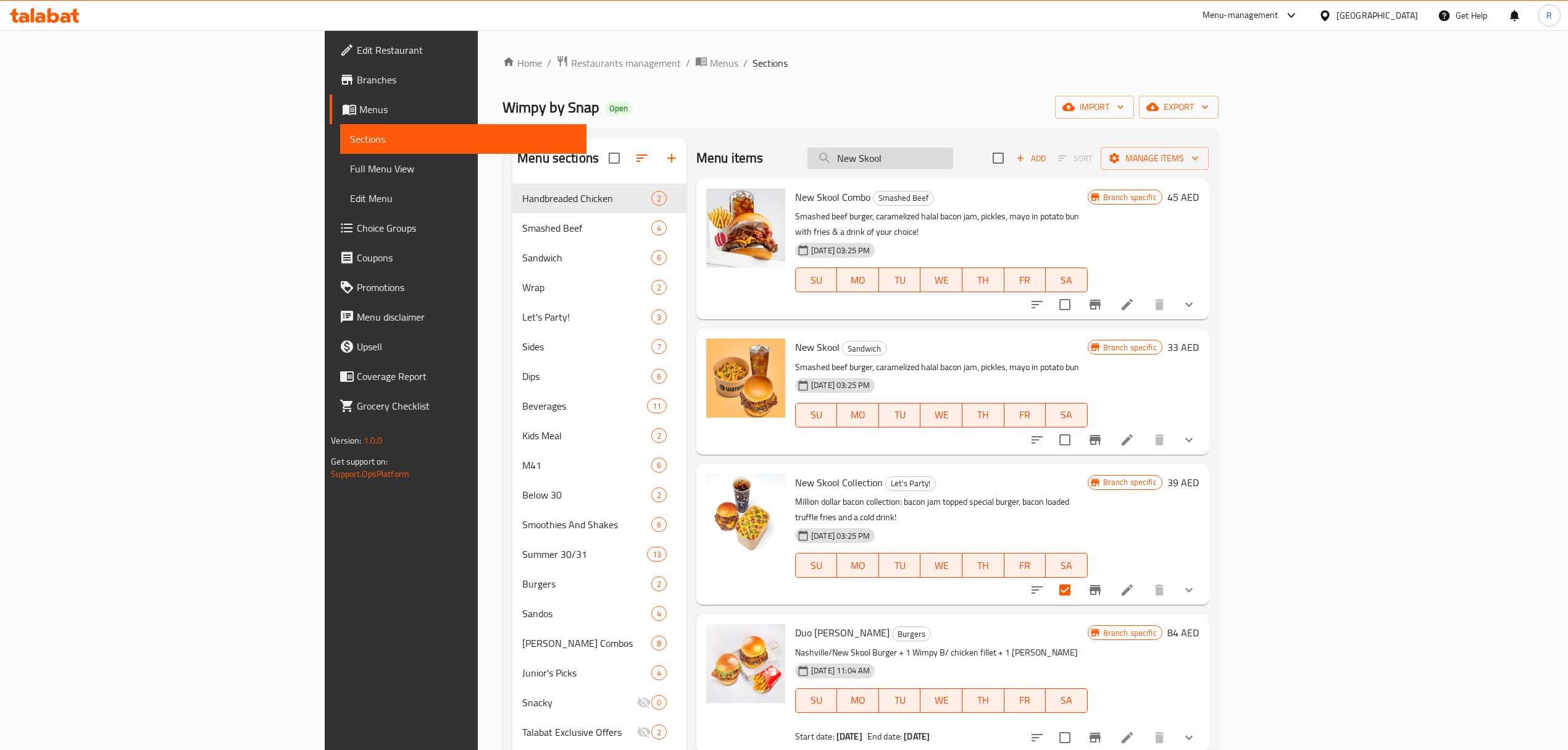
click at [954, 156] on input "New Skool" at bounding box center [881, 158] width 146 height 22
paste input "Tots"
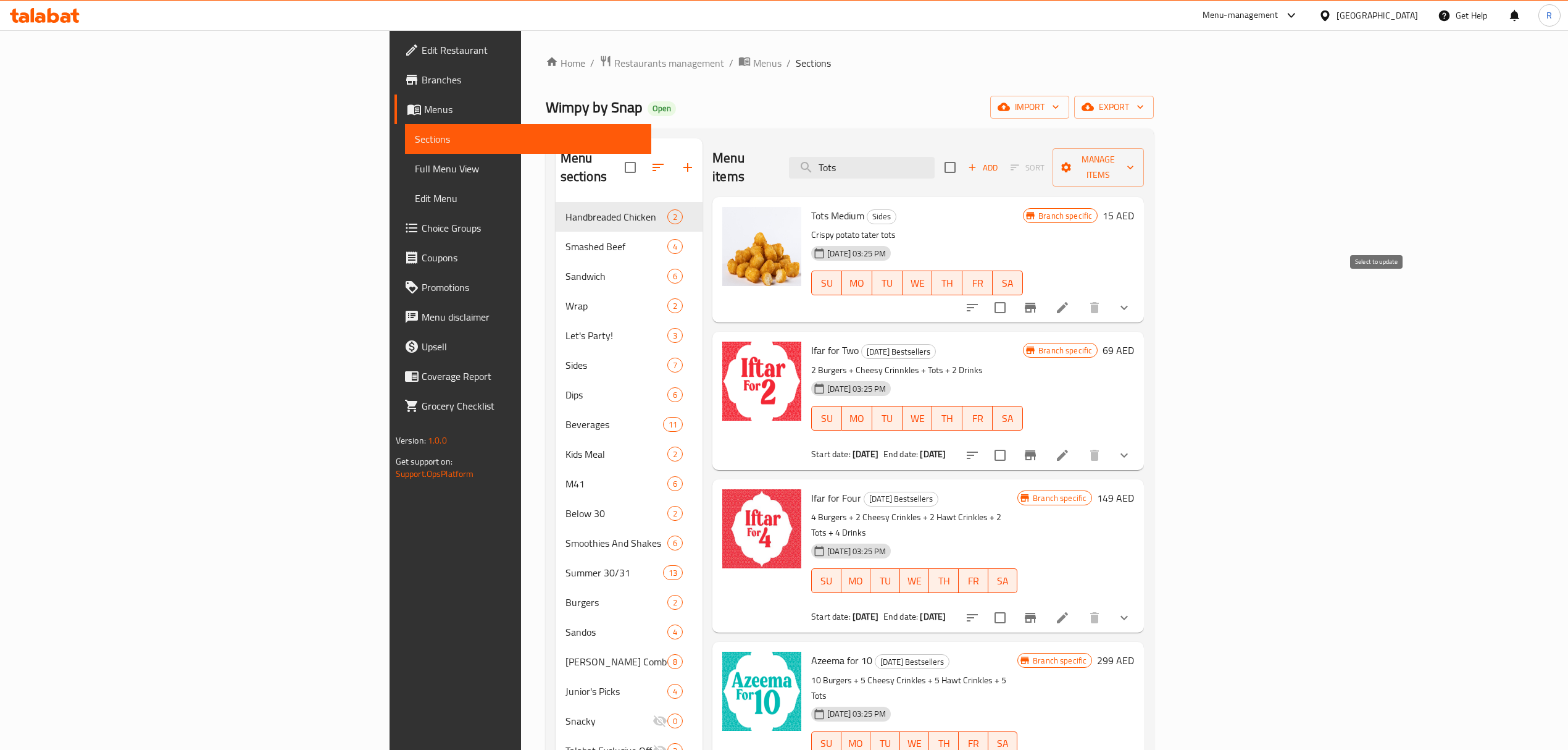
type input "Tots"
click at [1013, 295] on input "checkbox" at bounding box center [1000, 307] width 26 height 26
checkbox input "true"
click at [935, 162] on input "Tots" at bounding box center [862, 168] width 146 height 22
type input "Tot"
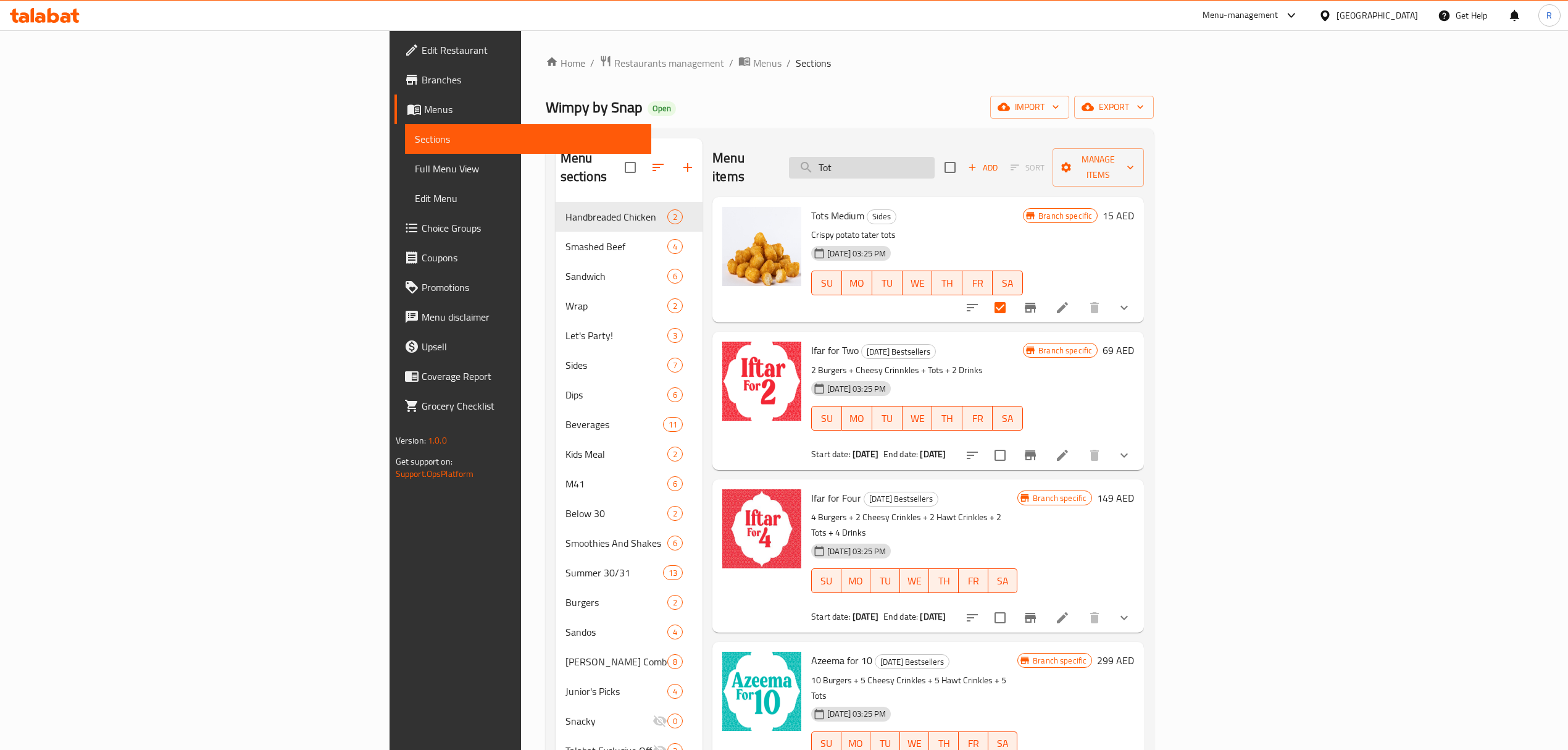
click at [935, 159] on input "Tot" at bounding box center [862, 168] width 146 height 22
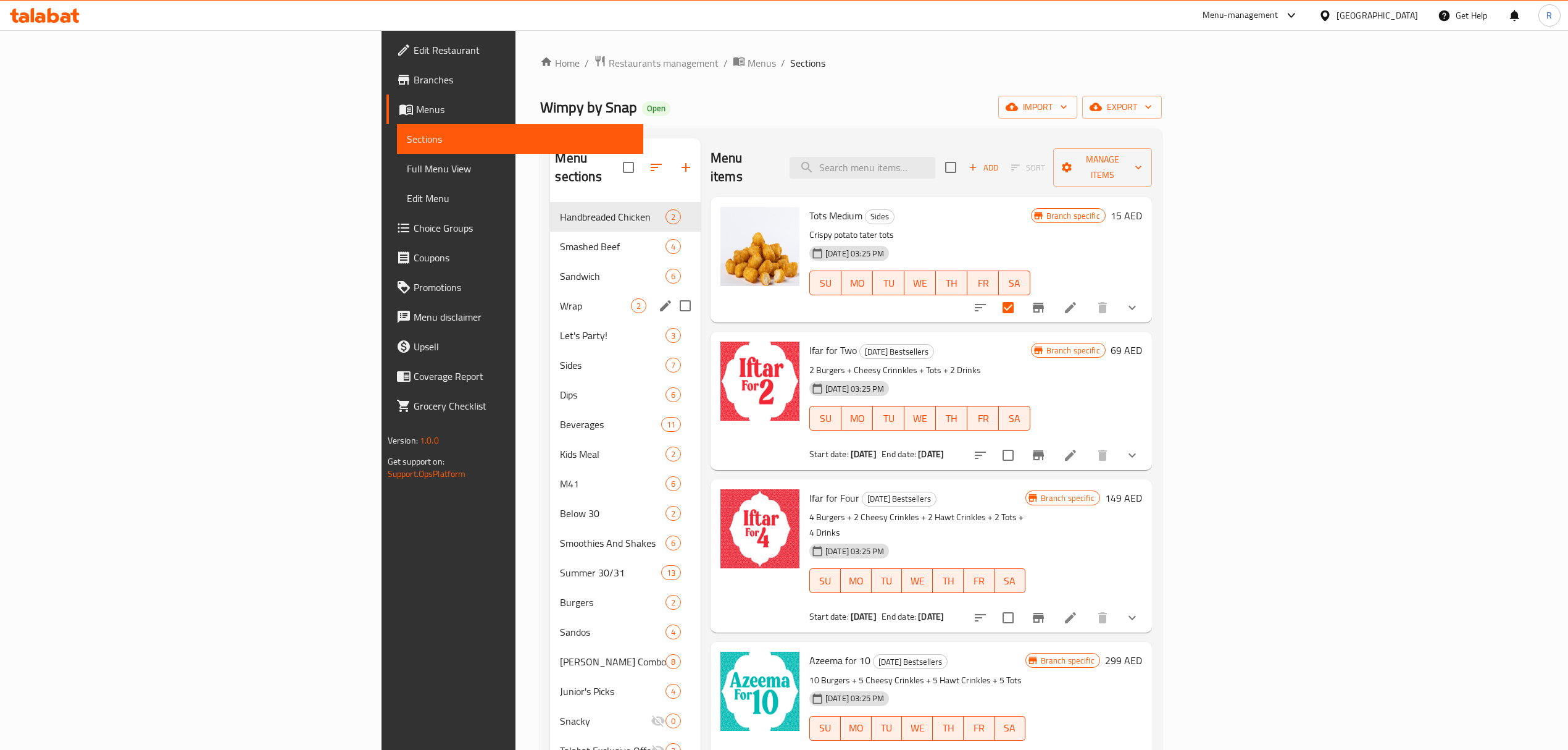
checkbox input "true"
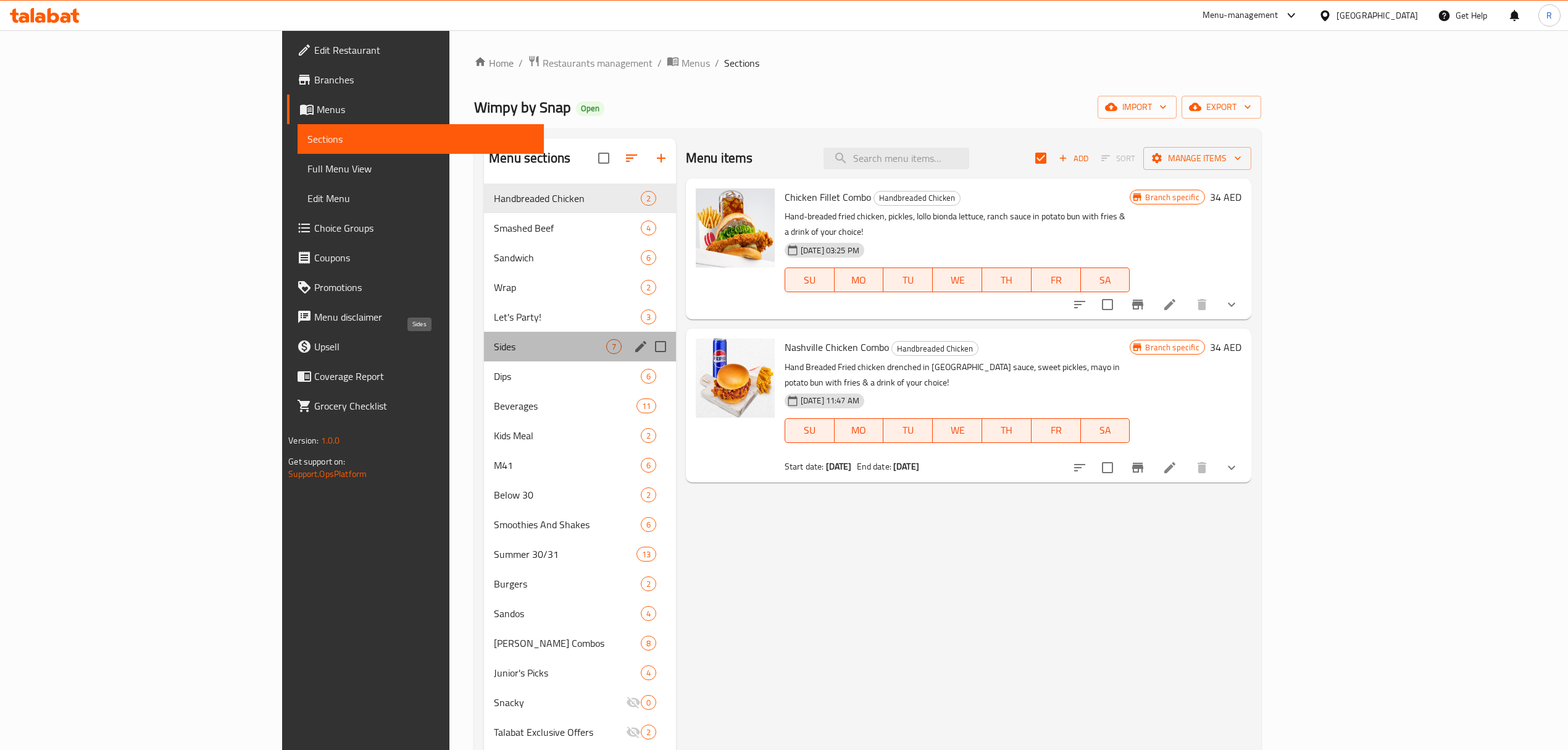
click at [494, 348] on span "Sides" at bounding box center [550, 347] width 112 height 15
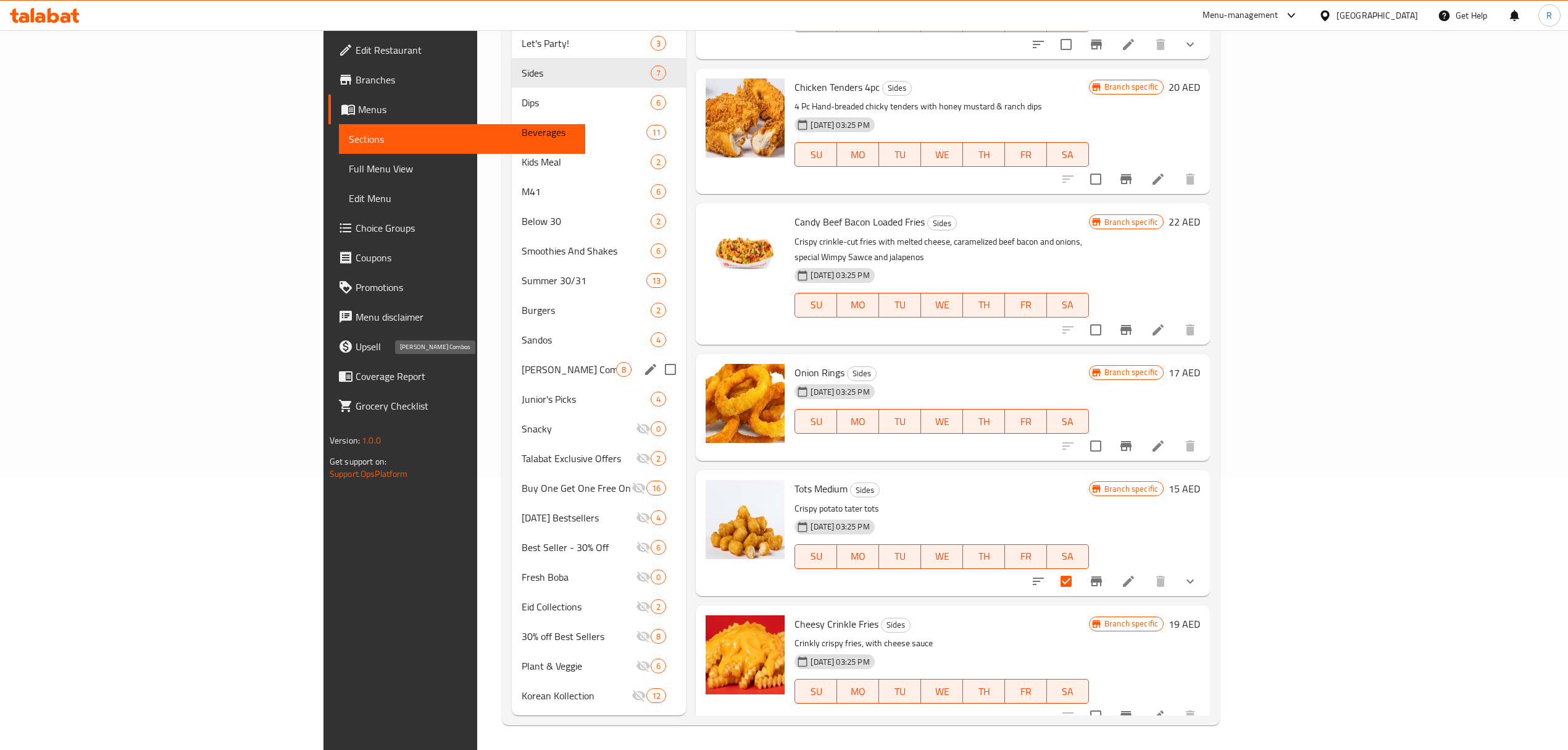
scroll to position [109, 0]
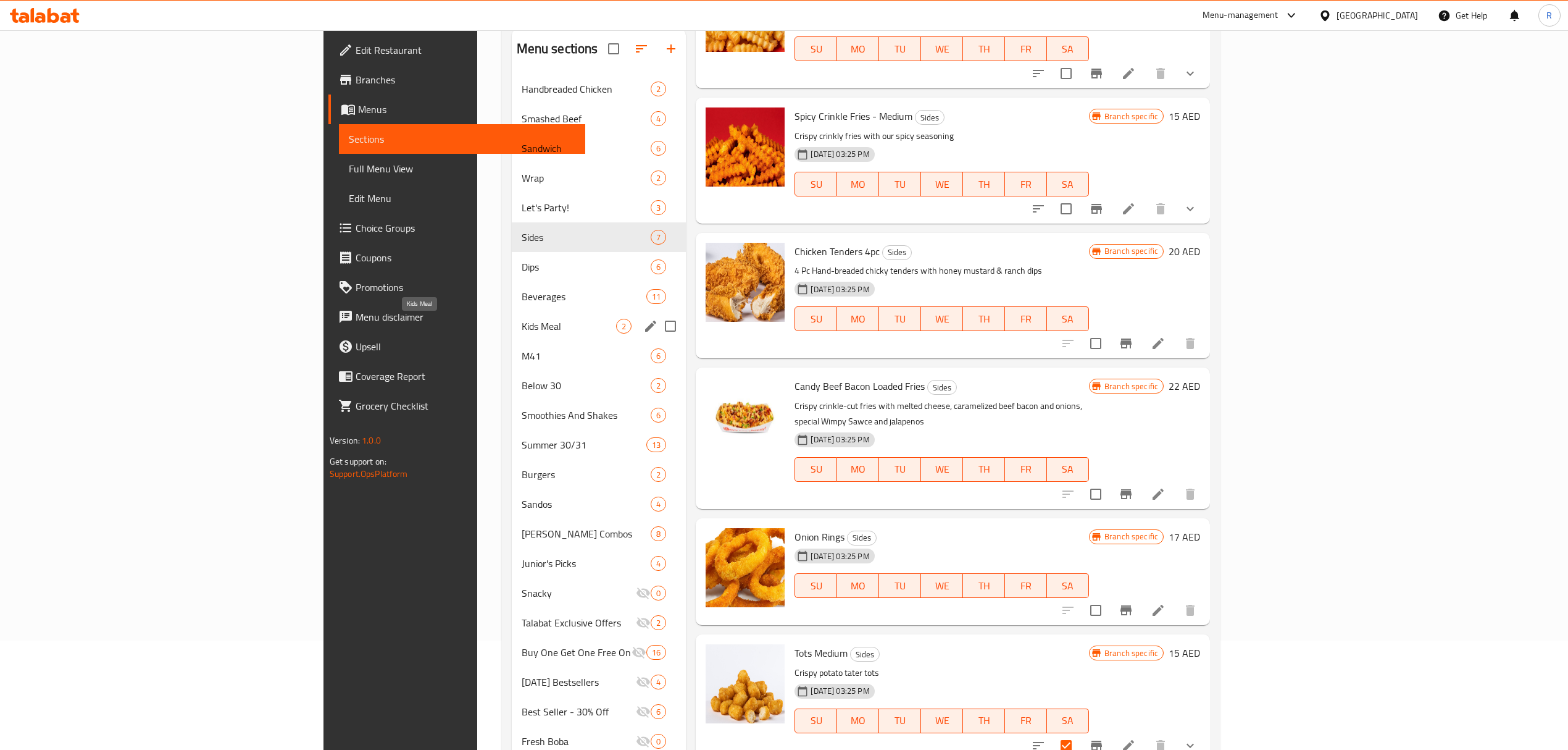
click at [522, 327] on span "Kids Meal" at bounding box center [569, 326] width 95 height 15
checkbox input "true"
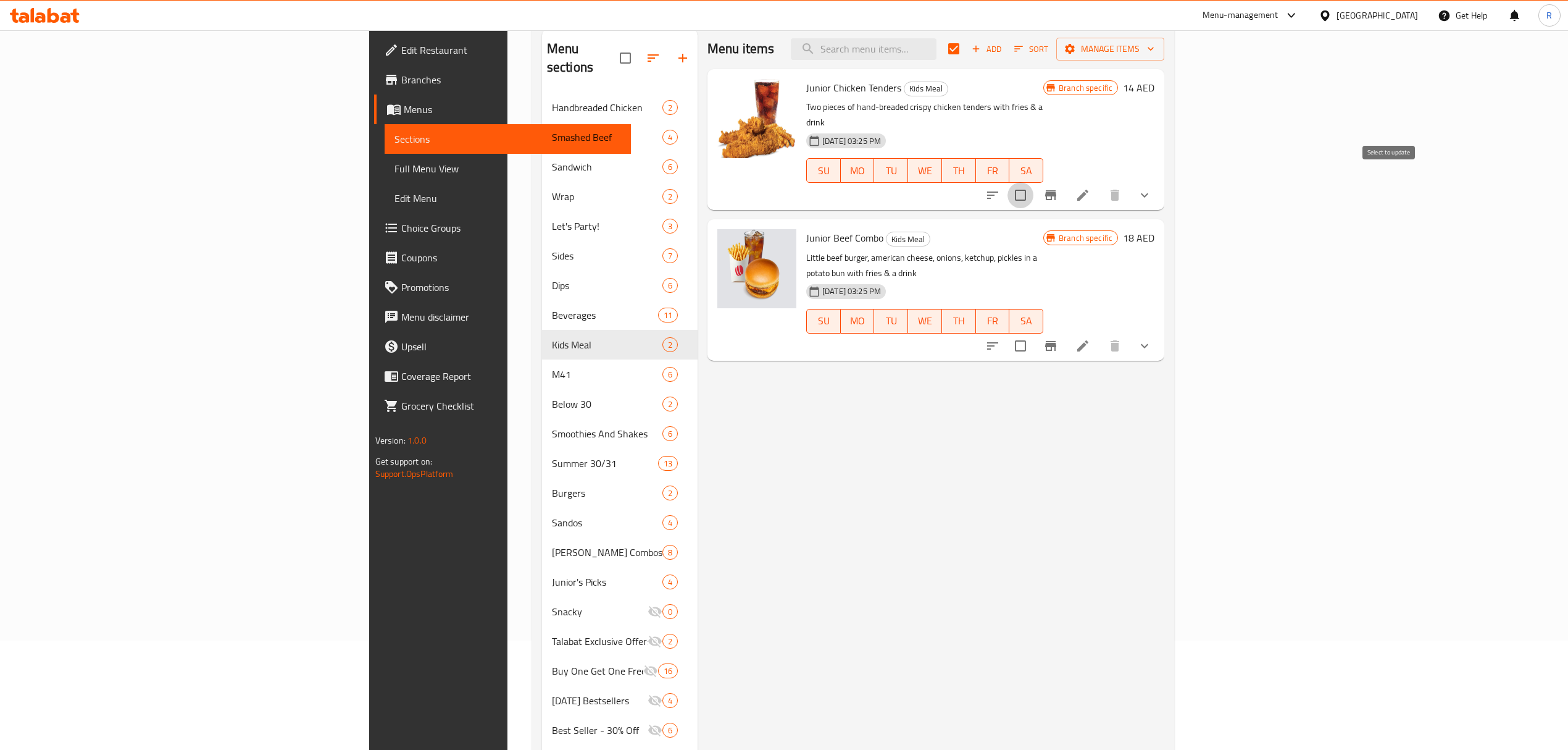
click at [1034, 182] on input "checkbox" at bounding box center [1020, 195] width 26 height 26
checkbox input "true"
checkbox input "false"
click at [1034, 333] on input "checkbox" at bounding box center [1020, 346] width 26 height 26
checkbox input "true"
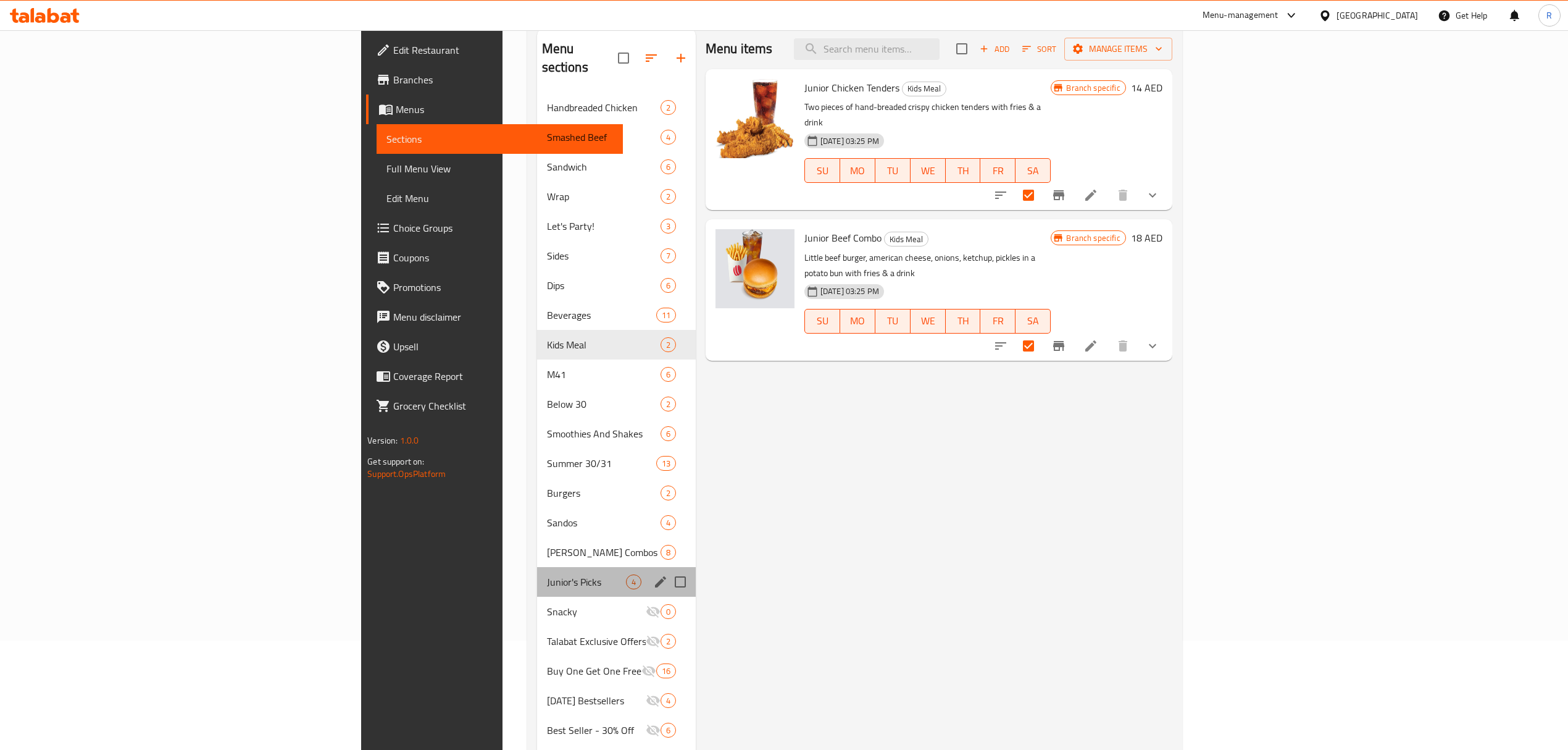
click at [537, 567] on div "Junior's Picks 4" at bounding box center [616, 582] width 159 height 30
checkbox input "true"
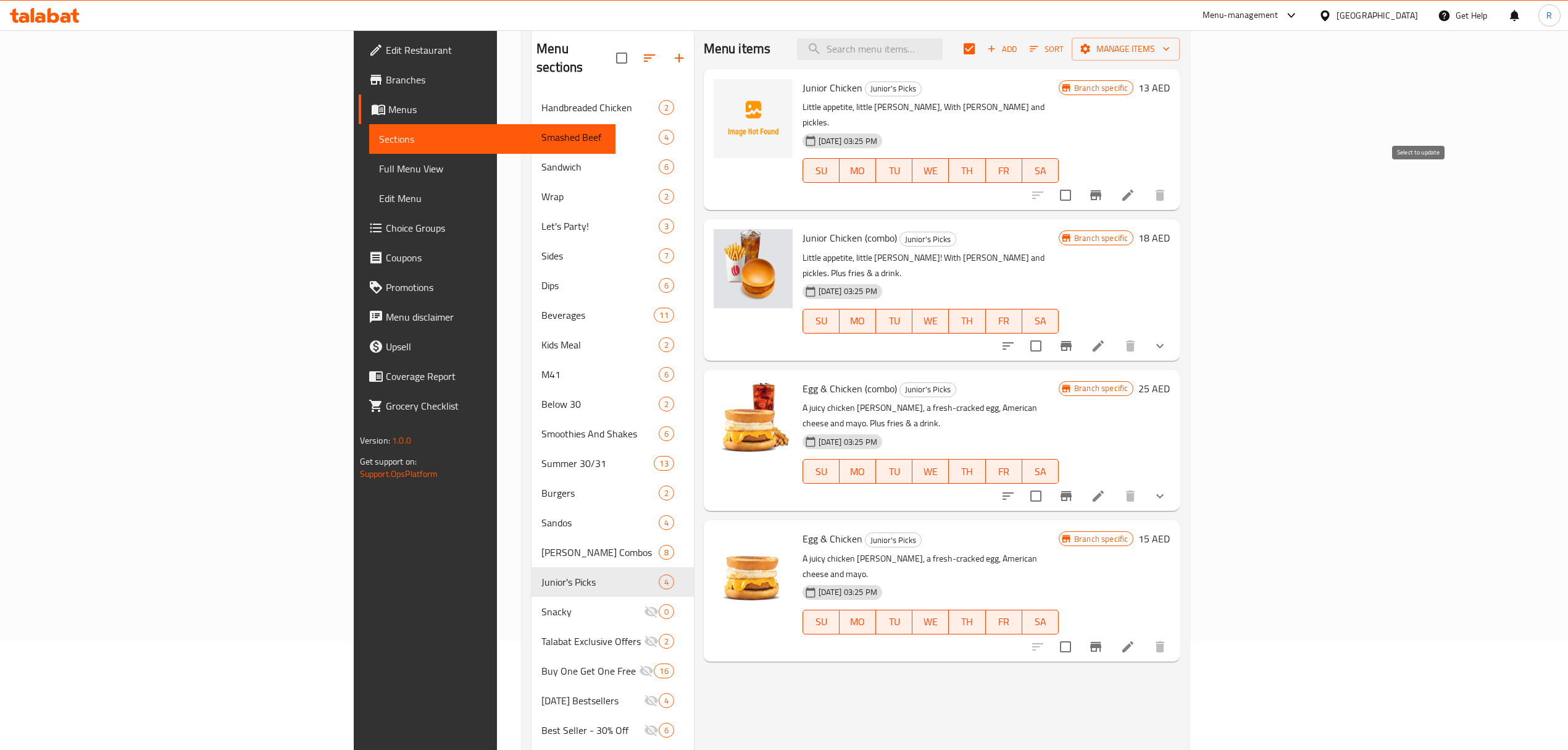
click at [1079, 182] on input "checkbox" at bounding box center [1065, 195] width 26 height 26
checkbox input "true"
checkbox input "false"
click at [1049, 333] on input "checkbox" at bounding box center [1036, 346] width 26 height 26
checkbox input "true"
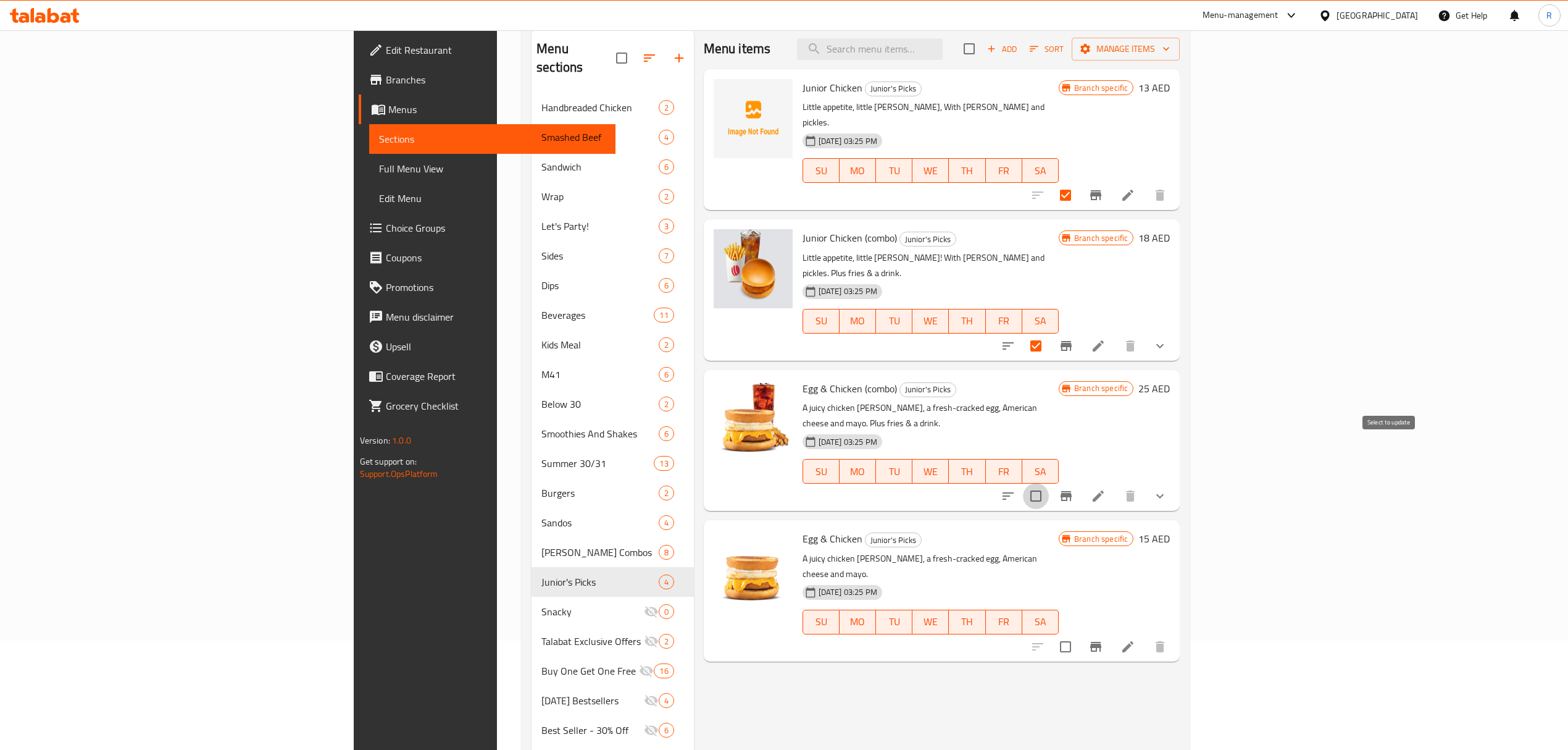
click at [1049, 483] on input "checkbox" at bounding box center [1036, 496] width 26 height 26
checkbox input "true"
click at [1079, 634] on input "checkbox" at bounding box center [1065, 647] width 26 height 26
checkbox input "true"
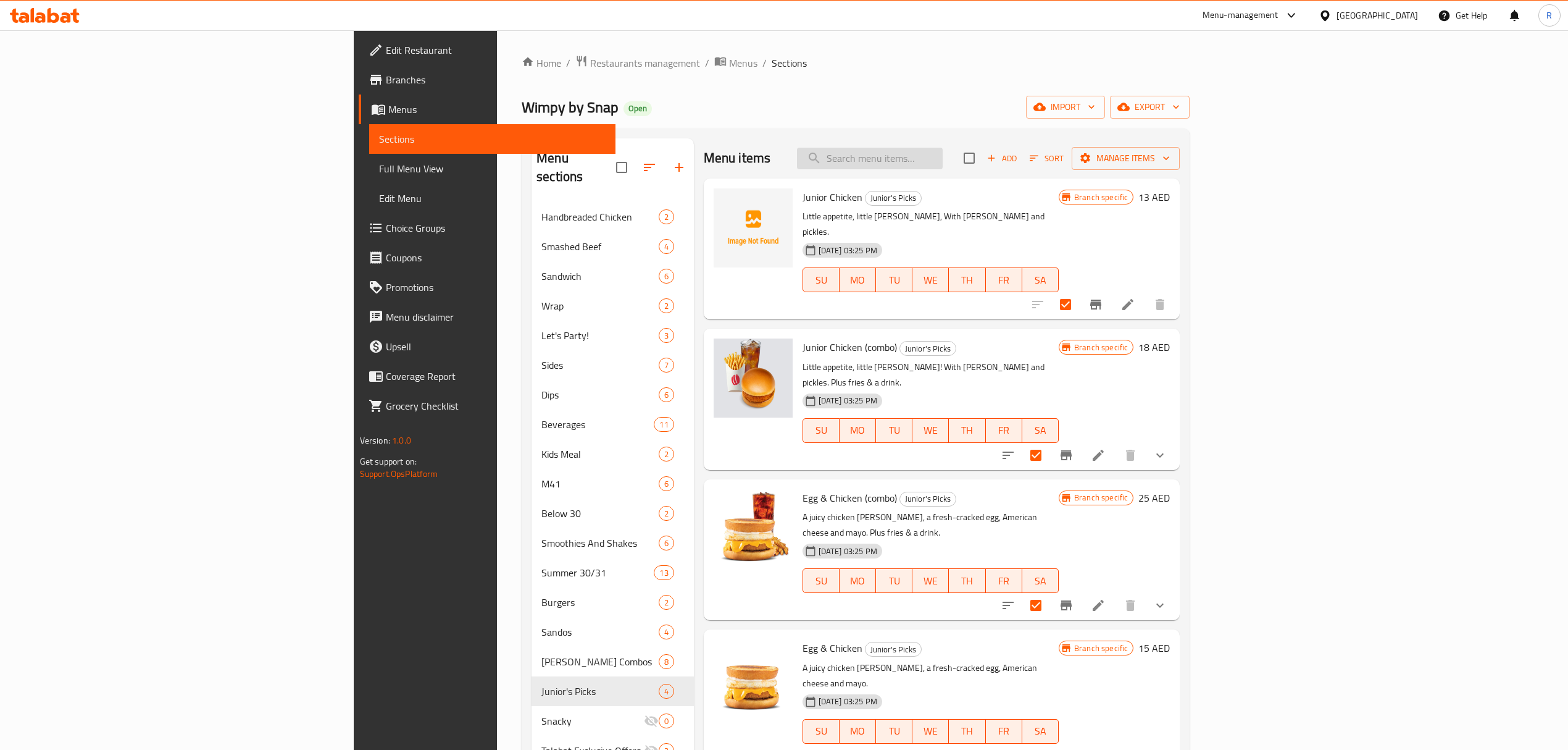
click at [943, 164] on input "search" at bounding box center [870, 158] width 146 height 22
paste input "Orange Juice"
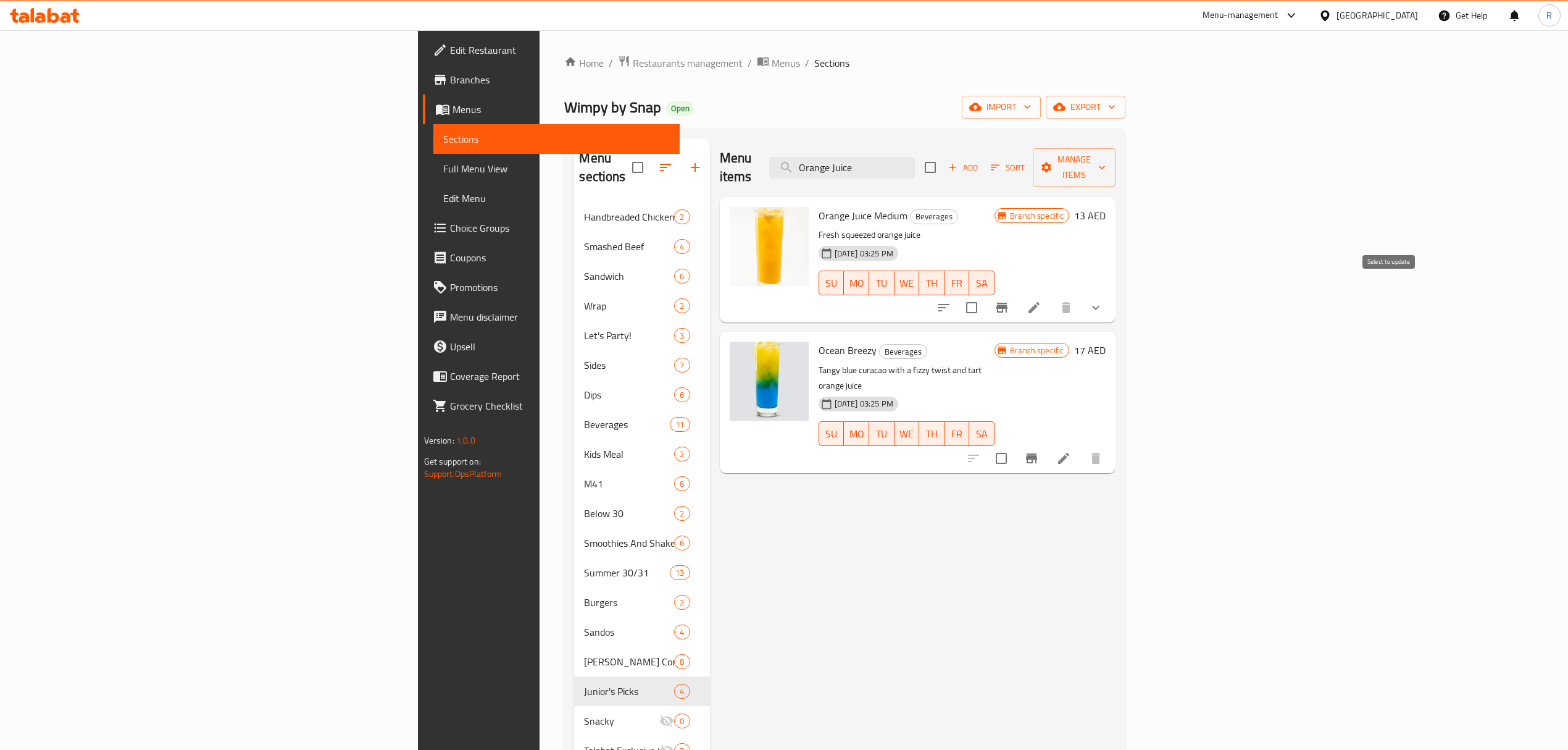
type input "Orange Juice"
click at [985, 295] on input "checkbox" at bounding box center [971, 307] width 26 height 26
checkbox input "true"
click at [1014, 445] on input "checkbox" at bounding box center [1001, 458] width 26 height 26
checkbox input "true"
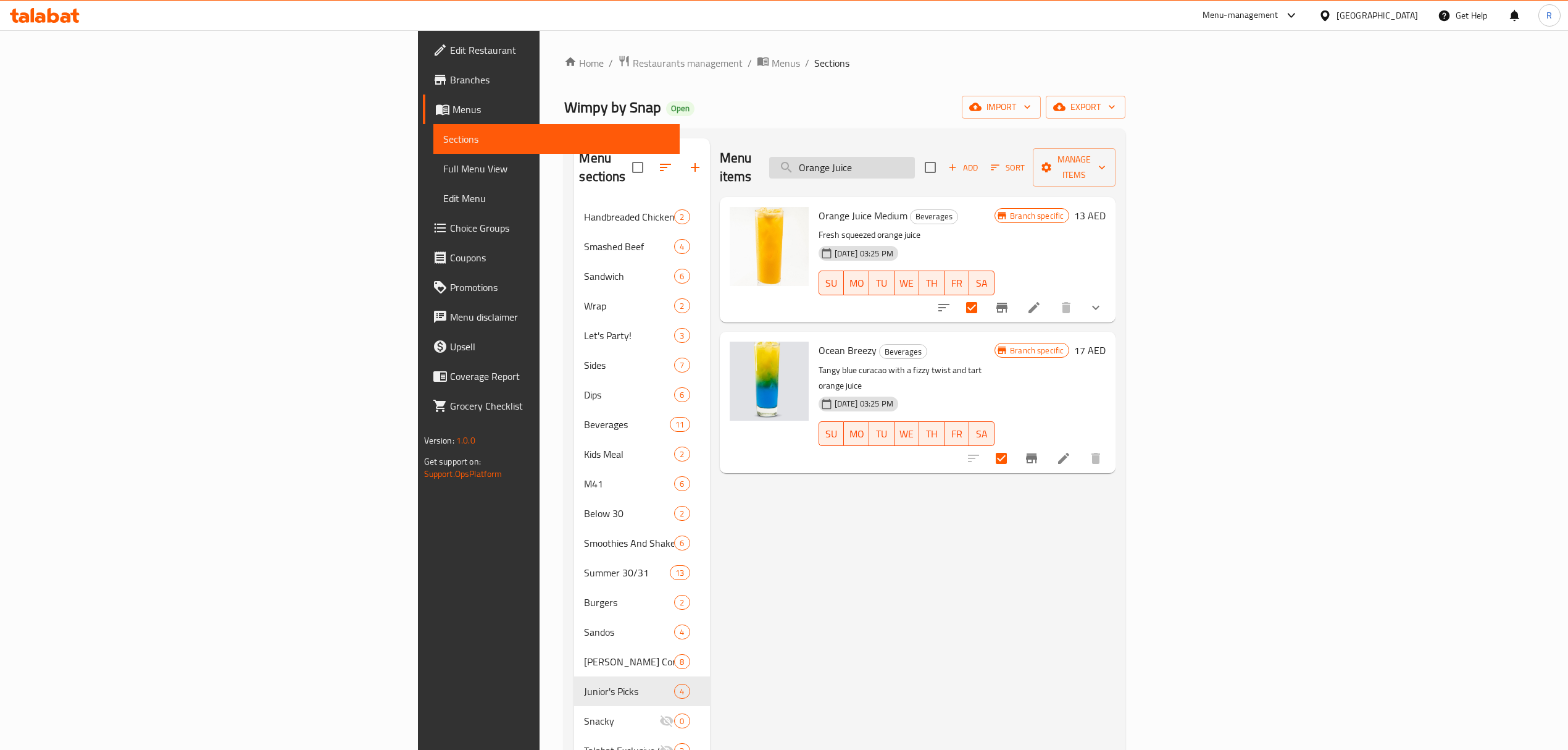
click at [915, 164] on input "Orange Juice" at bounding box center [842, 168] width 146 height 22
click at [915, 163] on input "Orange Juice" at bounding box center [842, 168] width 146 height 22
paste input "Berry Breezy"
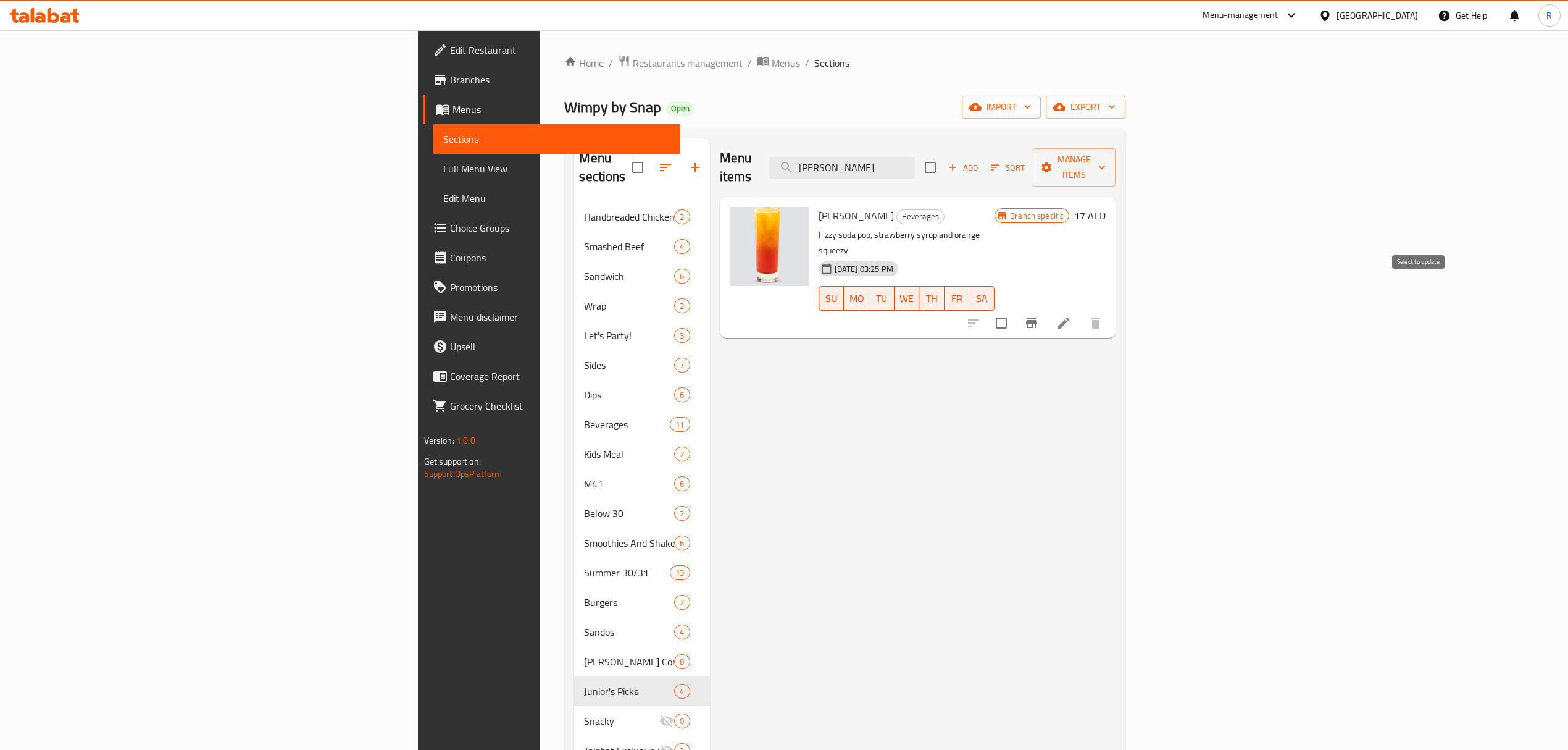
type input "Berry Breezy"
click at [1014, 310] on input "checkbox" at bounding box center [1001, 323] width 26 height 26
click at [1106, 156] on span "Manage items" at bounding box center [1074, 167] width 63 height 31
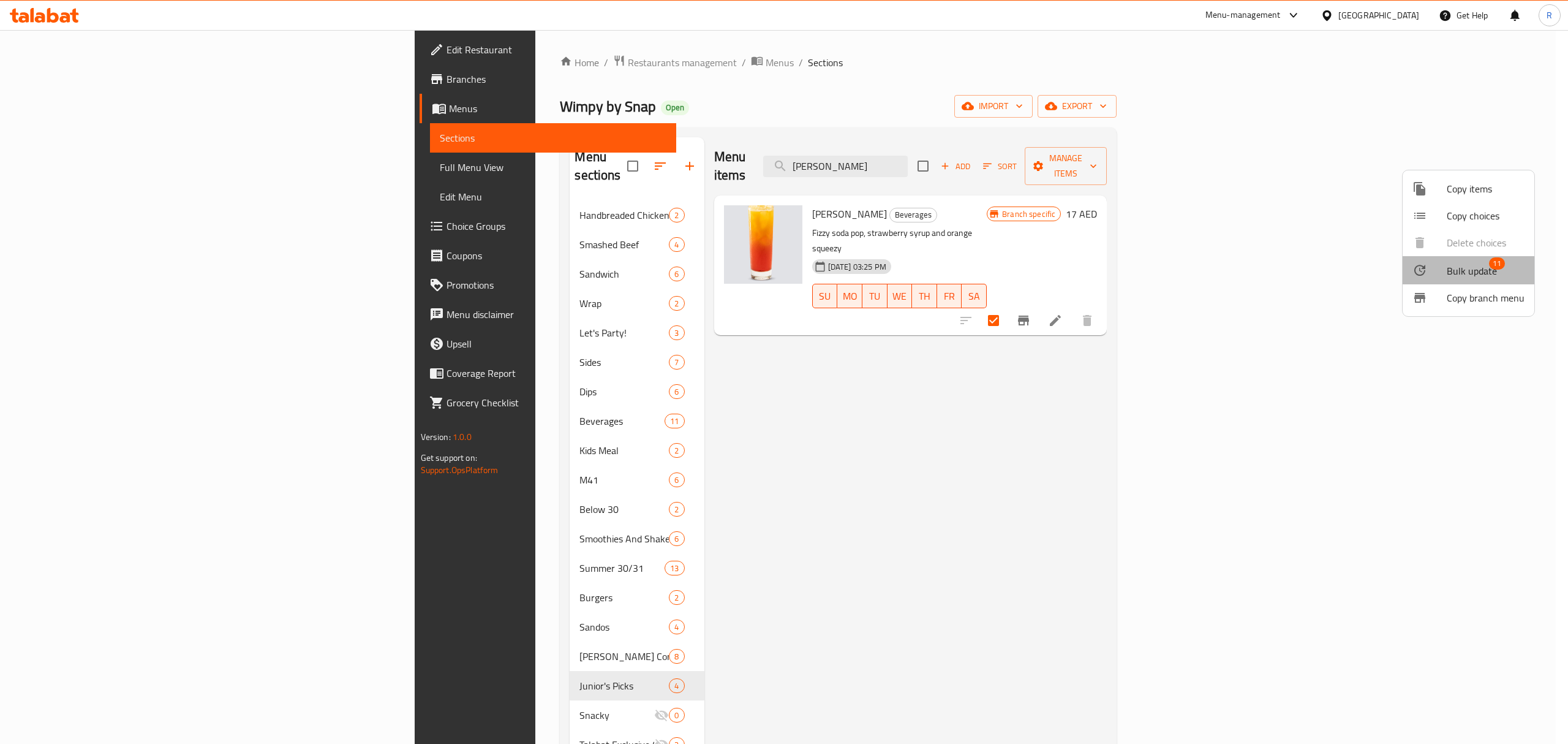
click at [1468, 275] on span "Bulk update" at bounding box center [1471, 271] width 50 height 14
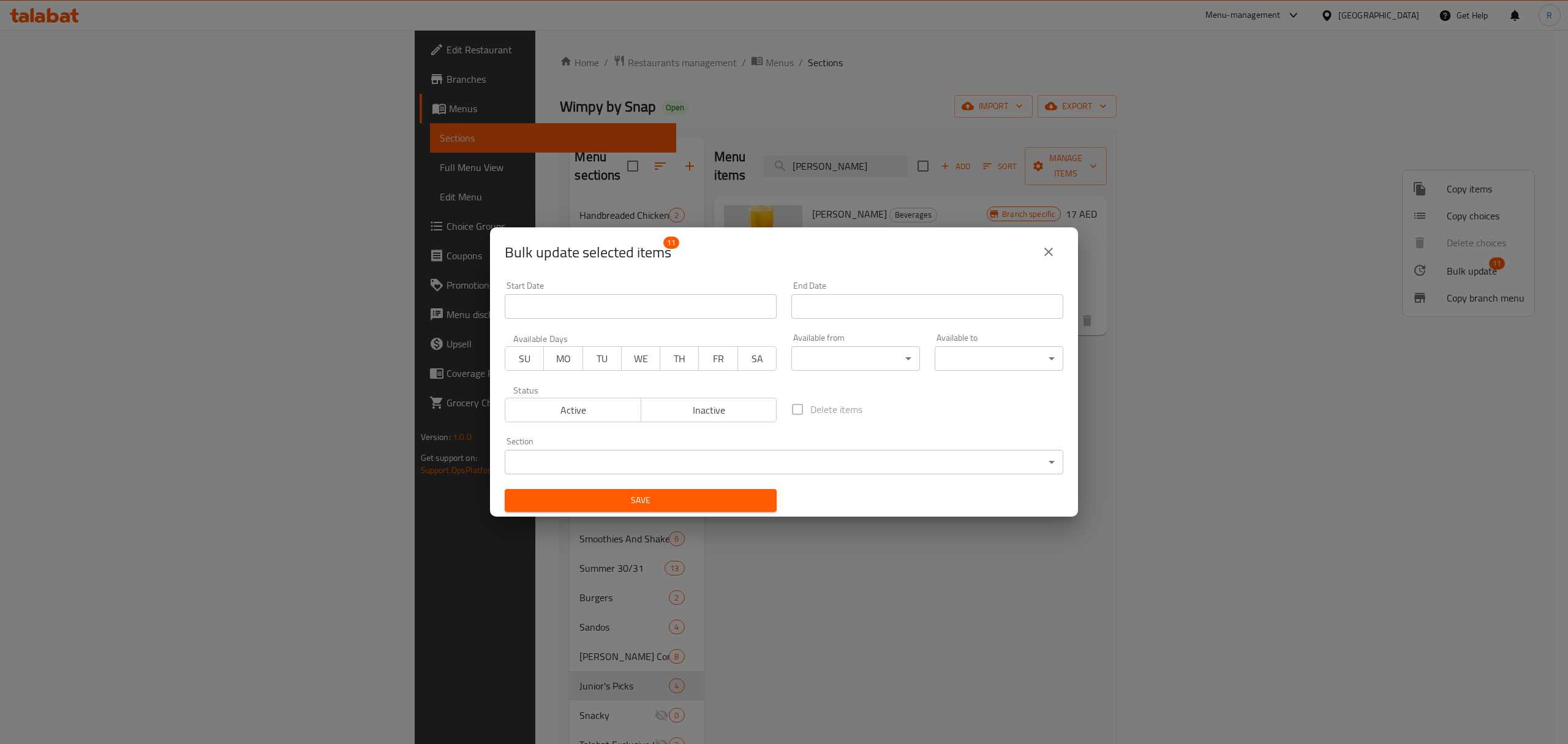
click at [730, 405] on span "Inactive" at bounding box center [709, 410] width 126 height 18
click at [715, 503] on span "Save" at bounding box center [640, 500] width 252 height 15
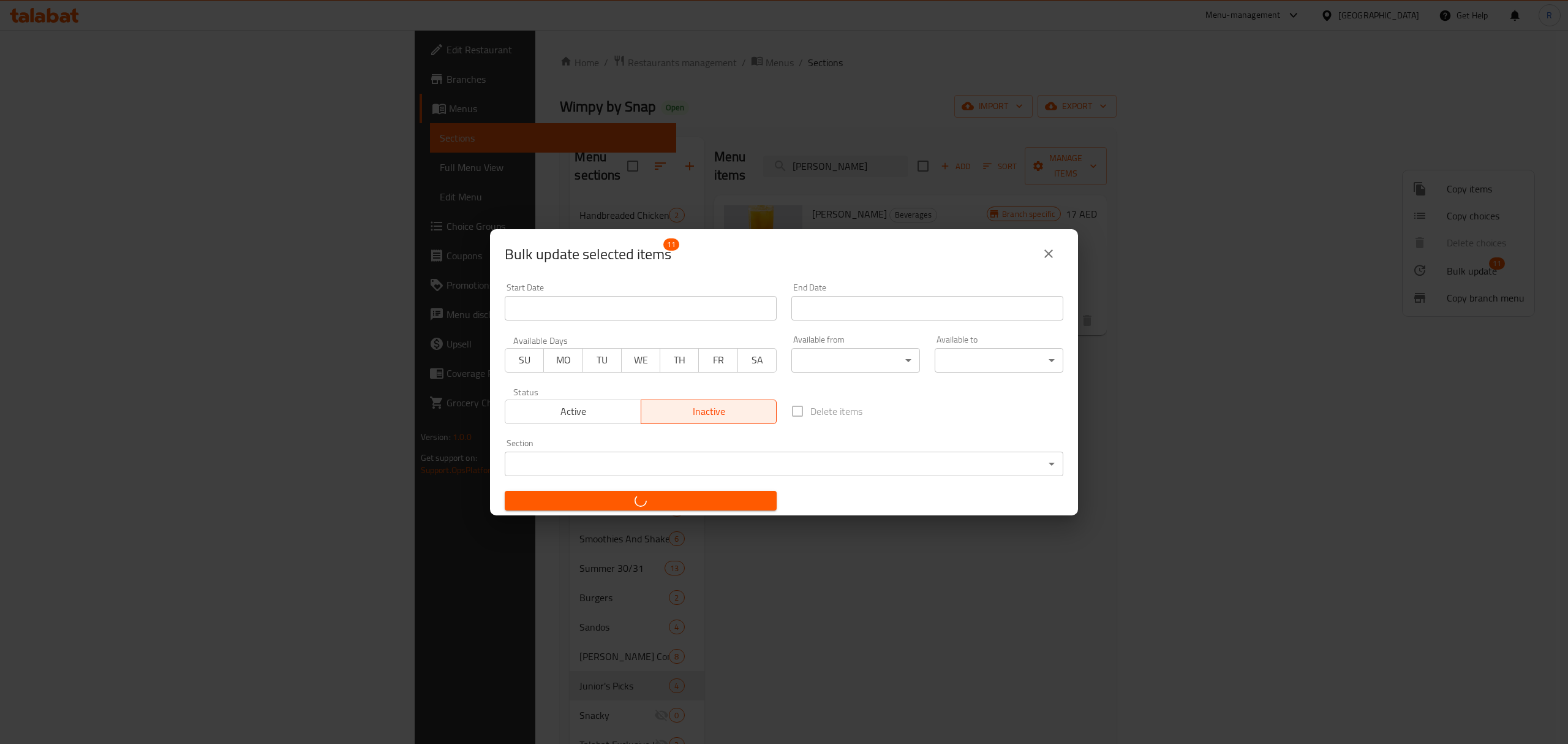
checkbox input "false"
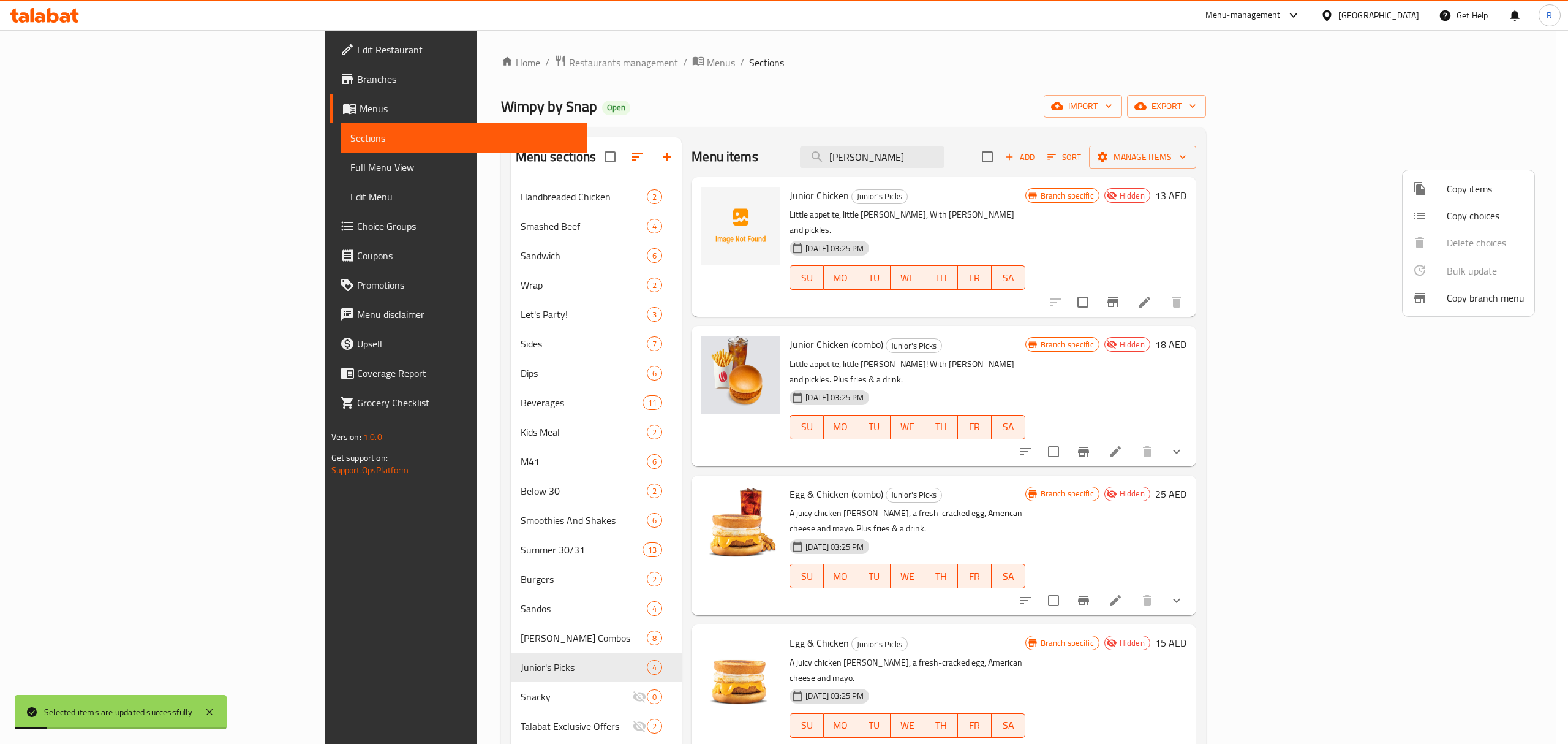
click at [816, 463] on div at bounding box center [784, 372] width 1568 height 744
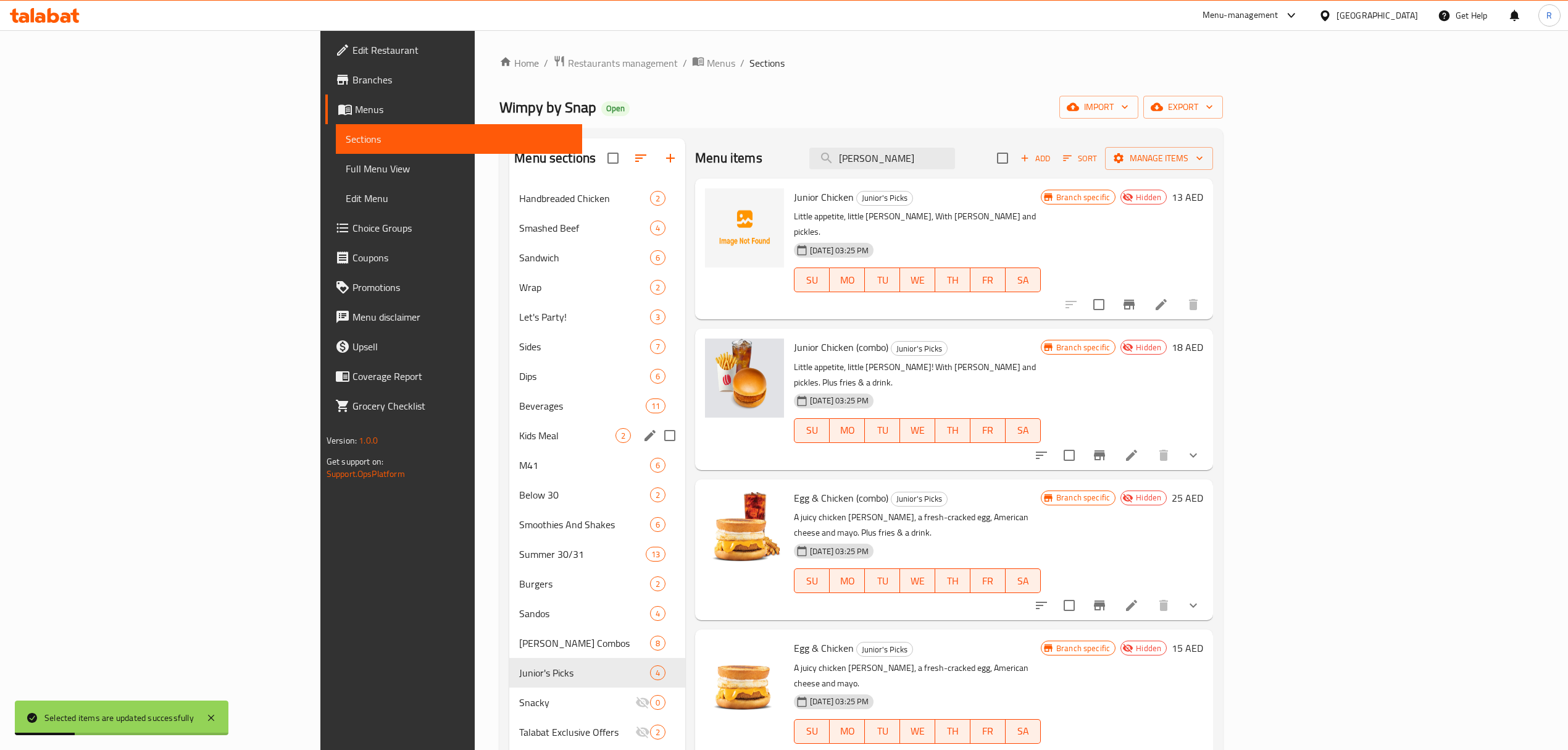
click at [657, 437] on input "Menu sections" at bounding box center [669, 435] width 26 height 26
checkbox input "true"
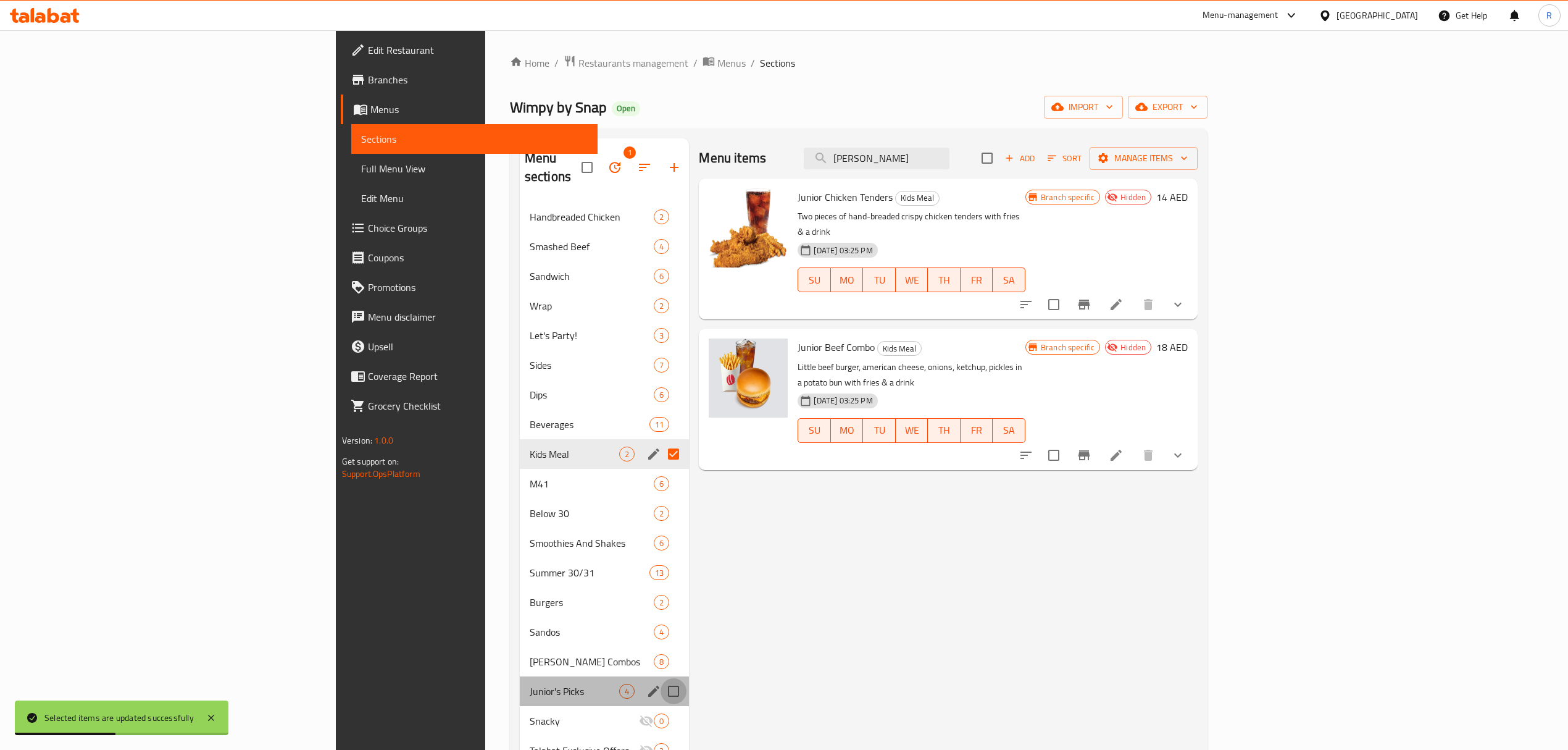
click at [661, 678] on input "Menu sections" at bounding box center [673, 691] width 26 height 26
checkbox input "true"
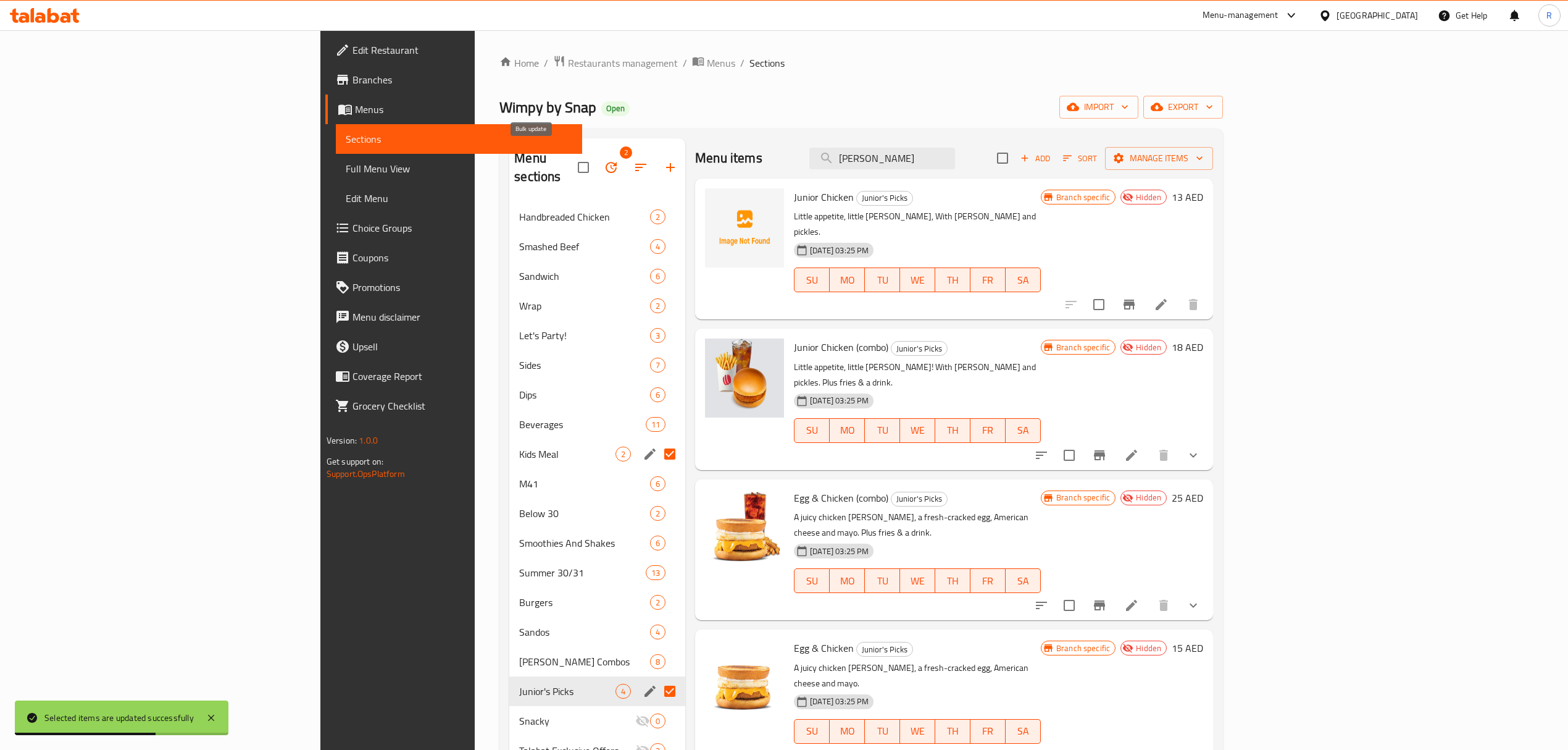
click at [604, 161] on icon "button" at bounding box center [611, 168] width 15 height 15
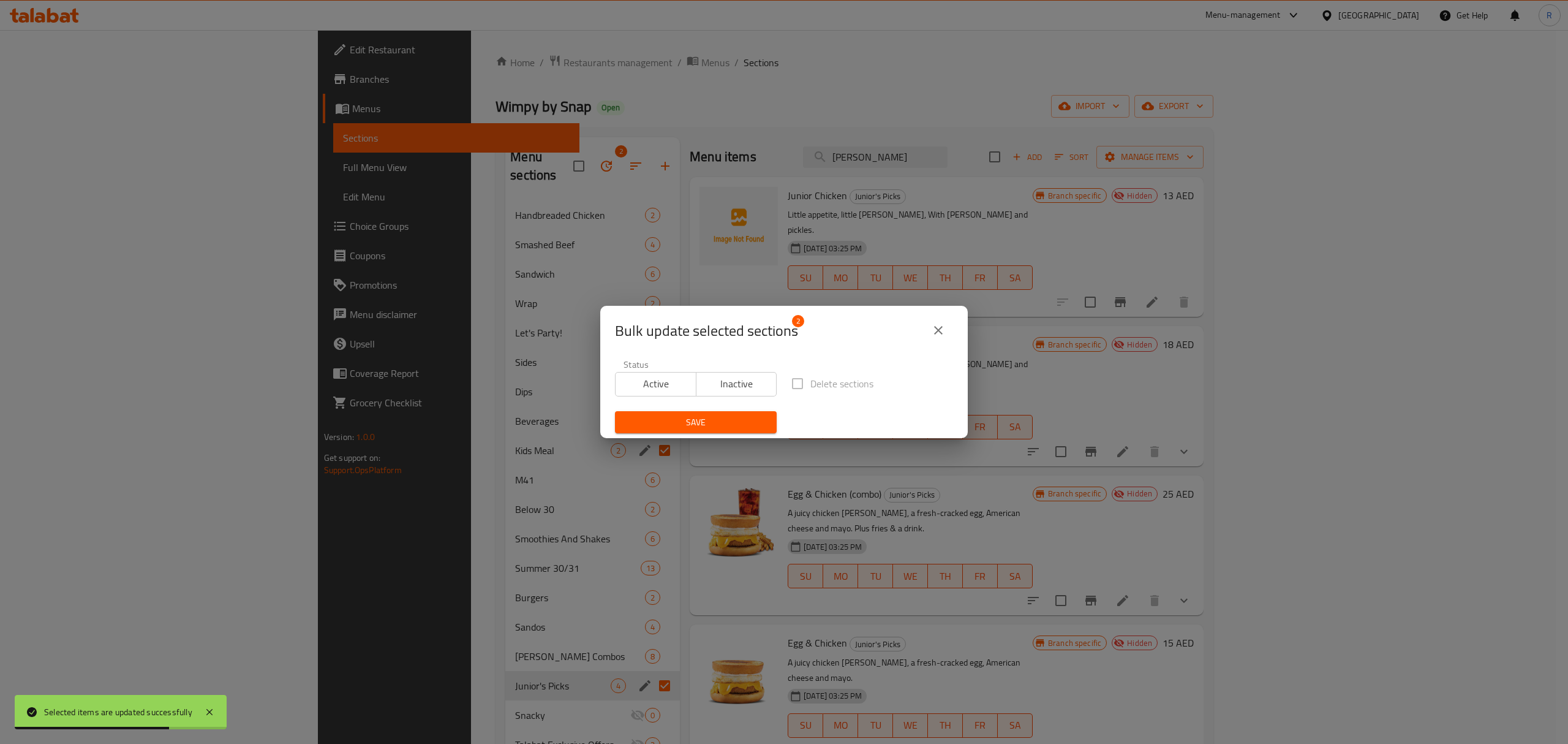
click at [717, 388] on span "Inactive" at bounding box center [737, 384] width 71 height 18
click at [739, 434] on div "Save" at bounding box center [696, 422] width 177 height 37
click at [739, 425] on span "Save" at bounding box center [696, 422] width 142 height 15
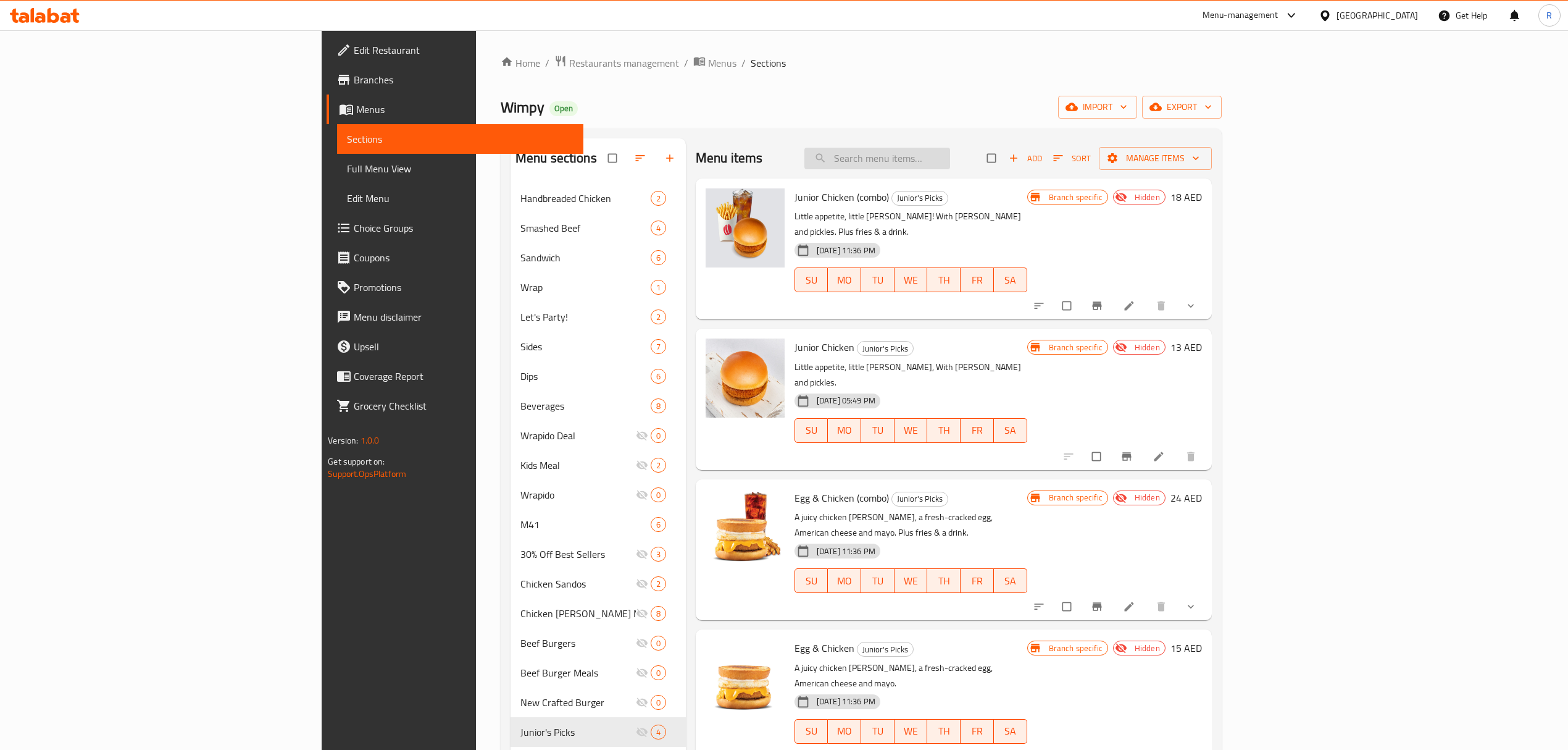
click at [950, 151] on input "search" at bounding box center [877, 158] width 146 height 22
paste input "New Skool Collection"
type input "New Skool Collection"
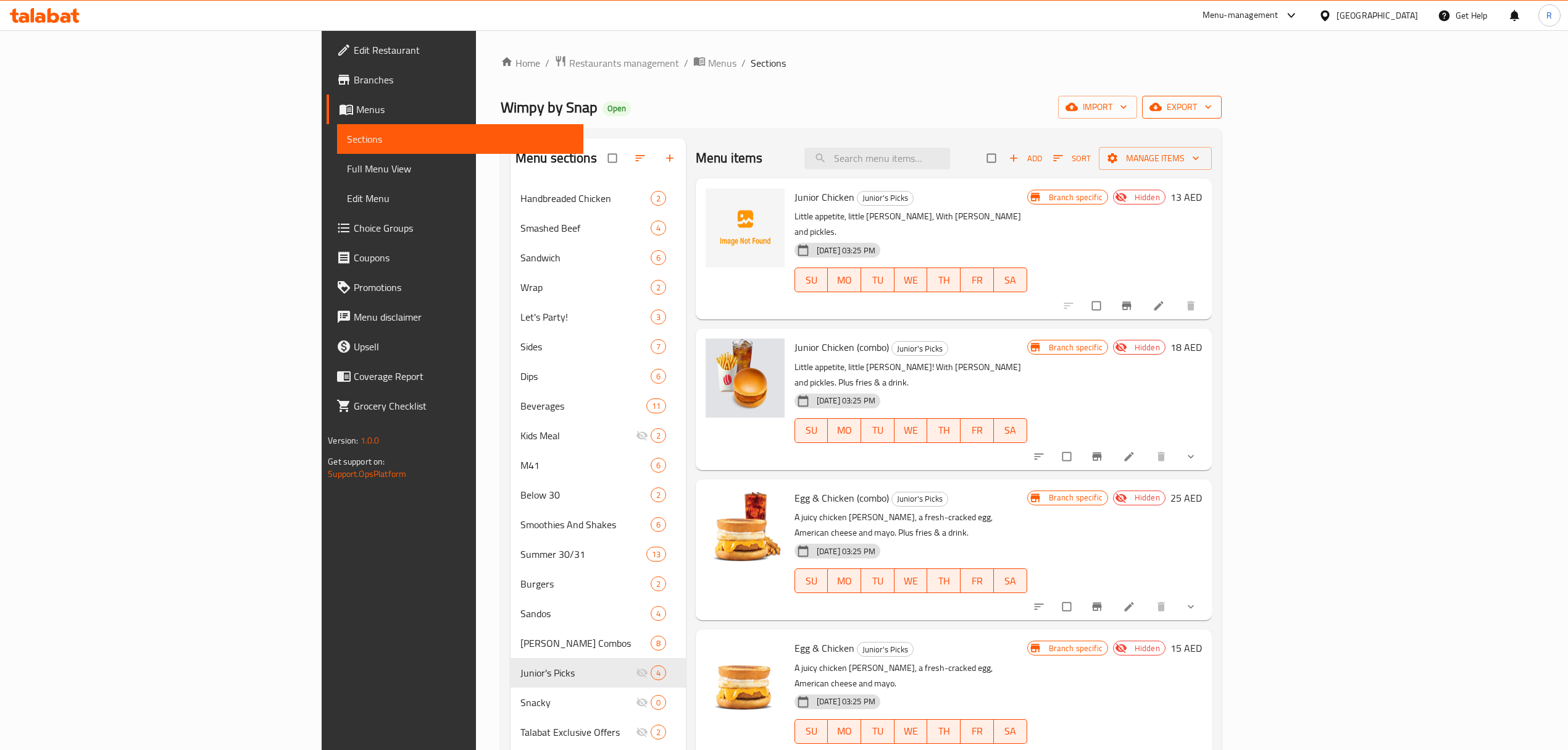
click at [1212, 107] on span "export" at bounding box center [1182, 107] width 60 height 15
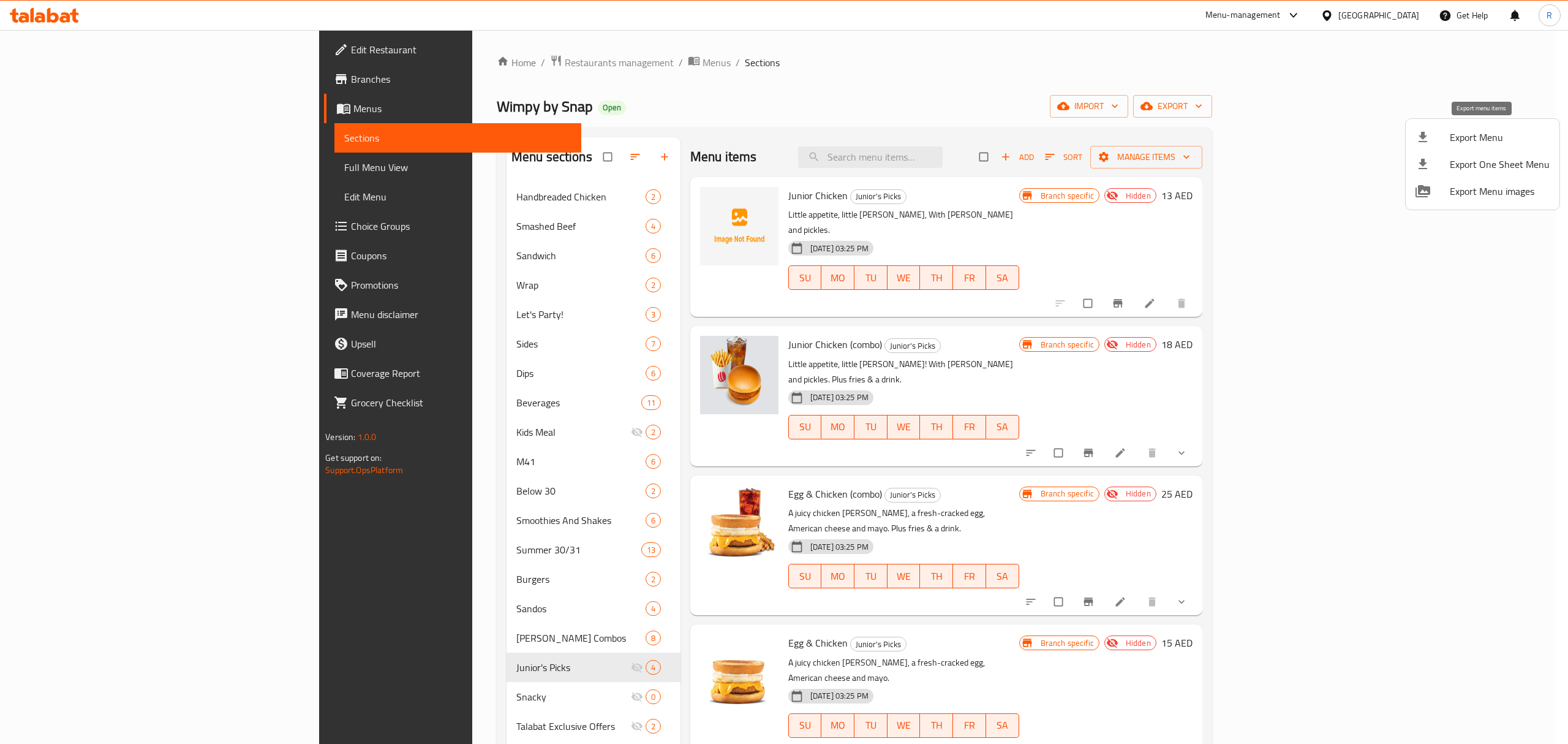
click at [1473, 141] on span "Export Menu" at bounding box center [1500, 137] width 100 height 14
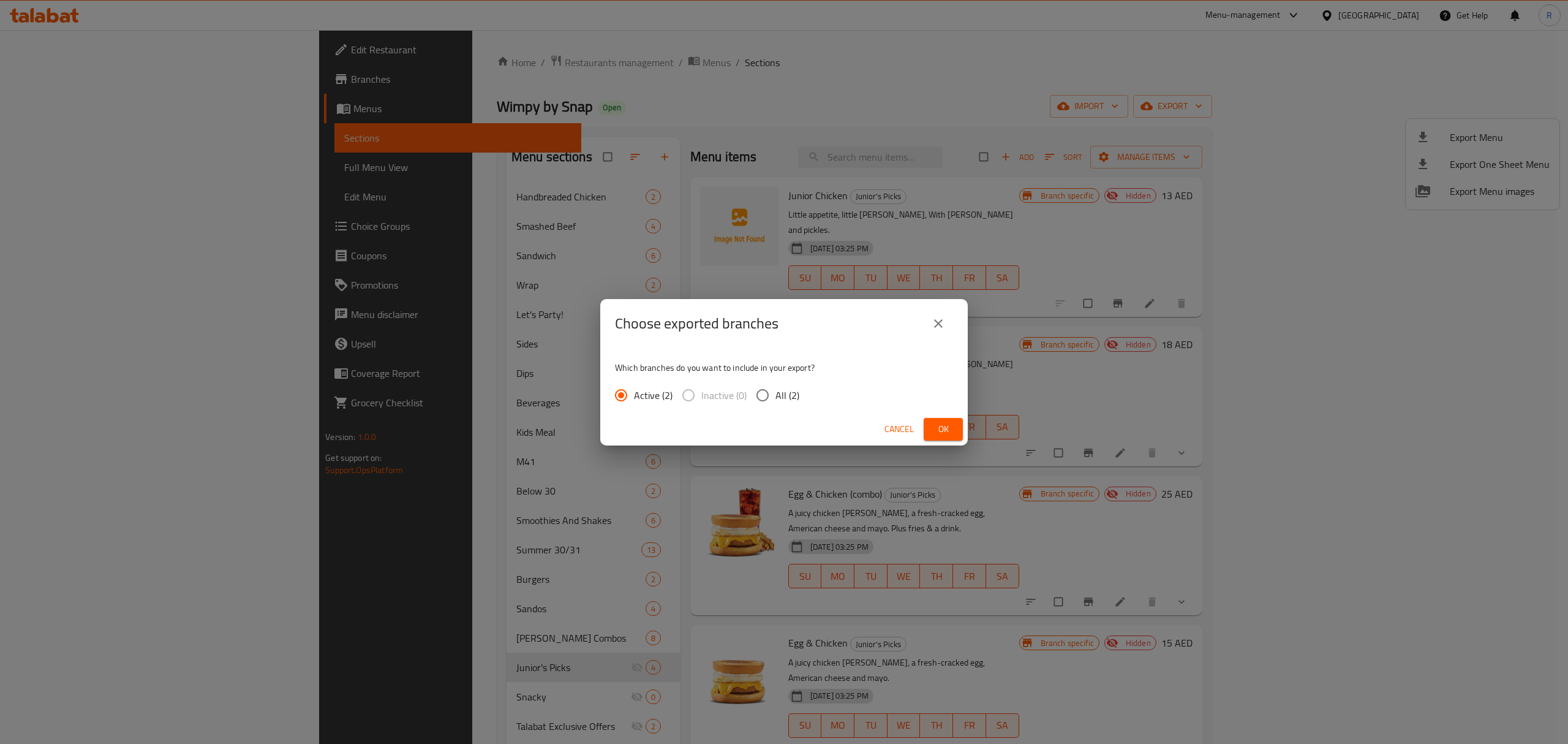
click at [782, 388] on span "All (2)" at bounding box center [787, 395] width 24 height 14
click at [775, 388] on input "All (2)" at bounding box center [762, 395] width 26 height 26
radio input "true"
click at [926, 423] on button "Ok" at bounding box center [943, 429] width 39 height 23
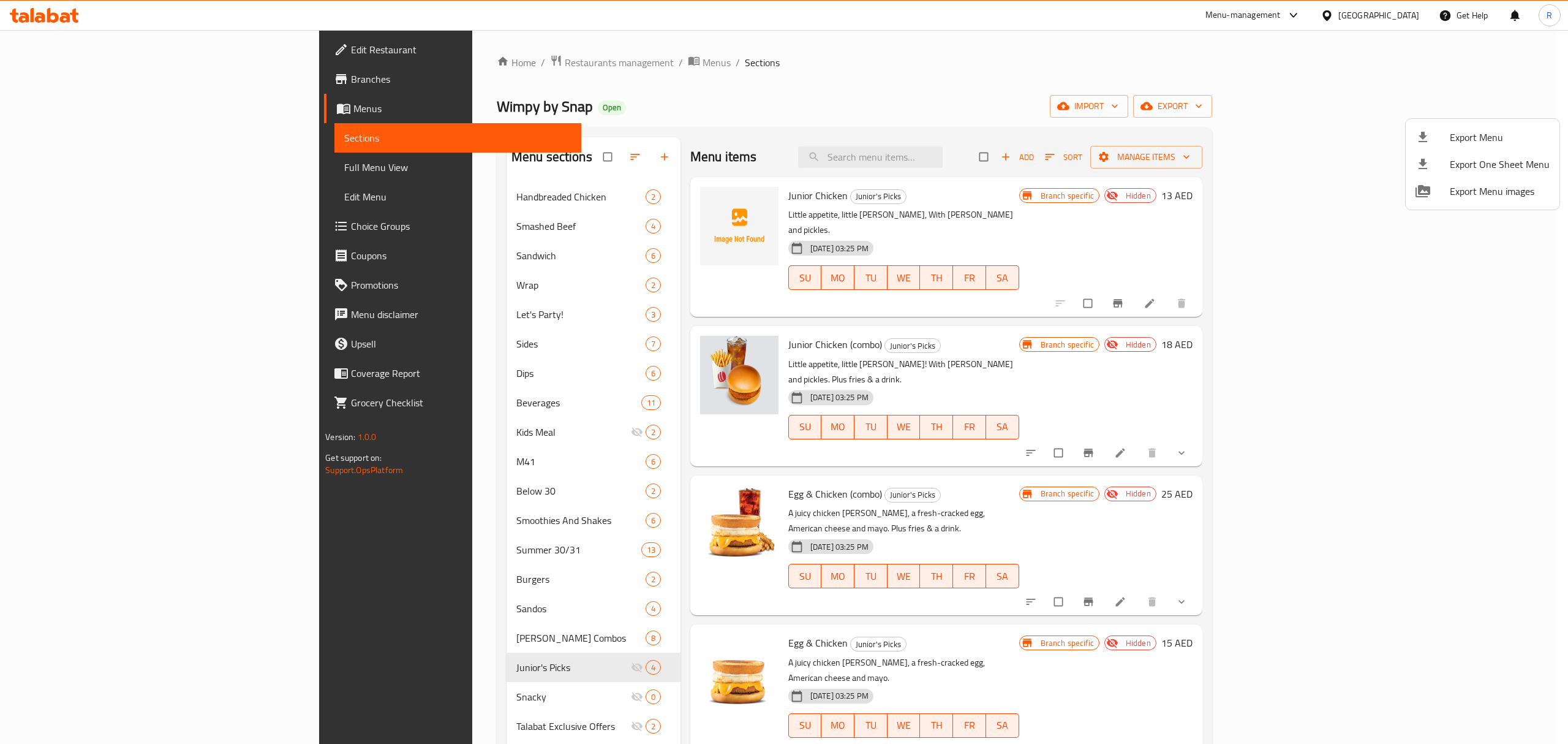
click at [1079, 47] on div at bounding box center [784, 372] width 1568 height 744
